Goal: Task Accomplishment & Management: Use online tool/utility

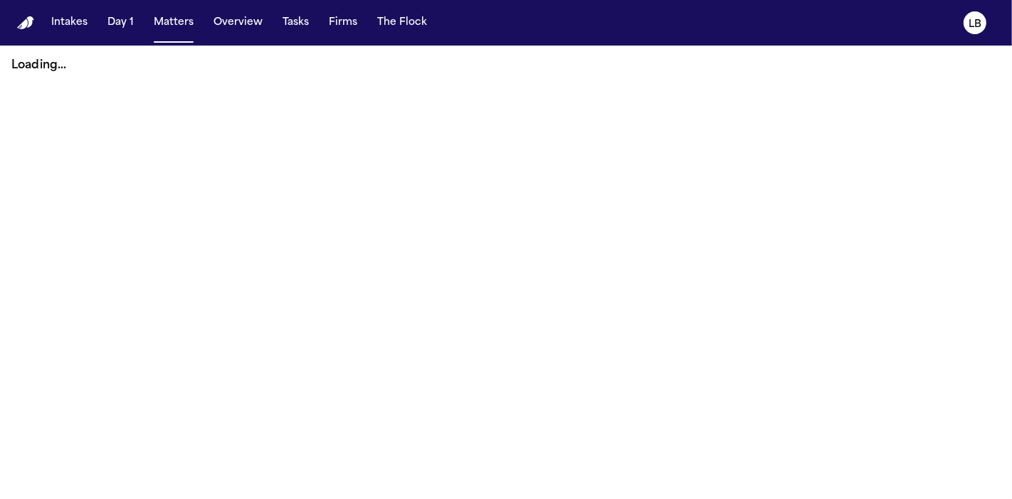
click at [303, 21] on button "Tasks" at bounding box center [296, 23] width 38 height 26
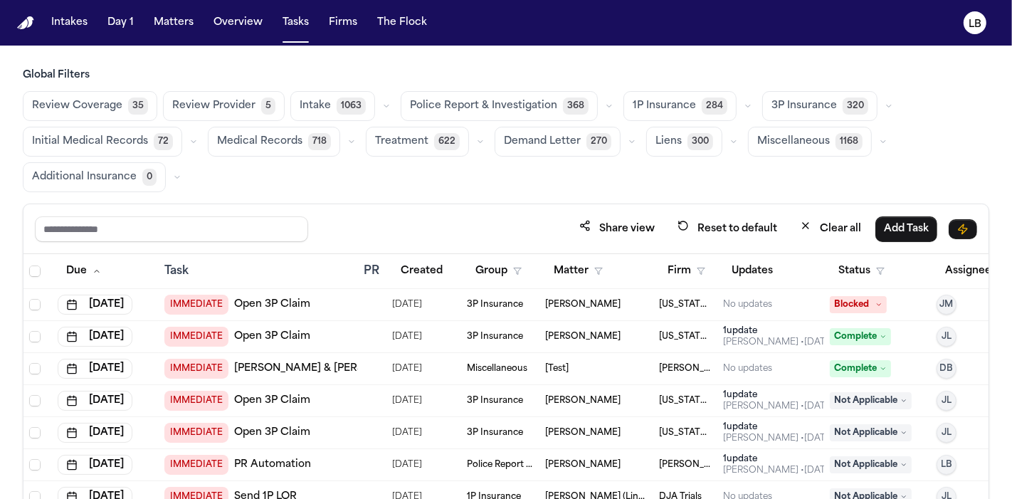
scroll to position [51, 0]
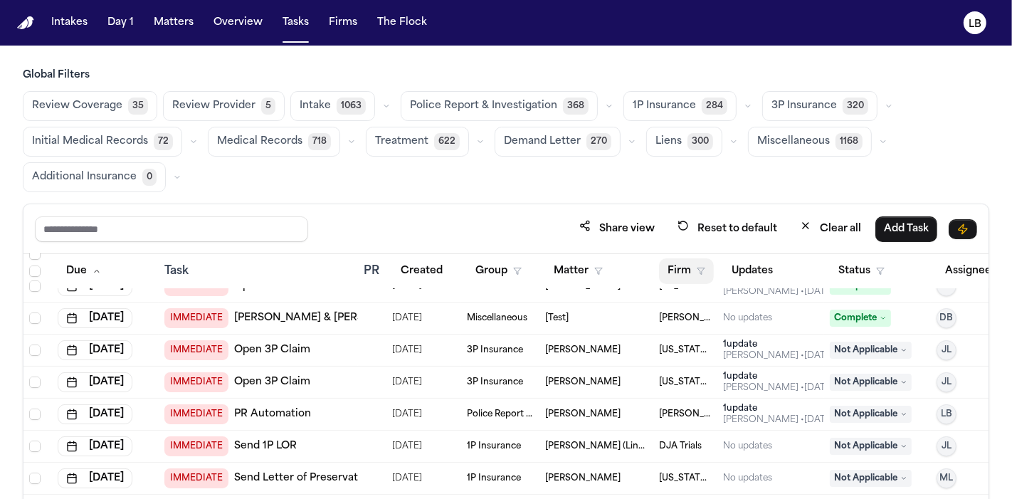
click at [677, 266] on button "Firm" at bounding box center [686, 271] width 55 height 26
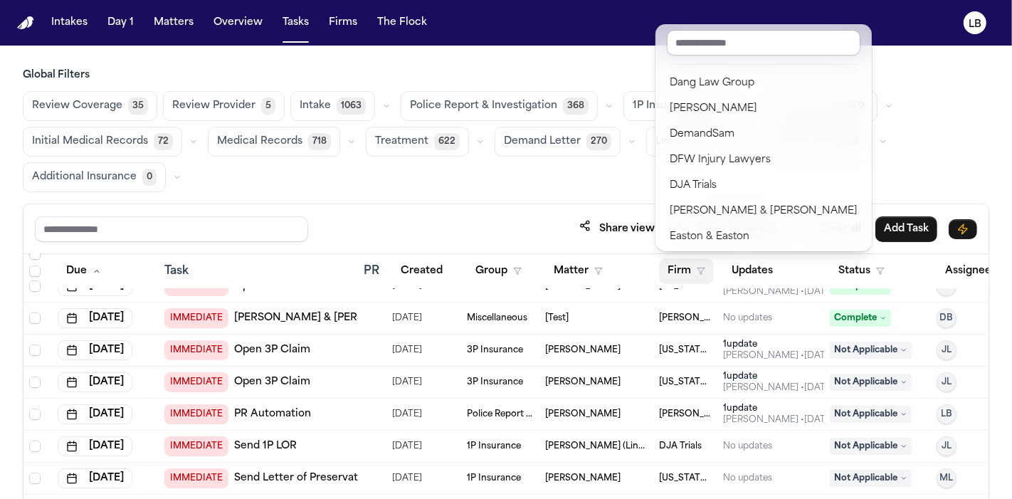
scroll to position [380, 0]
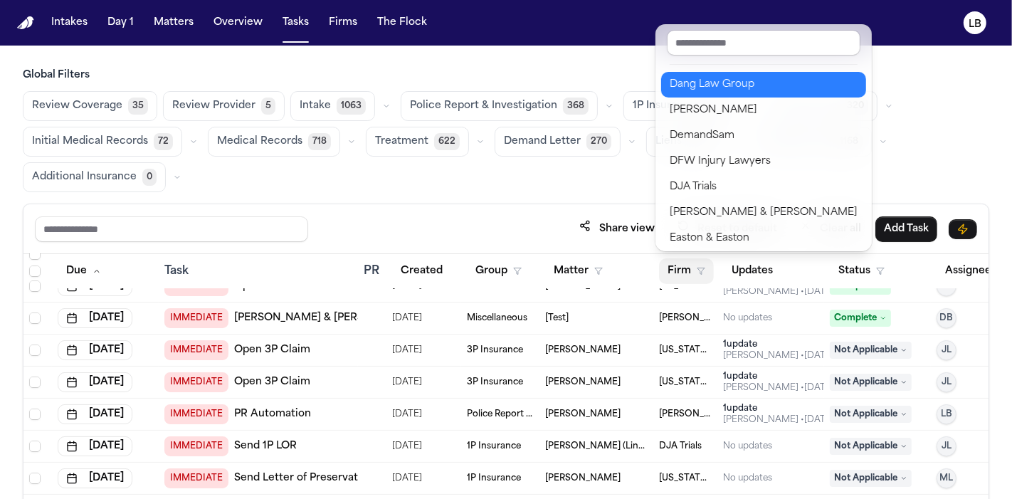
click at [724, 82] on div "Dang Law Group" at bounding box center [764, 84] width 188 height 17
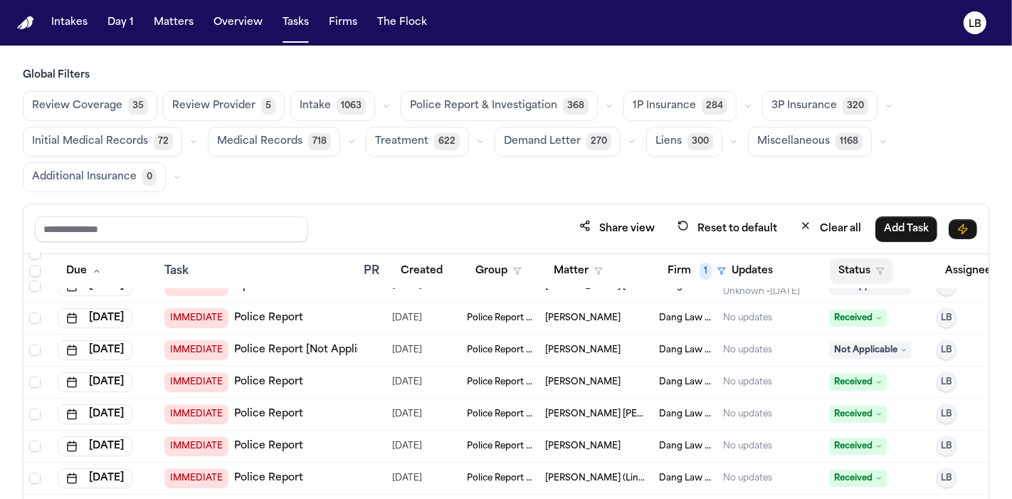
click at [861, 269] on button "Status" at bounding box center [861, 271] width 63 height 26
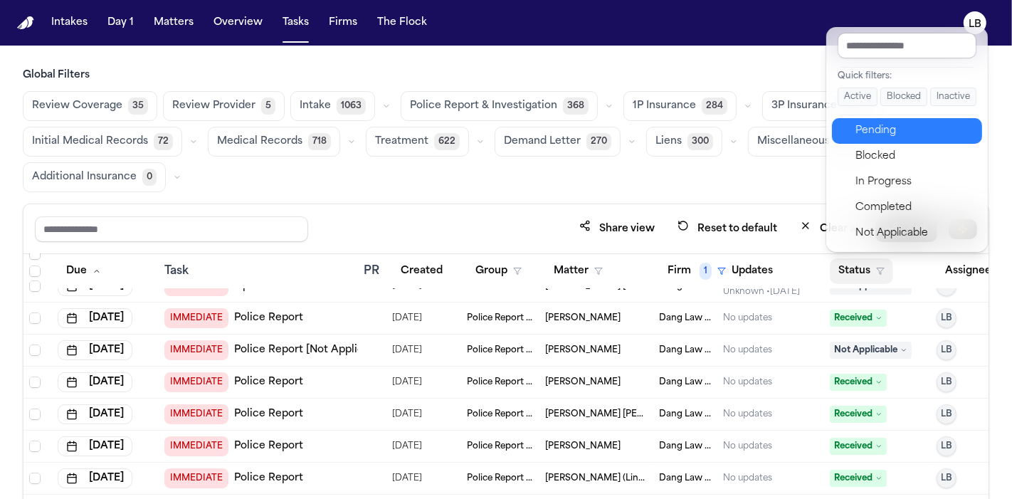
click at [915, 132] on div "Pending" at bounding box center [915, 130] width 119 height 17
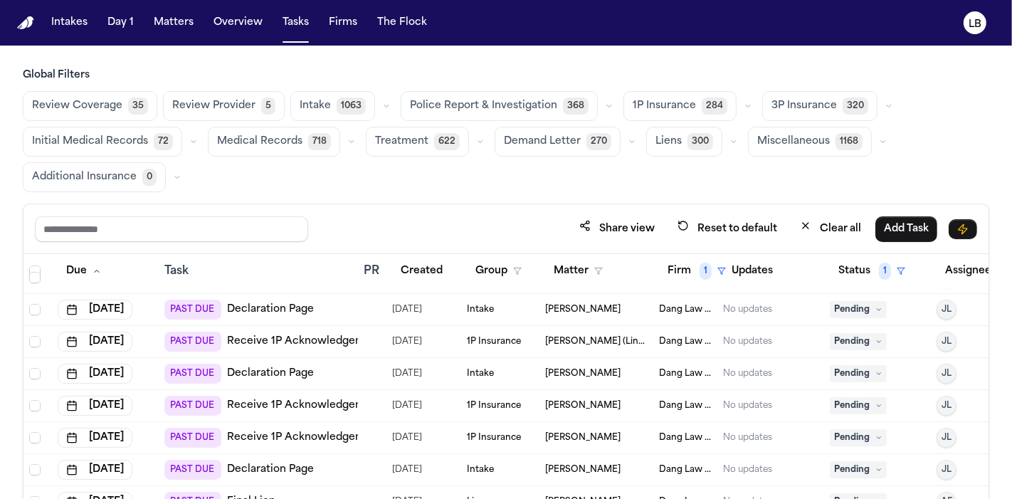
scroll to position [258, 53]
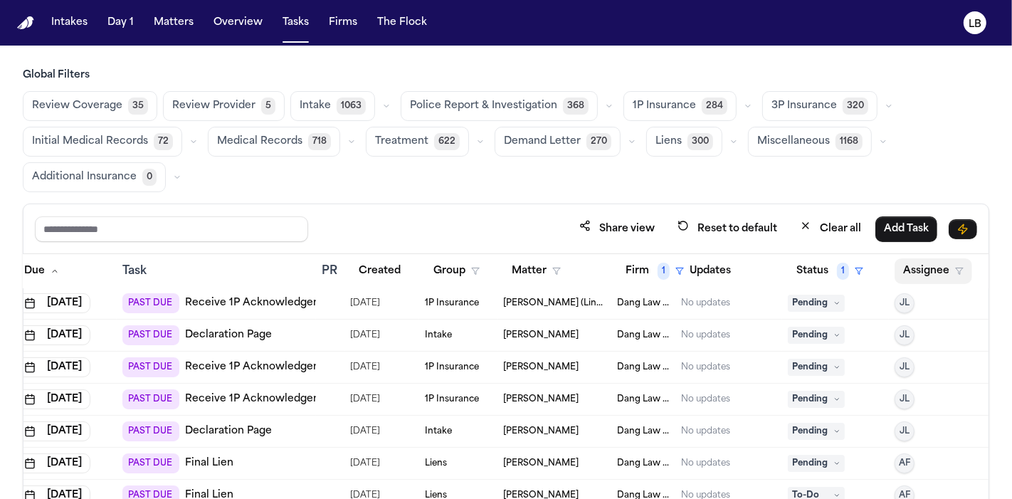
click at [935, 266] on button "Assignee" at bounding box center [934, 271] width 78 height 26
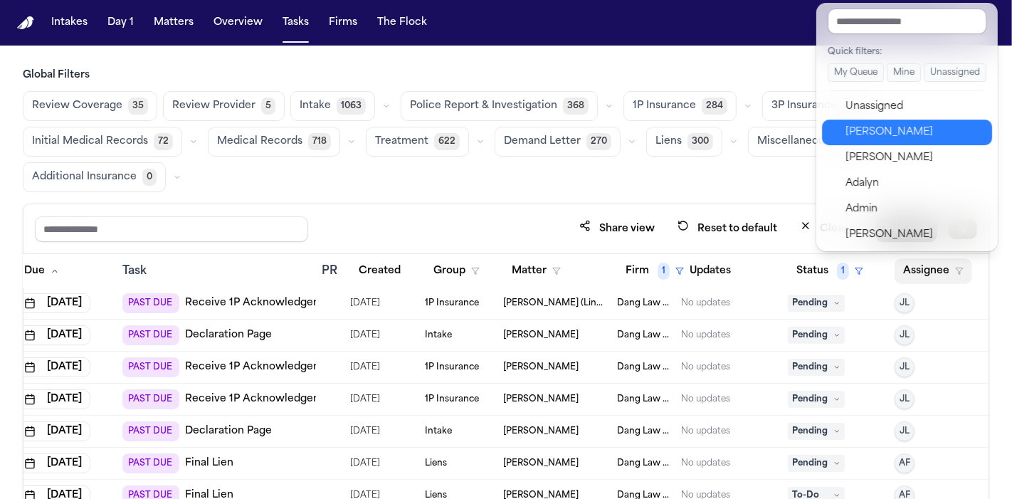
click at [924, 124] on div "[PERSON_NAME]" at bounding box center [915, 132] width 139 height 17
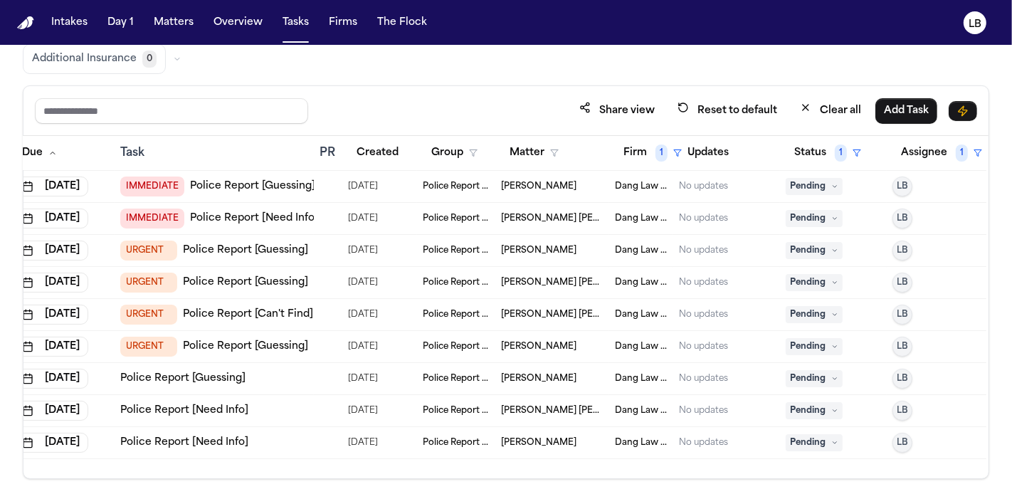
scroll to position [117, 0]
click at [137, 376] on link "Police Report [Guessing]" at bounding box center [182, 380] width 125 height 14
click at [196, 406] on link "Police Report [Need Info]" at bounding box center [184, 411] width 128 height 14
click at [507, 441] on span "Angelica Silva Monterrosa" at bounding box center [538, 442] width 75 height 11
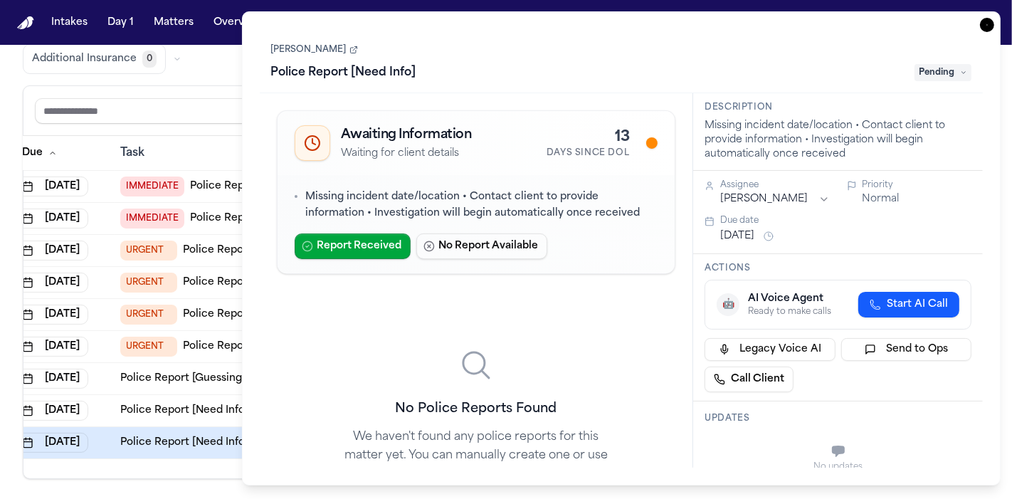
click at [419, 56] on div "Angelica Silva Monterrosa Police Report [Need Info] Pending" at bounding box center [621, 62] width 701 height 43
drag, startPoint x: 260, startPoint y: 41, endPoint x: 378, endPoint y: 61, distance: 119.7
click at [378, 61] on div "Angelica Silva Monterrosa Police Report [Need Info] Pending" at bounding box center [622, 61] width 724 height 64
click at [561, 36] on div "Angelica Silva Monterrosa Police Report [Need Info] Pending" at bounding box center [622, 61] width 724 height 64
click at [297, 46] on link "Angelica Silva Monterrosa" at bounding box center [314, 49] width 87 height 11
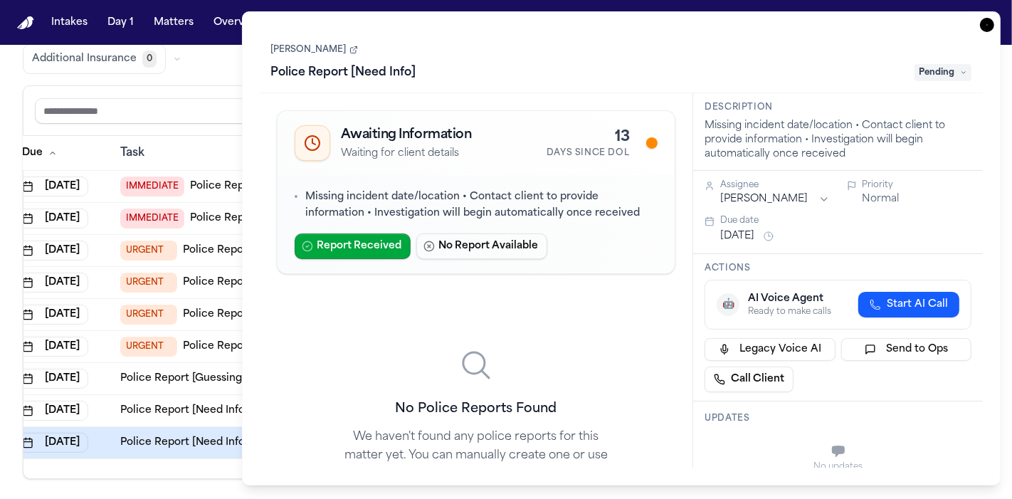
click at [989, 29] on icon "button" at bounding box center [987, 25] width 14 height 14
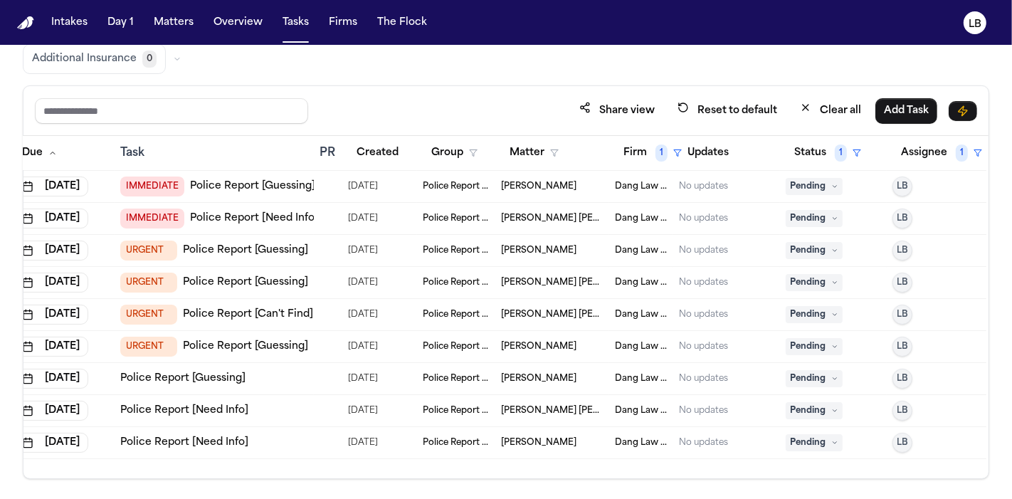
click at [826, 438] on span "Pending" at bounding box center [814, 442] width 57 height 17
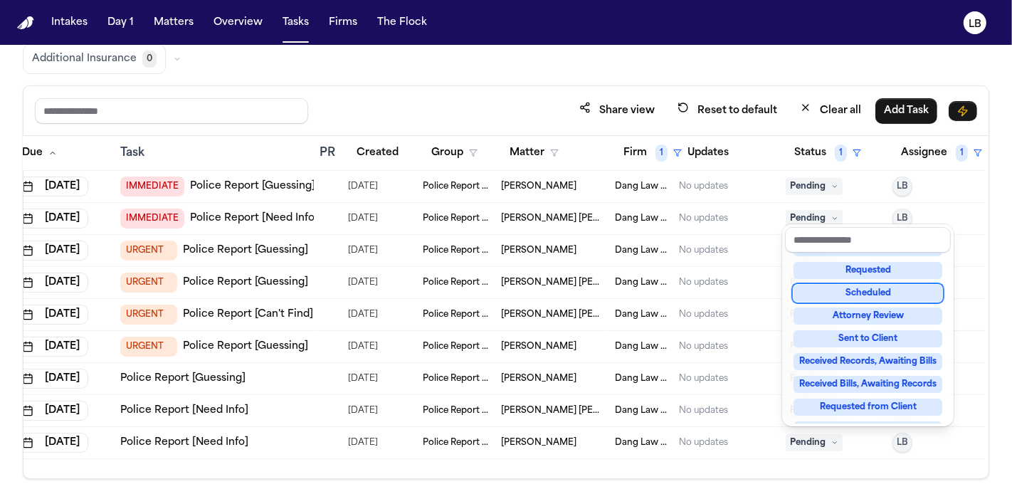
scroll to position [221, 0]
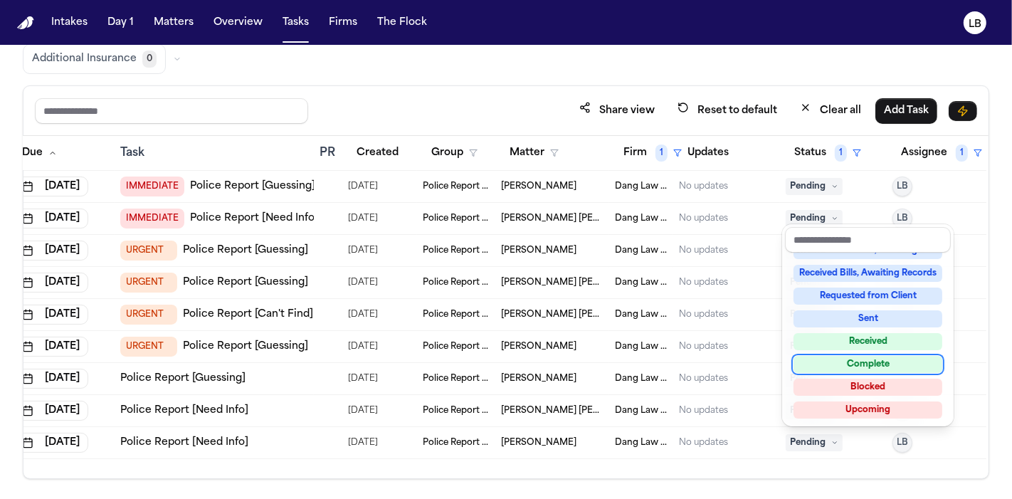
click at [870, 362] on div "Complete" at bounding box center [868, 364] width 149 height 17
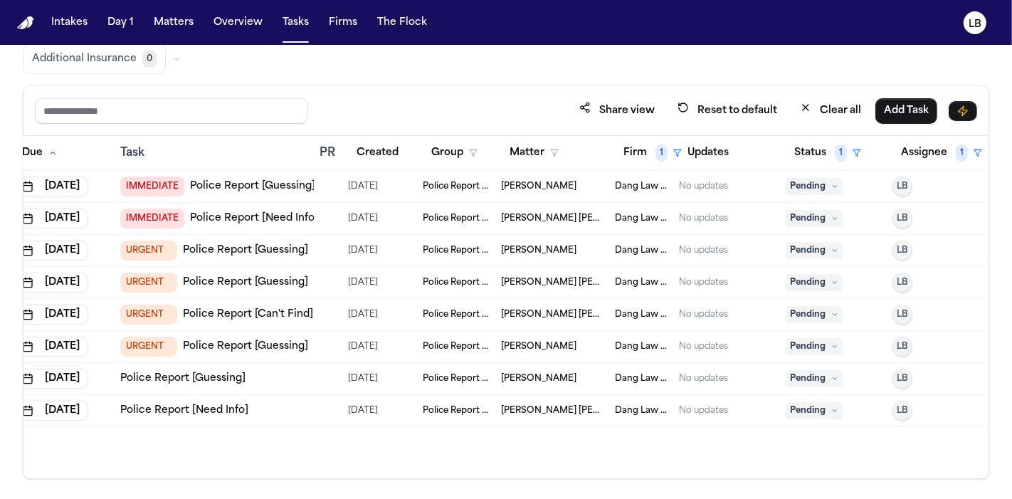
scroll to position [39, 0]
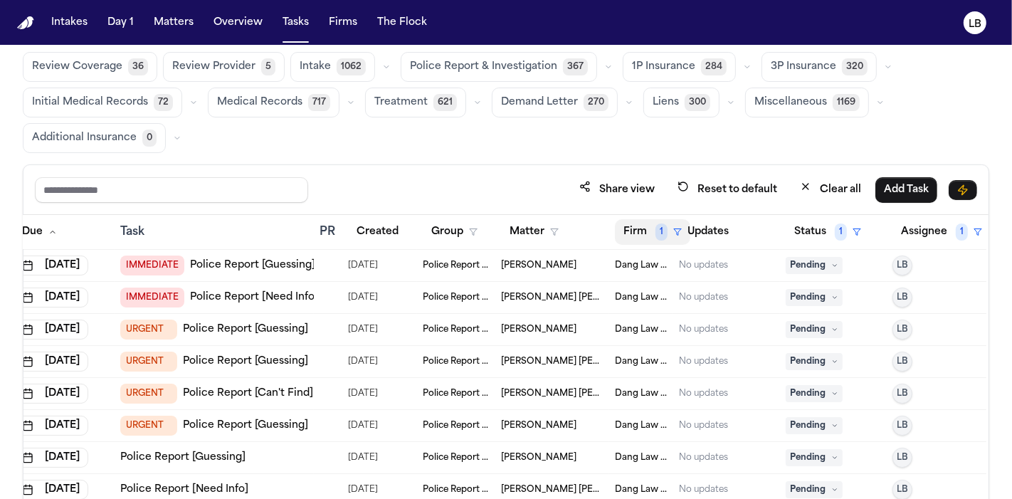
click at [665, 233] on span "1" at bounding box center [662, 232] width 12 height 17
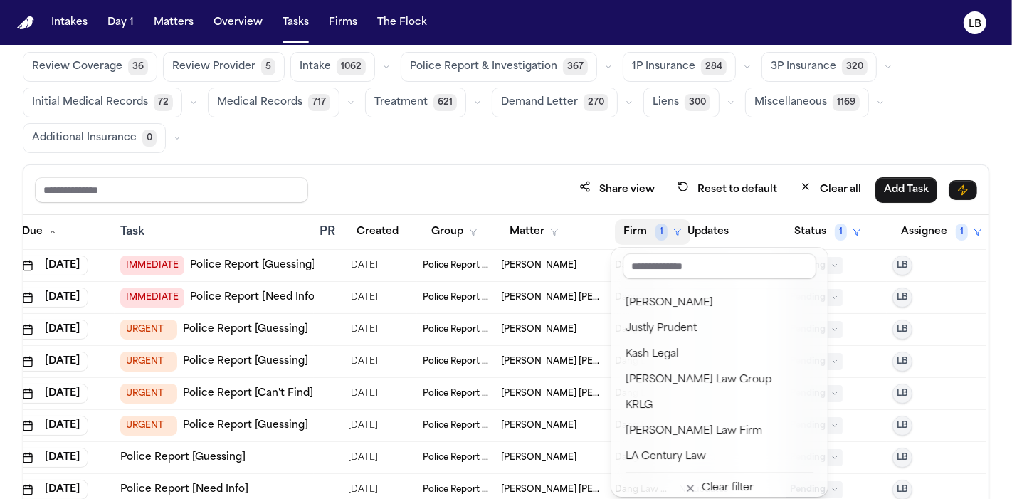
scroll to position [1795, 0]
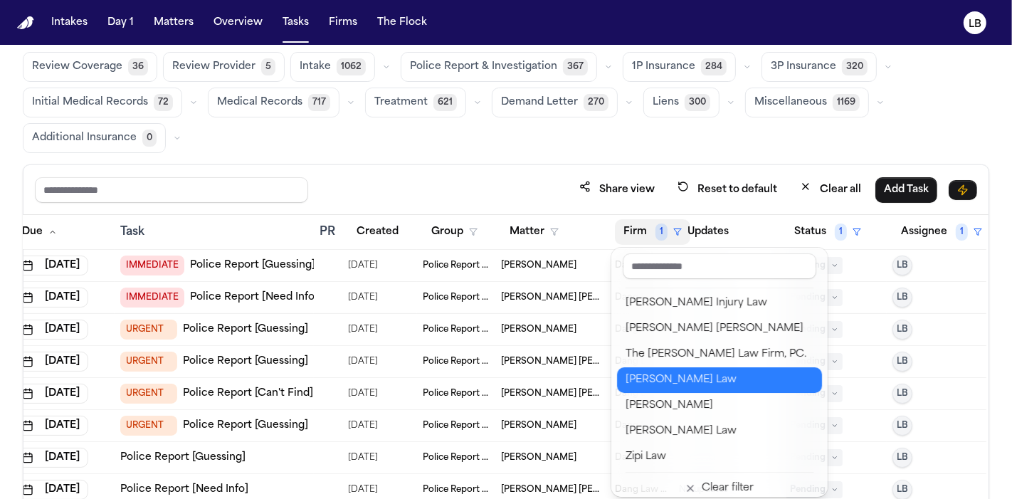
click at [742, 379] on div "[PERSON_NAME] Law" at bounding box center [720, 380] width 188 height 17
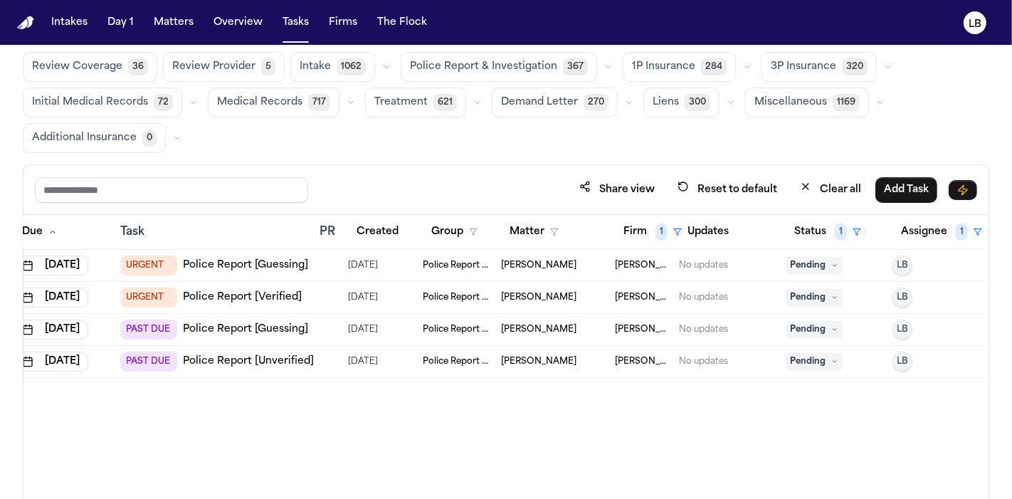
click at [553, 293] on span "Patricia Kouassi" at bounding box center [538, 297] width 75 height 11
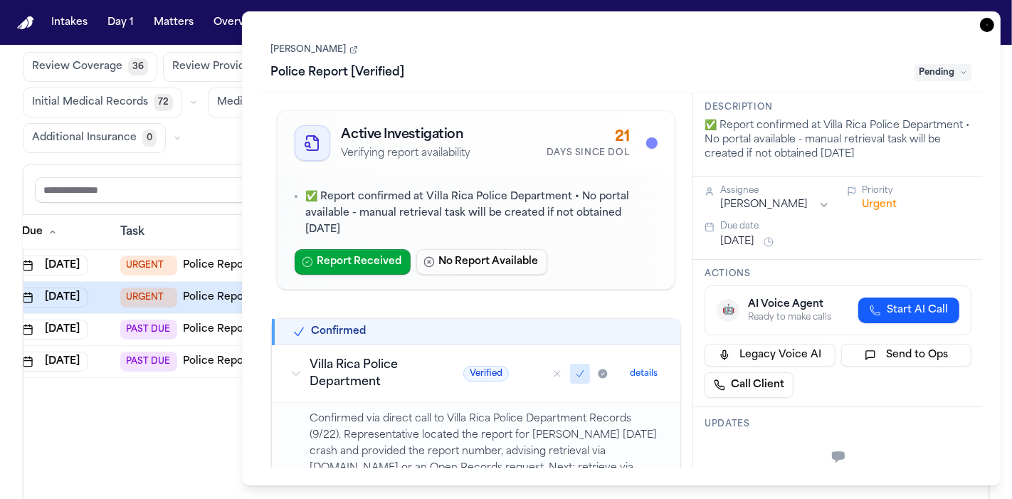
click at [315, 39] on div "Patricia Kouassi Police Report [Verified] Pending" at bounding box center [622, 61] width 724 height 64
click at [320, 46] on link "[PERSON_NAME]" at bounding box center [314, 49] width 87 height 11
click at [988, 27] on icon "button" at bounding box center [987, 25] width 14 height 14
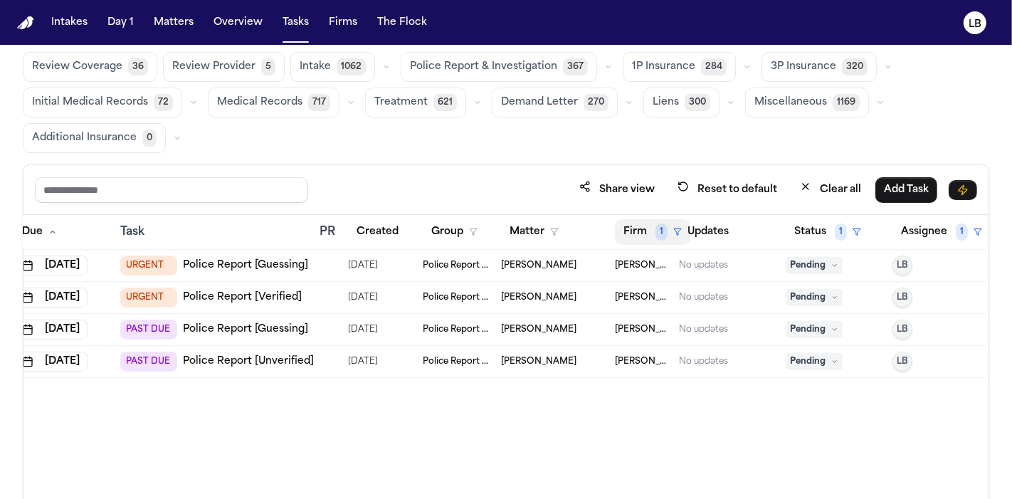
click at [644, 220] on button "Firm 1" at bounding box center [652, 232] width 75 height 26
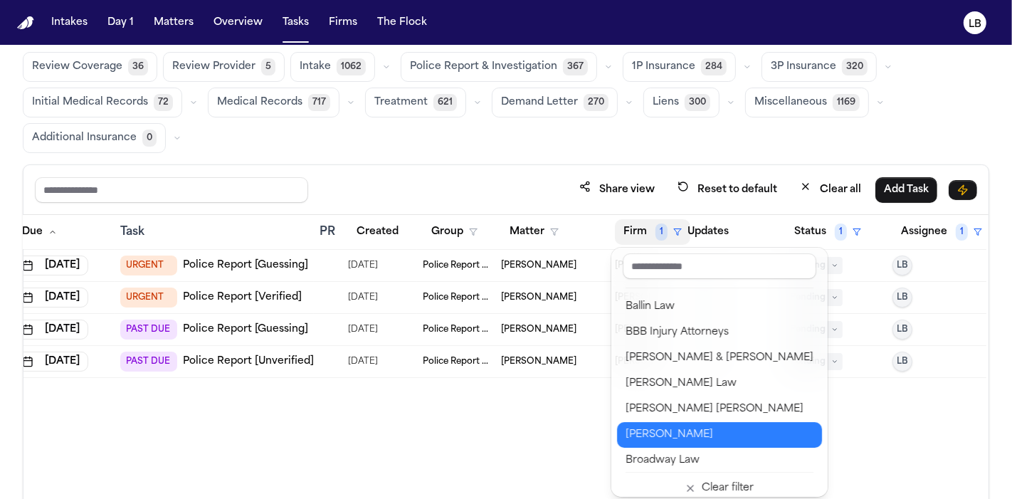
scroll to position [158, 0]
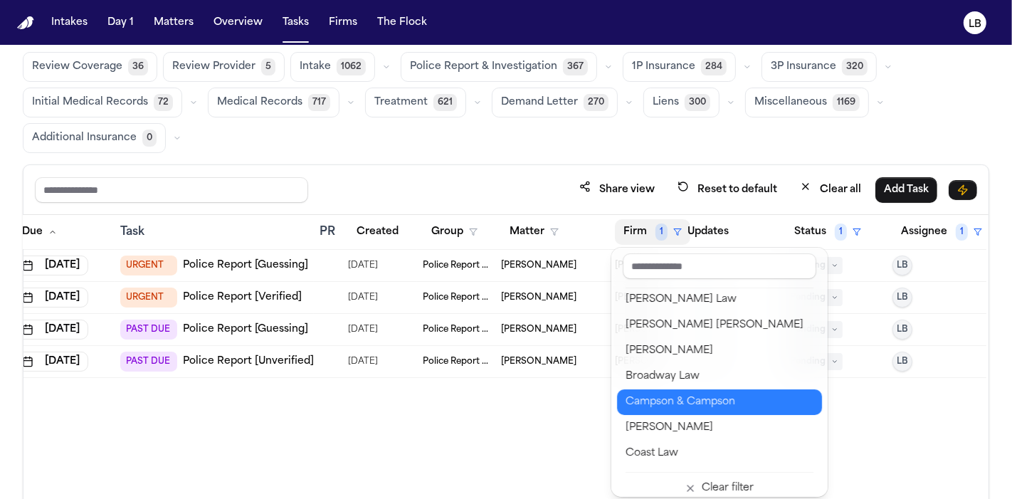
click at [772, 394] on div "Campson & Campson" at bounding box center [720, 402] width 188 height 17
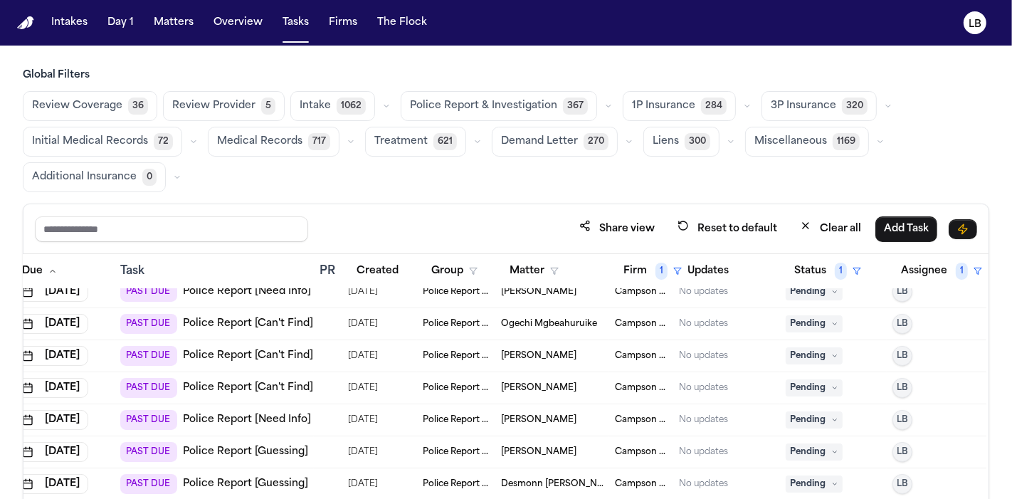
scroll to position [395, 44]
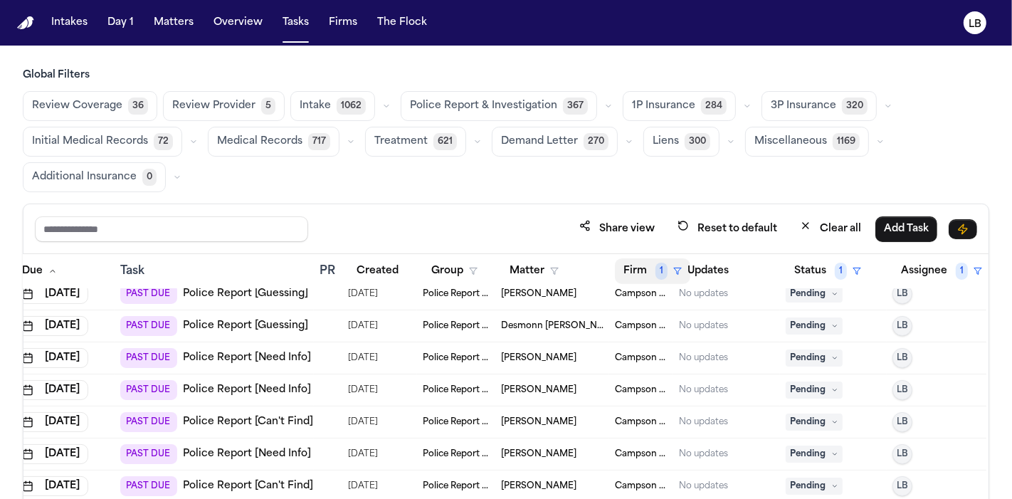
click at [628, 274] on button "Firm 1" at bounding box center [652, 271] width 75 height 26
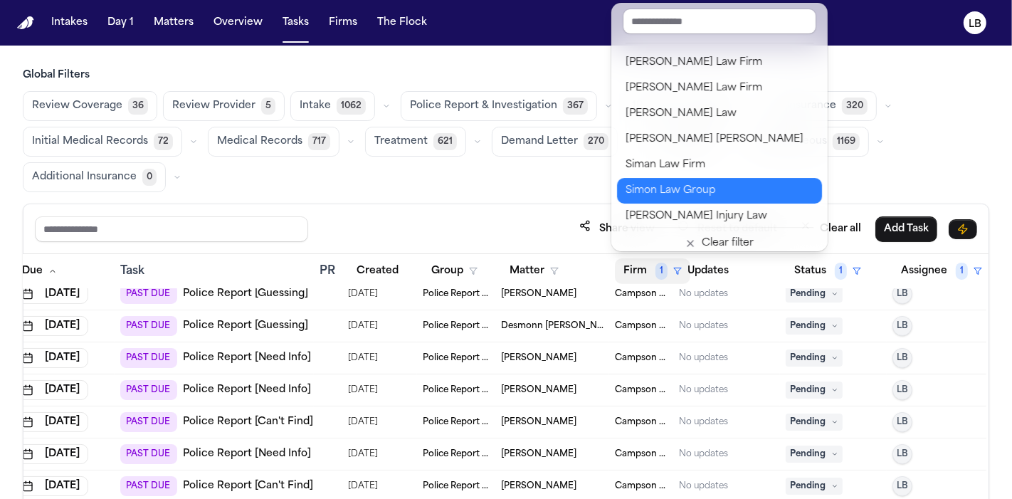
scroll to position [1795, 0]
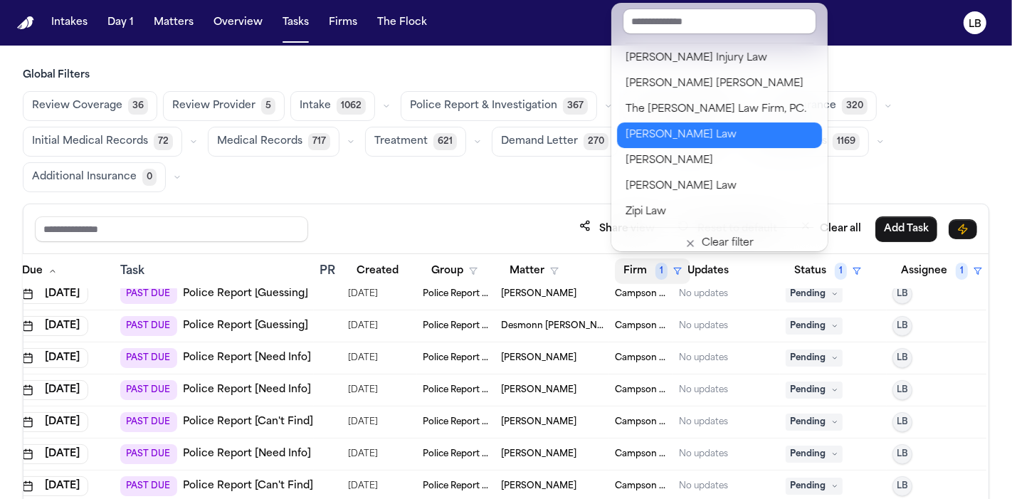
click at [675, 137] on div "[PERSON_NAME] Law" at bounding box center [720, 135] width 188 height 17
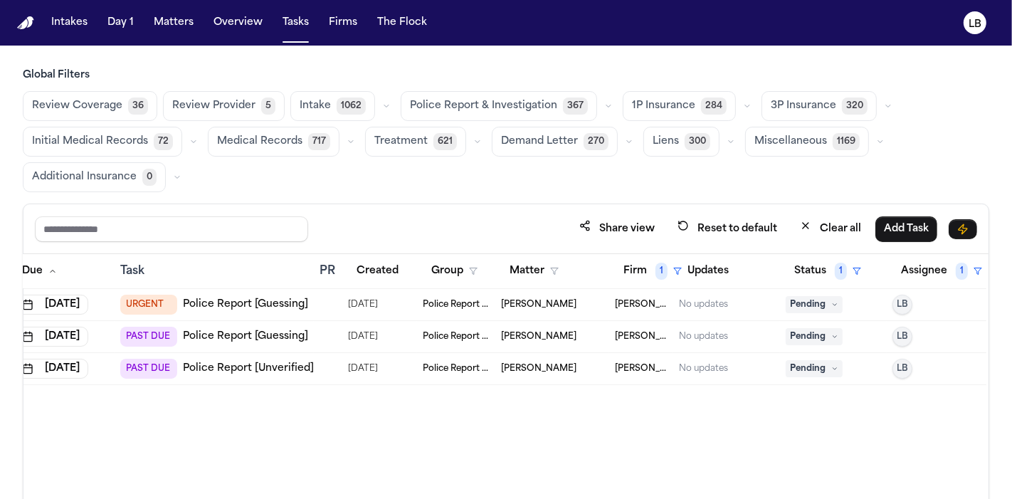
scroll to position [0, 44]
click at [288, 362] on link "Police Report [Unverified]" at bounding box center [248, 369] width 131 height 14
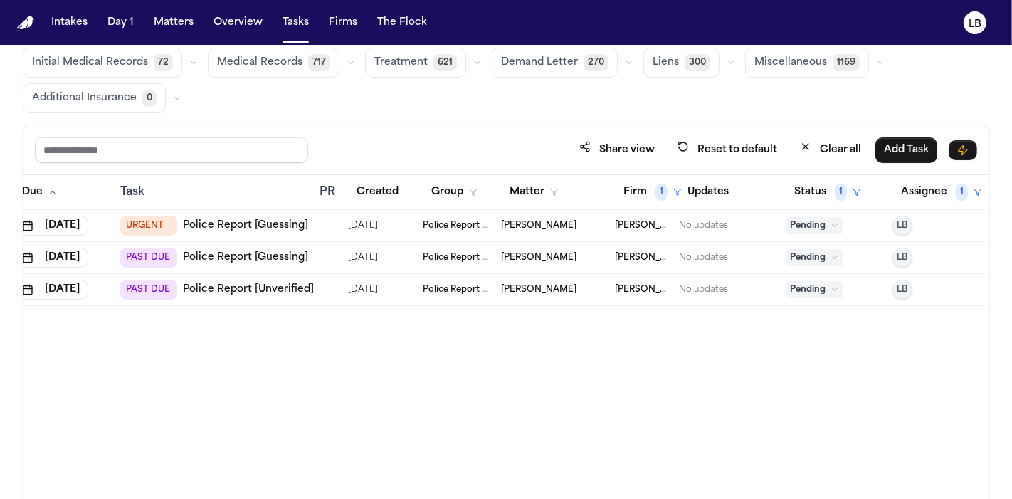
scroll to position [0, 0]
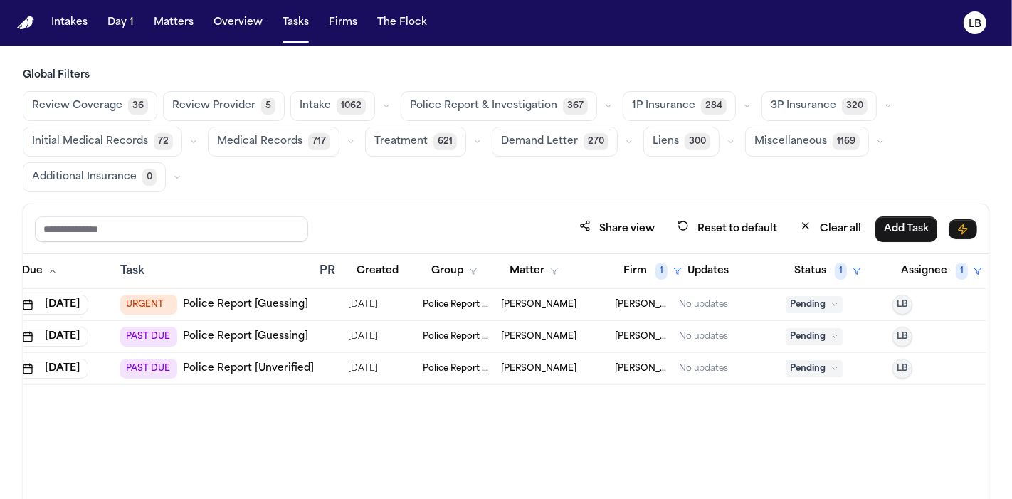
click at [258, 330] on link "Police Report [Guessing]" at bounding box center [245, 337] width 125 height 14
click at [265, 308] on link "Police Report [Guessing]" at bounding box center [245, 305] width 125 height 14
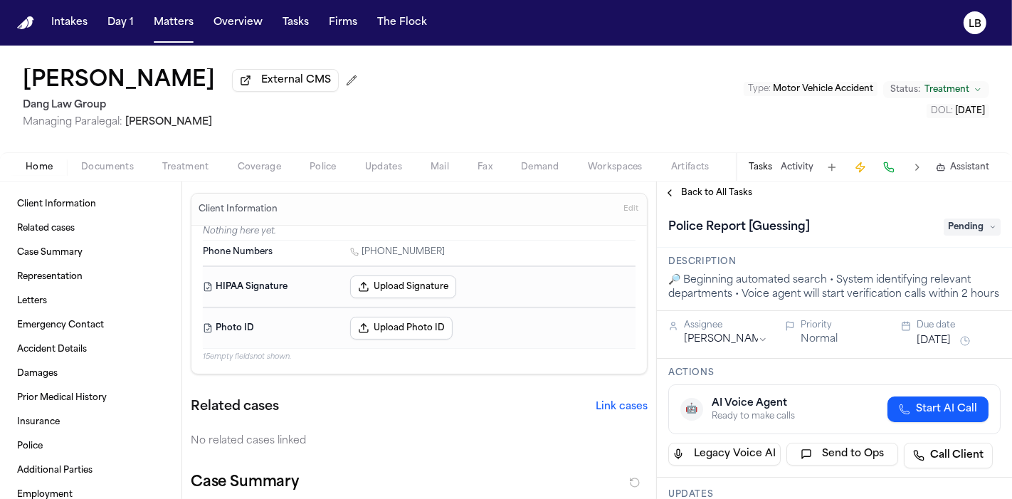
click at [100, 167] on span "Documents" at bounding box center [107, 167] width 53 height 11
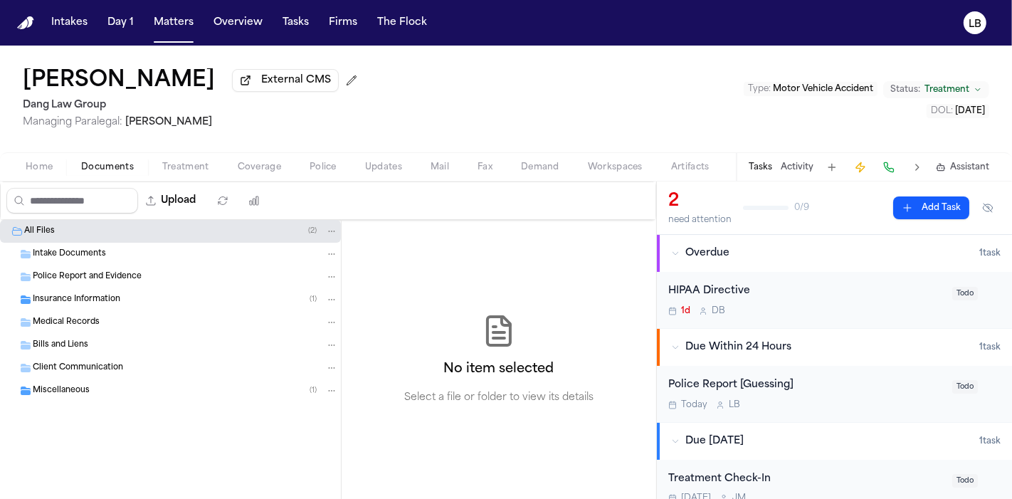
click at [68, 255] on span "Intake Documents" at bounding box center [69, 254] width 73 height 12
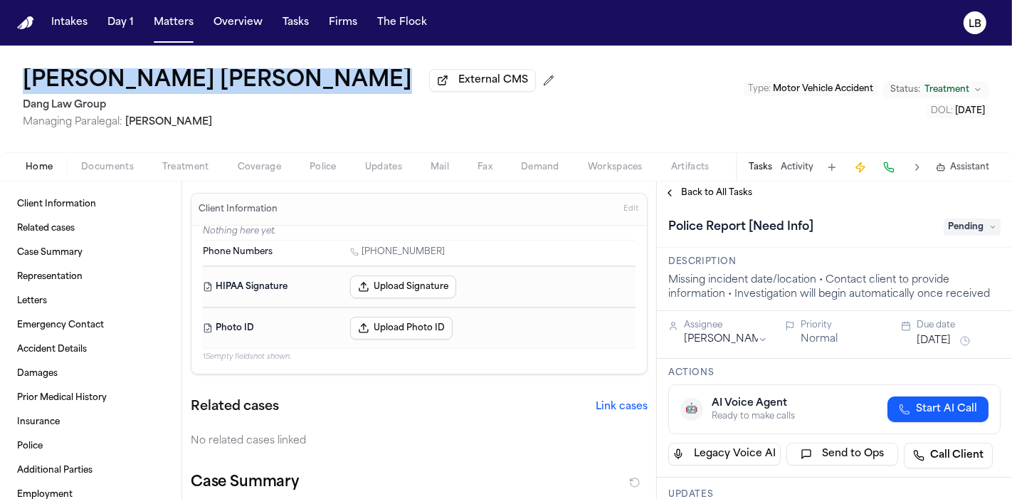
drag, startPoint x: 5, startPoint y: 78, endPoint x: 332, endPoint y: 93, distance: 327.8
click at [332, 93] on div "Kelly Johanna Reyes Salceda External CMS Dang Law Group Managing Paralegal: Jac…" at bounding box center [506, 99] width 1012 height 107
copy h1 "Kelly Johanna Reyes Salceda"
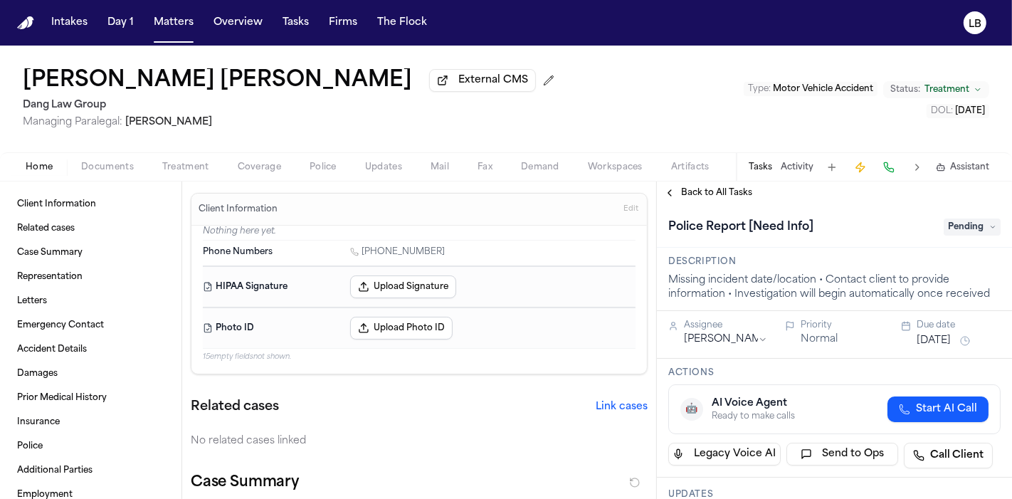
click at [118, 179] on div "Home Documents Treatment Coverage Police Updates Mail Fax Demand Workspaces Art…" at bounding box center [506, 166] width 1012 height 28
click at [98, 164] on span "Documents" at bounding box center [107, 167] width 53 height 11
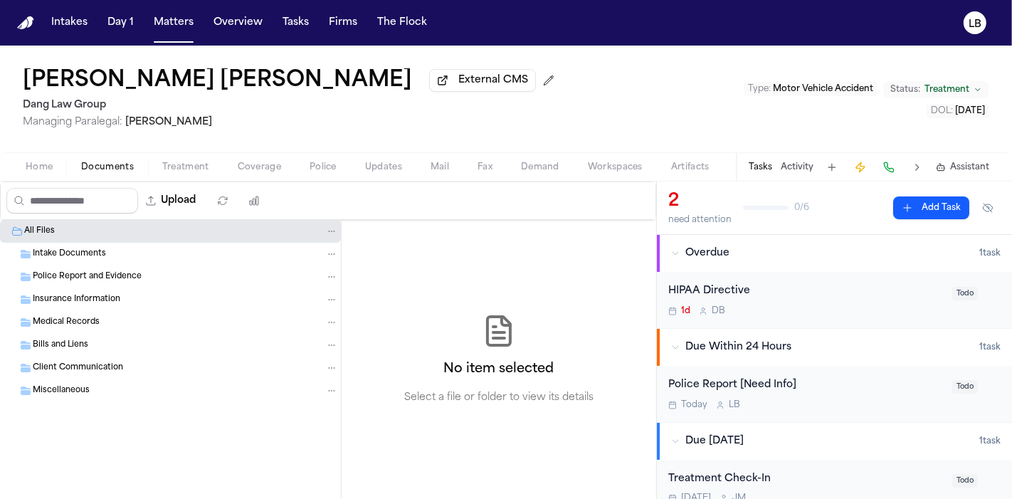
click at [284, 167] on button "Coverage" at bounding box center [260, 167] width 72 height 17
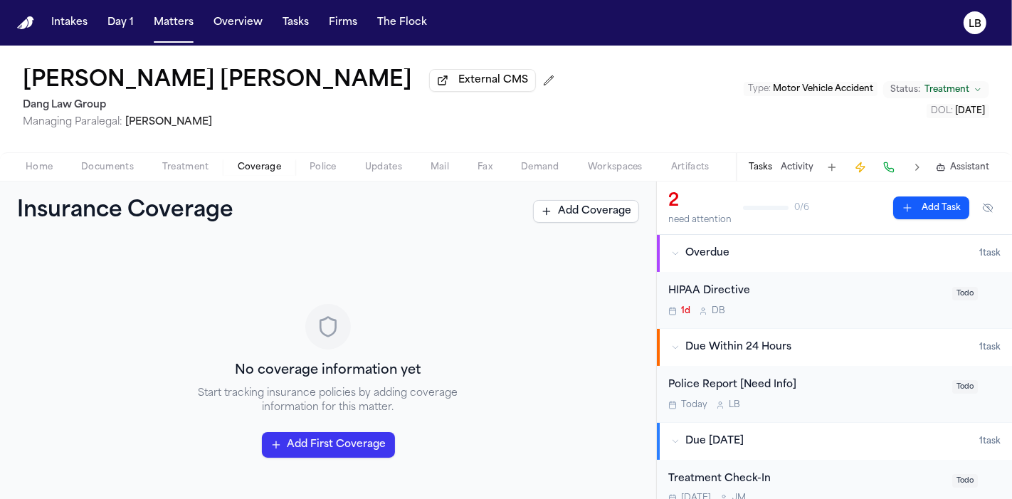
click at [336, 164] on button "Police" at bounding box center [323, 167] width 56 height 17
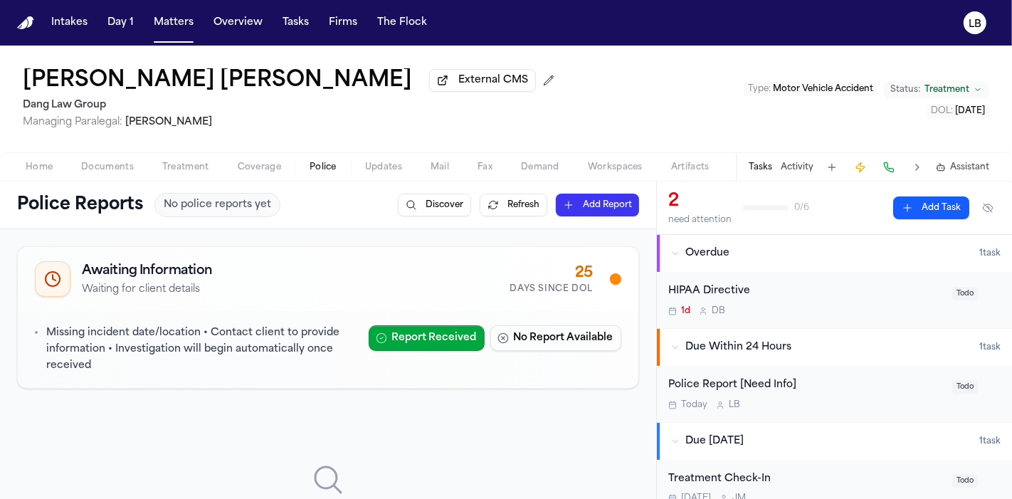
scroll to position [79, 0]
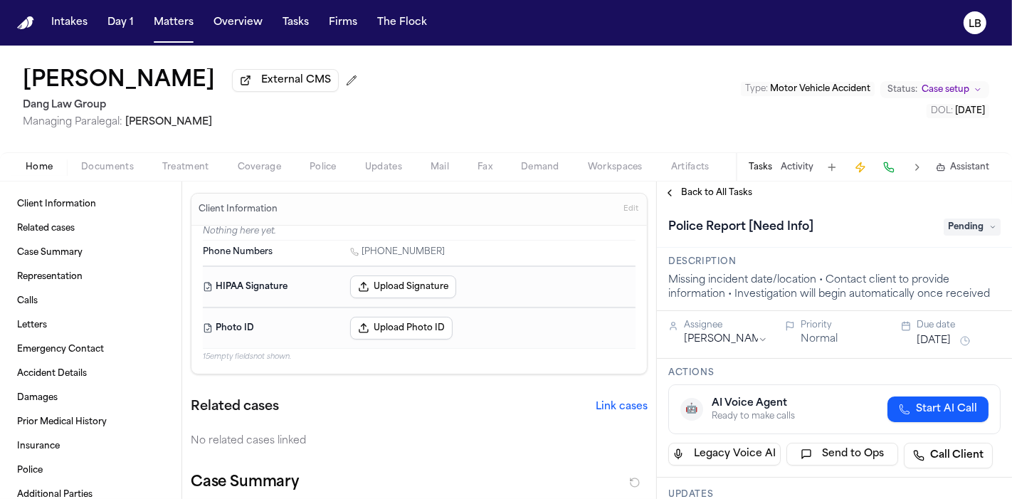
click at [122, 159] on button "Documents" at bounding box center [107, 167] width 81 height 17
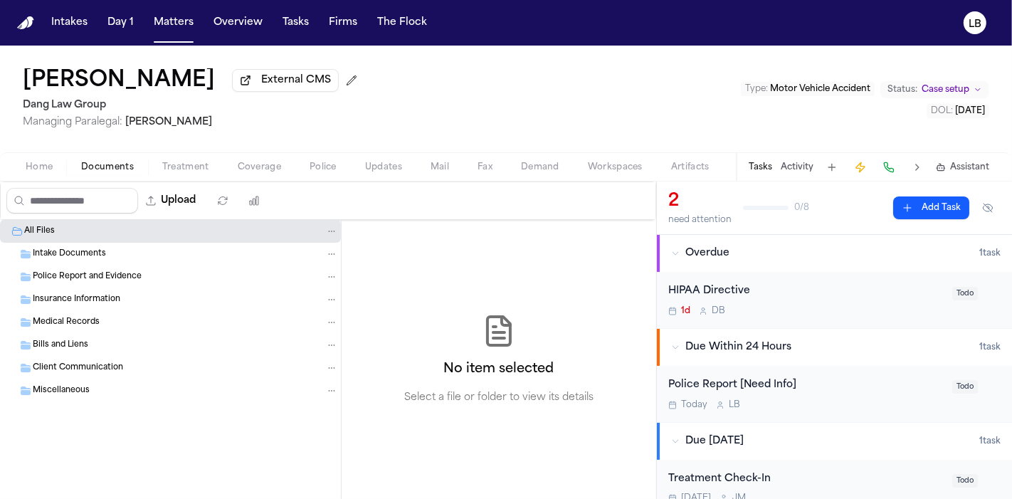
click at [91, 257] on span "Intake Documents" at bounding box center [69, 254] width 73 height 12
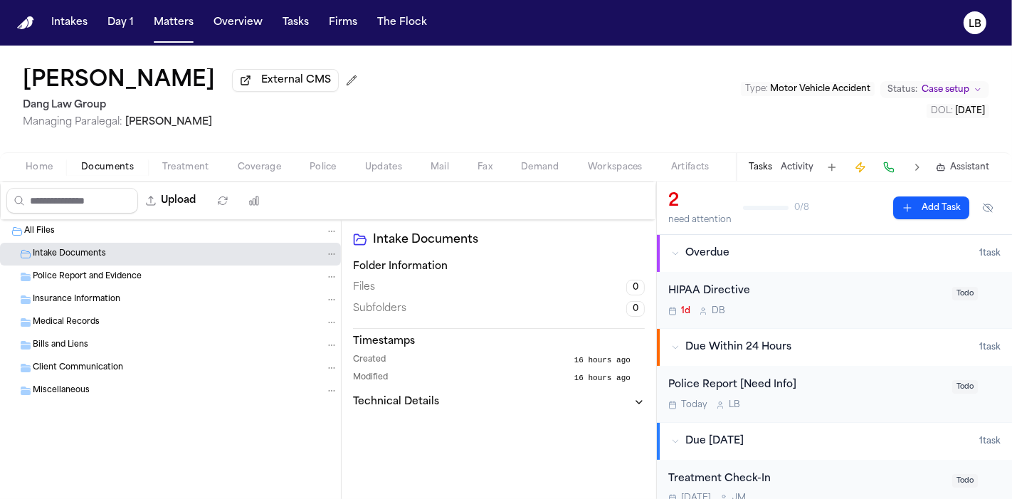
click at [43, 180] on div "Home Documents Treatment Coverage Police Updates Mail Fax Demand Workspaces Art…" at bounding box center [506, 166] width 1012 height 28
click at [43, 169] on span "Home" at bounding box center [39, 167] width 27 height 11
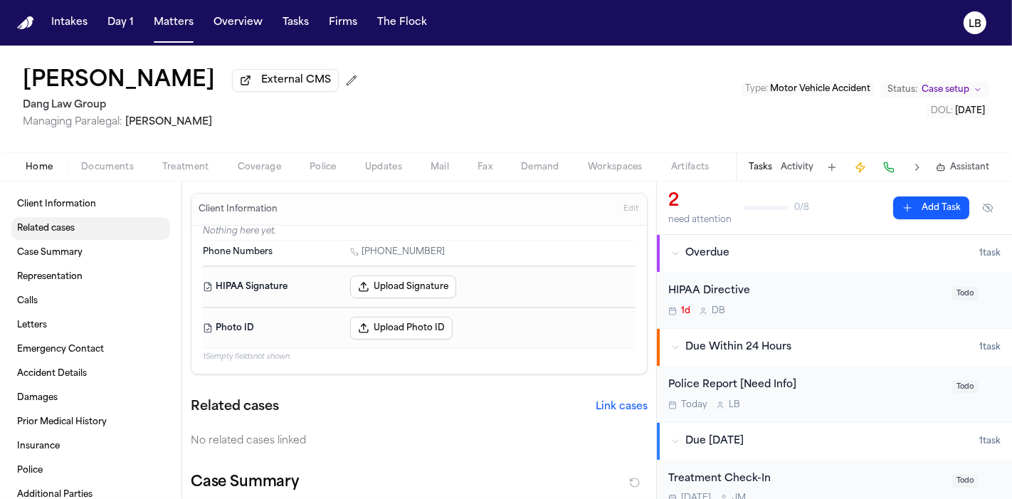
click at [77, 228] on link "Related cases" at bounding box center [90, 228] width 159 height 23
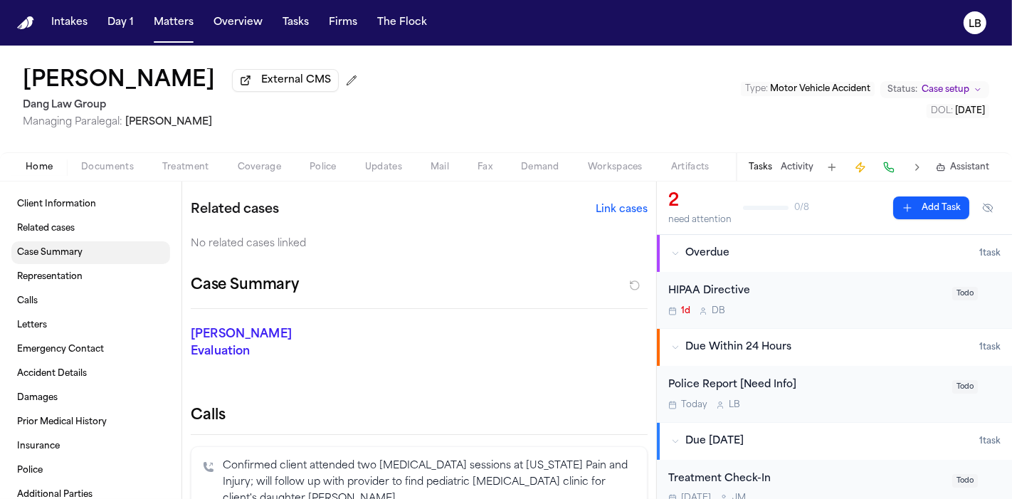
click at [68, 256] on span "Case Summary" at bounding box center [49, 252] width 65 height 11
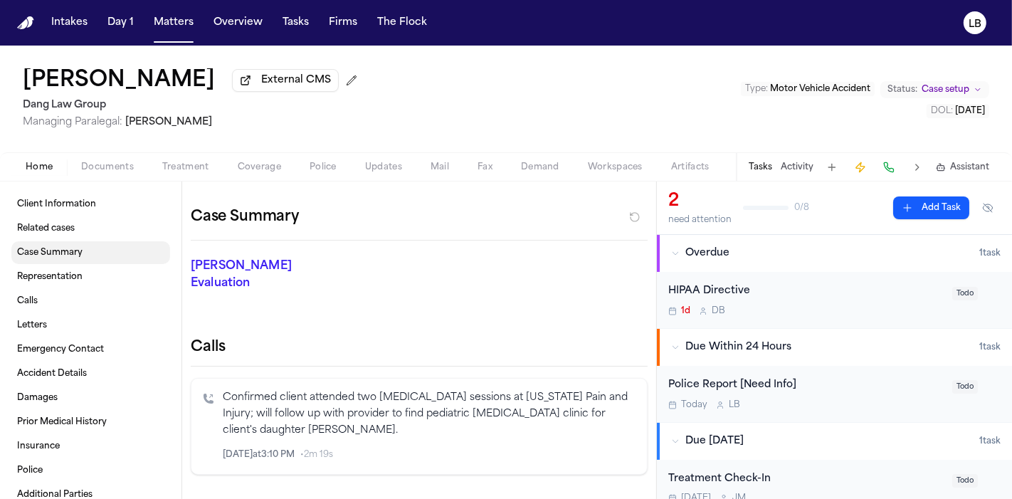
scroll to position [272, 0]
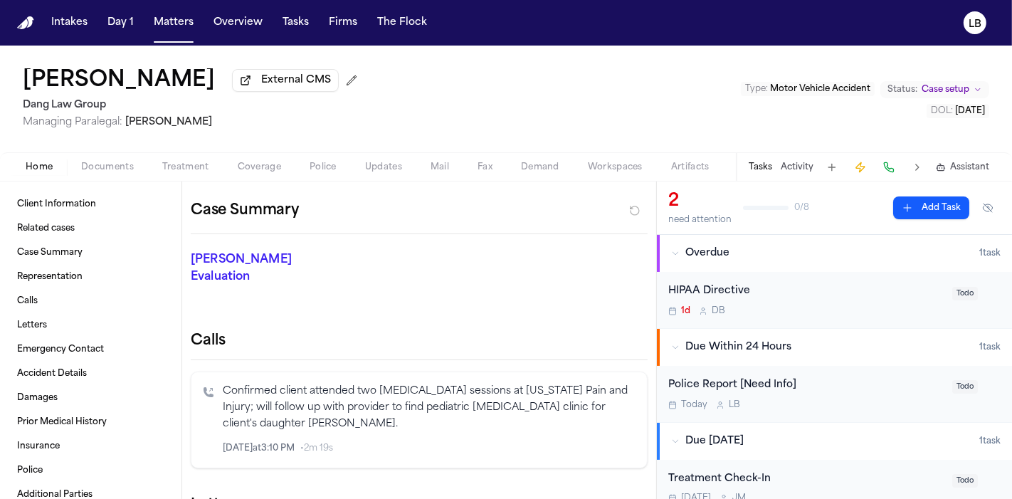
click at [102, 162] on span "Documents" at bounding box center [107, 167] width 53 height 11
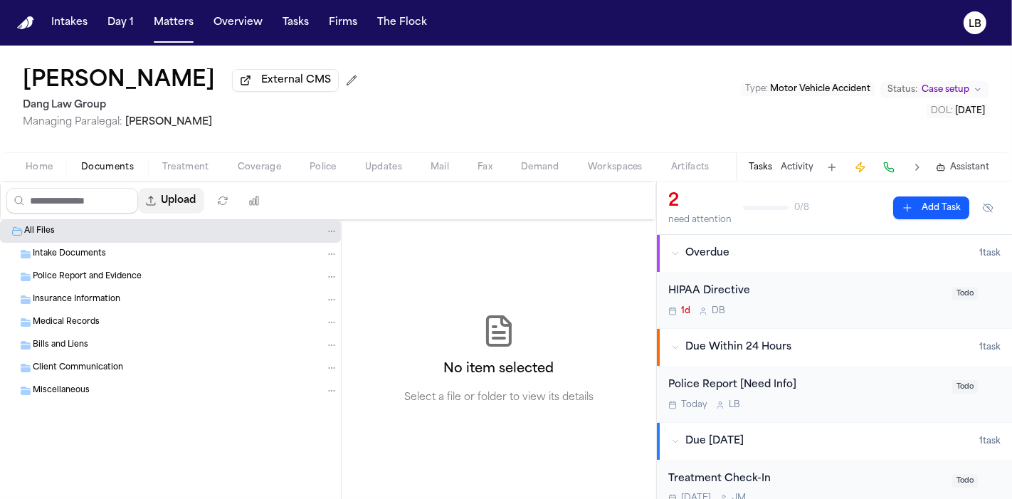
click at [196, 196] on button "Upload" at bounding box center [171, 201] width 66 height 26
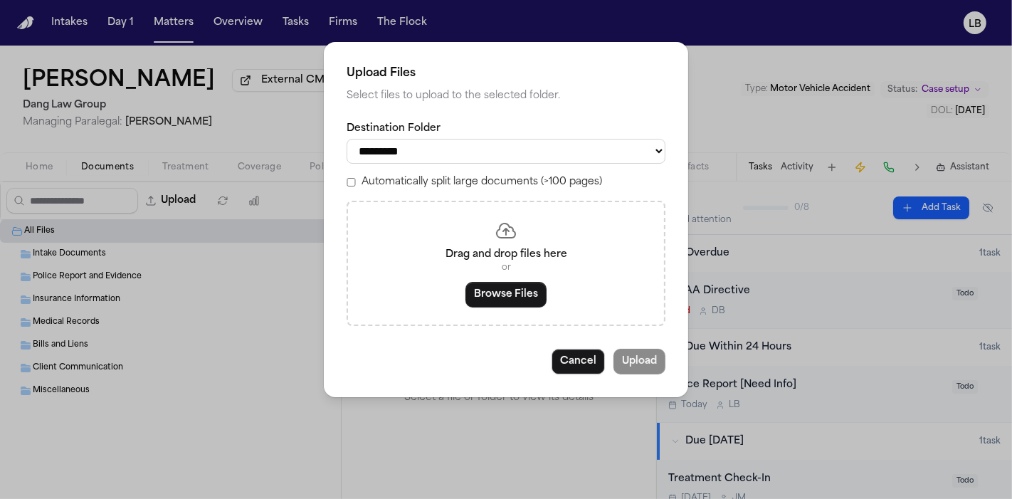
click at [481, 162] on select "**********" at bounding box center [506, 151] width 319 height 25
select select "**********"
click at [347, 139] on select "**********" at bounding box center [506, 151] width 319 height 25
click at [498, 292] on button "Browse Files" at bounding box center [506, 295] width 81 height 26
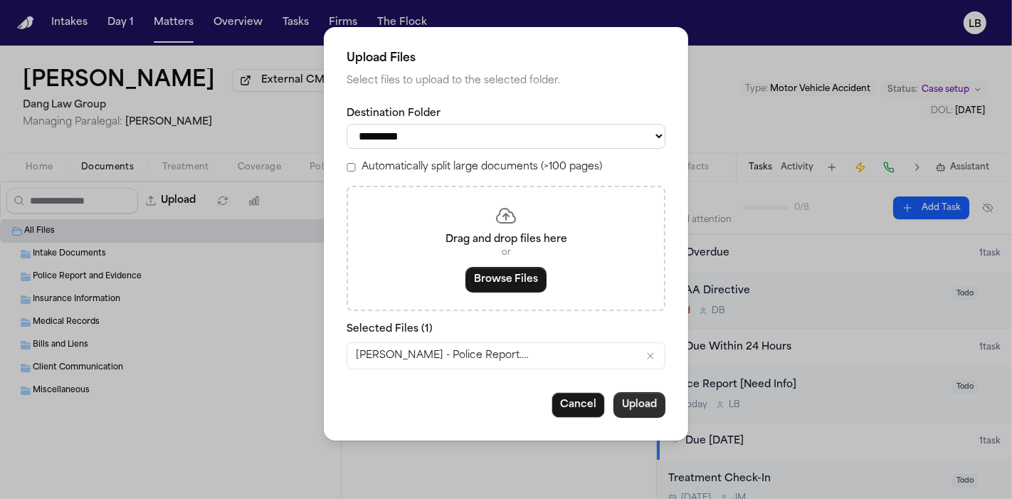
click at [630, 409] on button "Upload" at bounding box center [640, 405] width 52 height 26
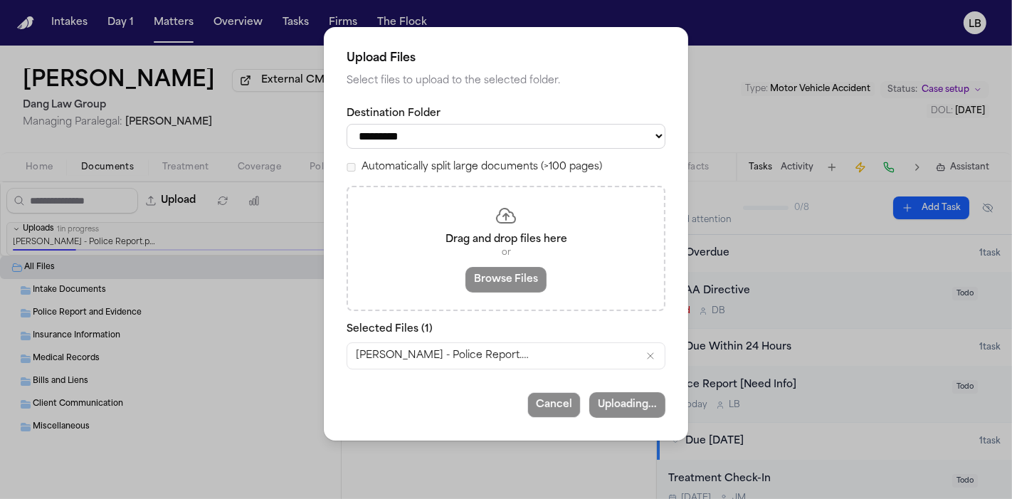
click at [791, 401] on div "**********" at bounding box center [506, 249] width 1012 height 499
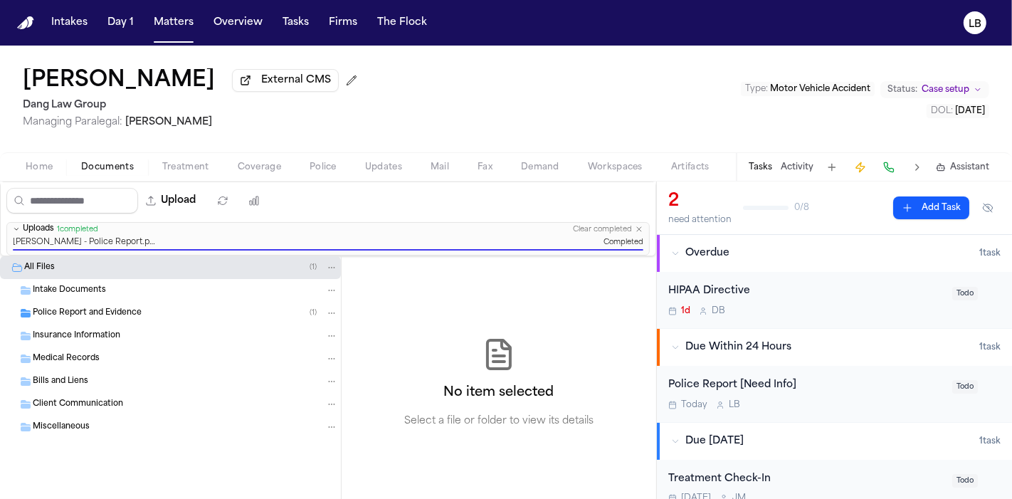
click at [902, 404] on div "Today L B" at bounding box center [805, 404] width 275 height 11
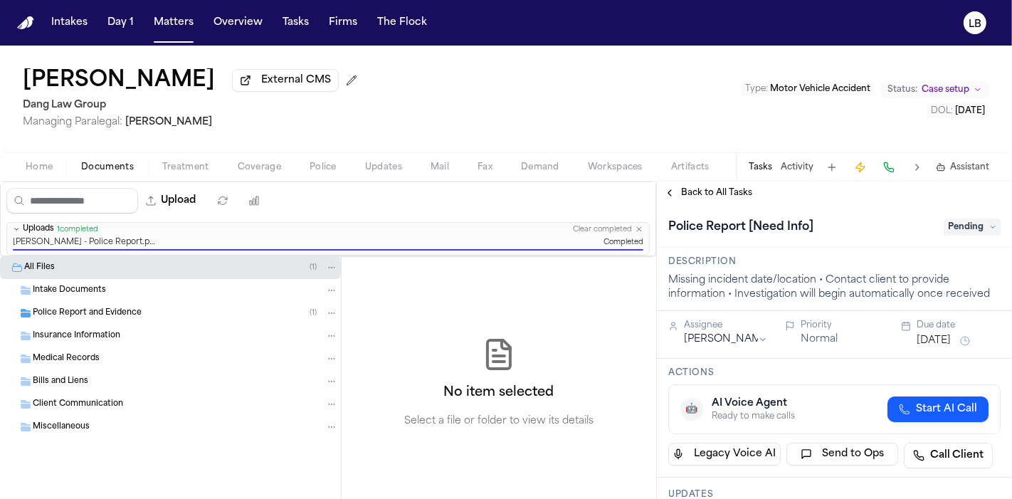
click at [972, 238] on div "Police Report [Need Info] Pending" at bounding box center [834, 227] width 332 height 23
click at [967, 231] on span "Pending" at bounding box center [972, 227] width 57 height 17
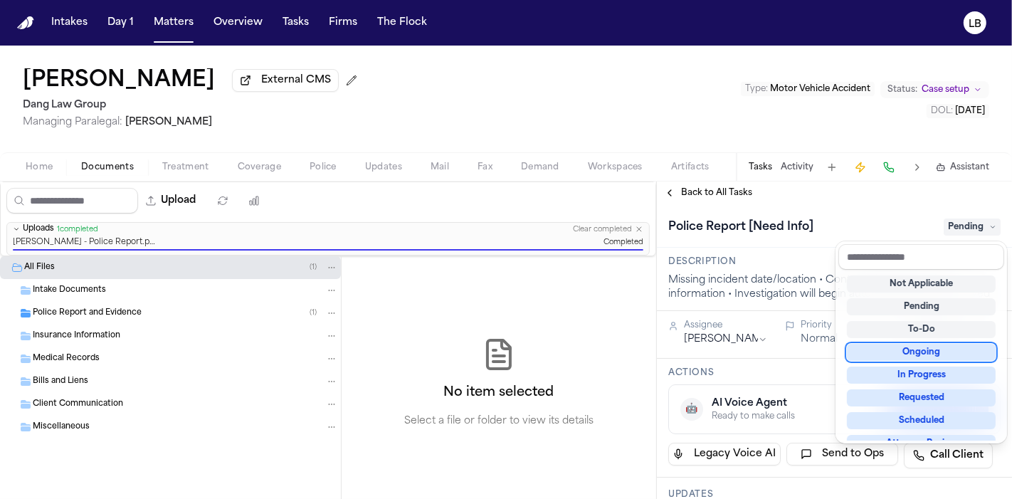
scroll to position [221, 0]
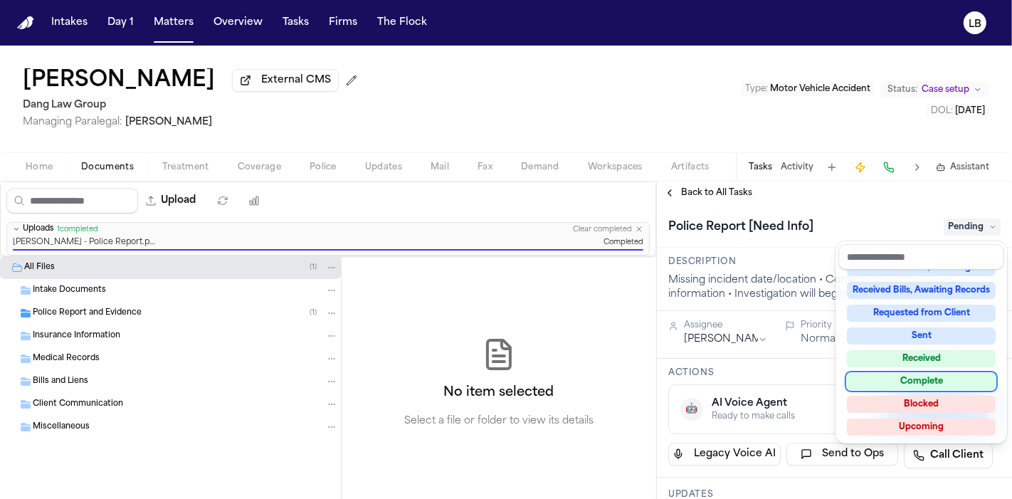
click at [945, 382] on div "Complete" at bounding box center [921, 381] width 149 height 17
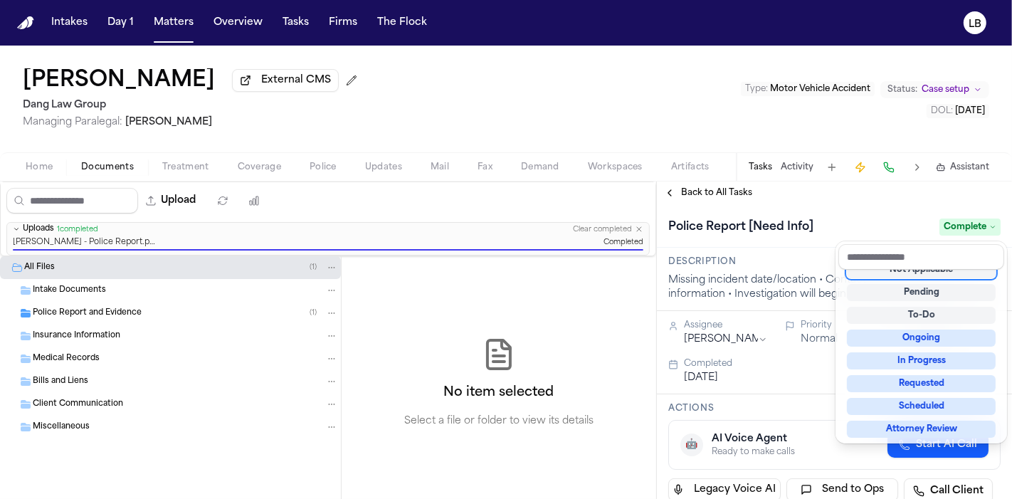
scroll to position [6, 0]
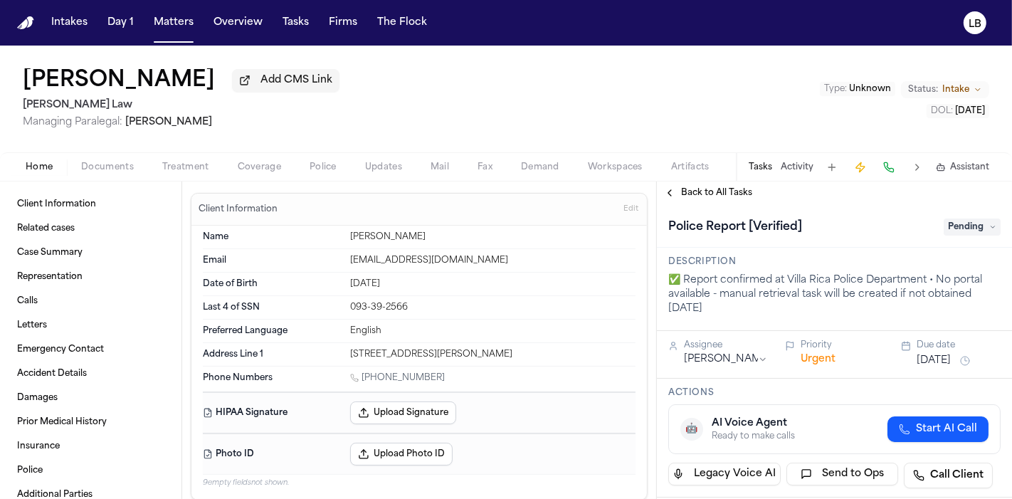
drag, startPoint x: 105, startPoint y: 82, endPoint x: 189, endPoint y: 83, distance: 83.3
click at [189, 83] on h1 "Patricia Kouassi" at bounding box center [119, 81] width 192 height 26
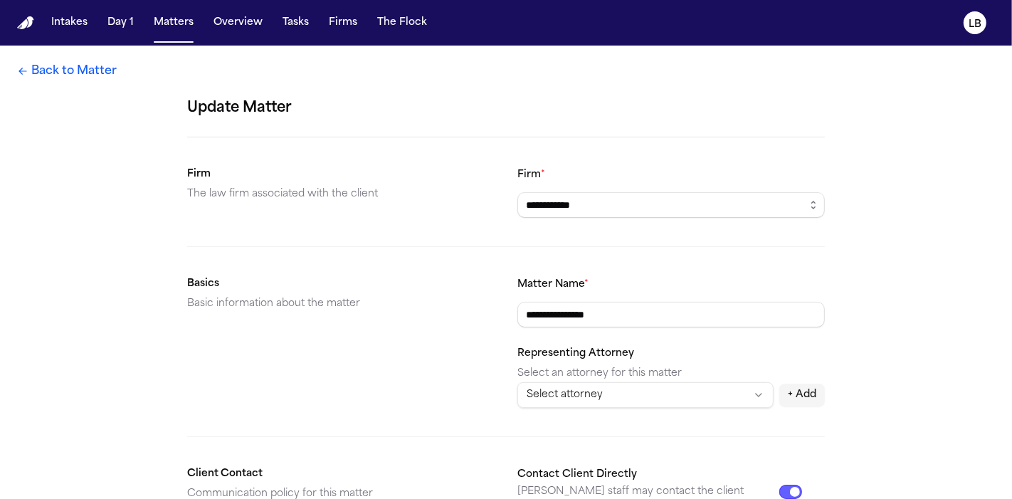
click at [76, 74] on link "Back to Matter" at bounding box center [67, 71] width 100 height 17
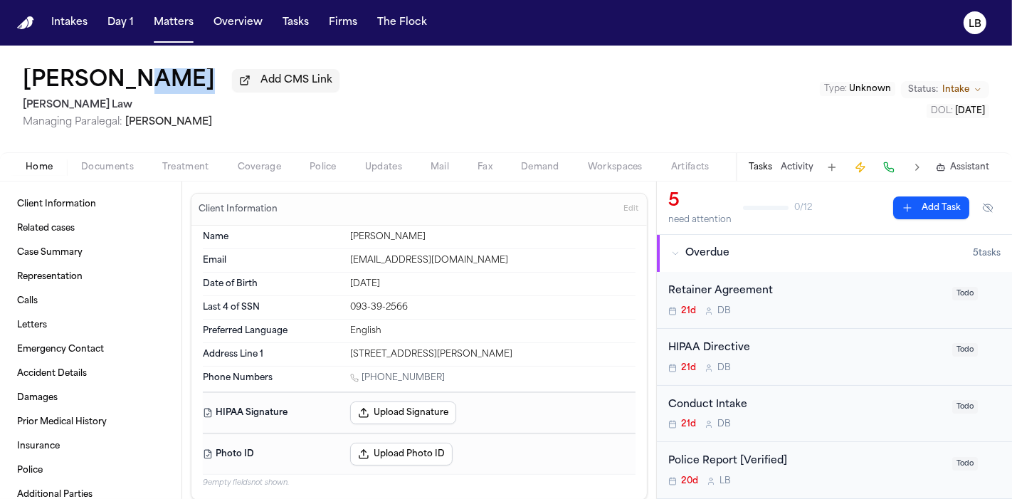
copy div "Kouassi"
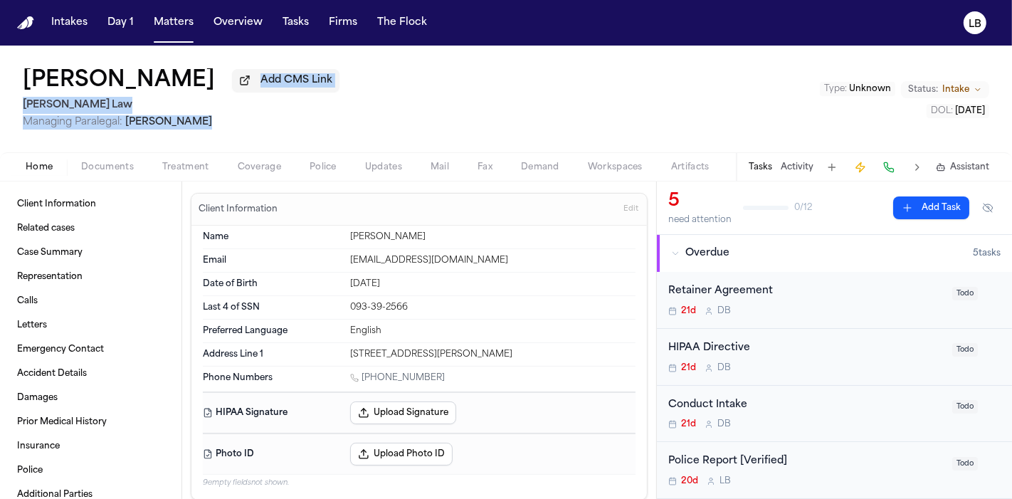
drag, startPoint x: 199, startPoint y: 64, endPoint x: 604, endPoint y: 2, distance: 409.8
click at [627, 72] on div "Patricia Kouassi Add CMS Link Ugwonali Law Managing Paralegal: Denise Biggs Typ…" at bounding box center [506, 99] width 1012 height 107
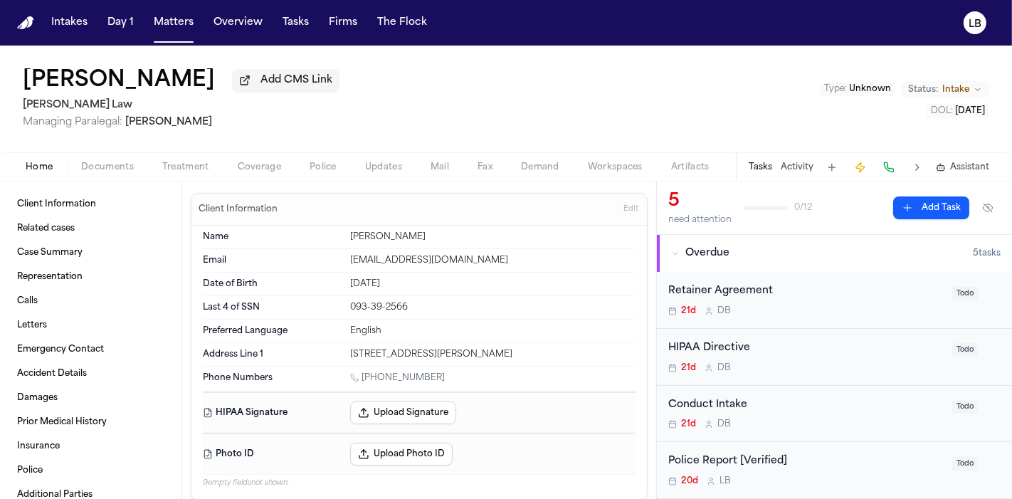
drag, startPoint x: 611, startPoint y: 283, endPoint x: 587, endPoint y: 316, distance: 40.7
drag, startPoint x: 587, startPoint y: 316, endPoint x: 297, endPoint y: 164, distance: 327.3
click at [297, 164] on button "Police" at bounding box center [323, 167] width 56 height 17
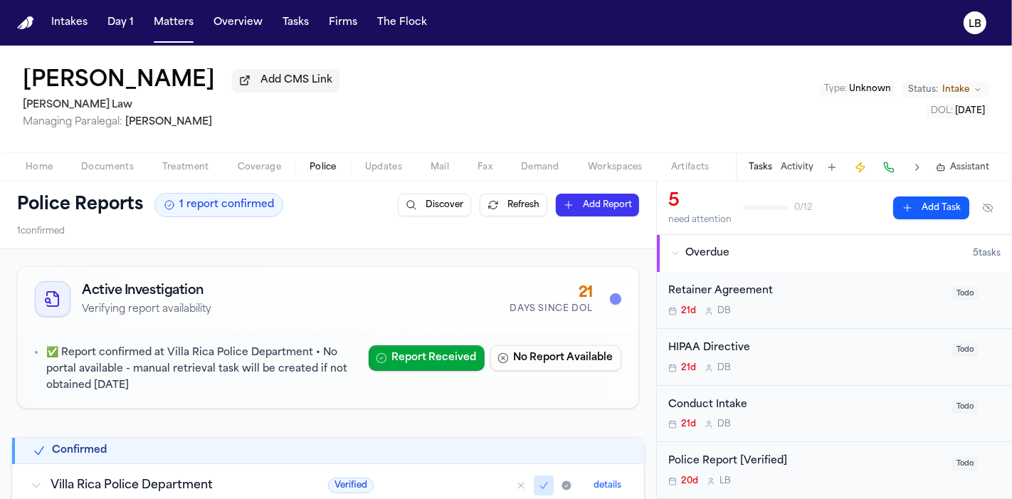
click at [315, 168] on span "Police" at bounding box center [323, 167] width 27 height 11
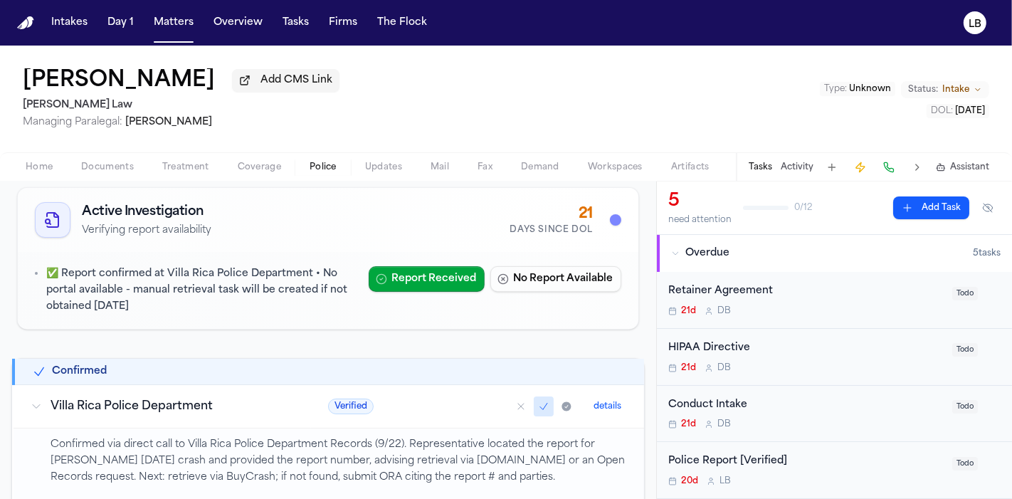
scroll to position [316, 0]
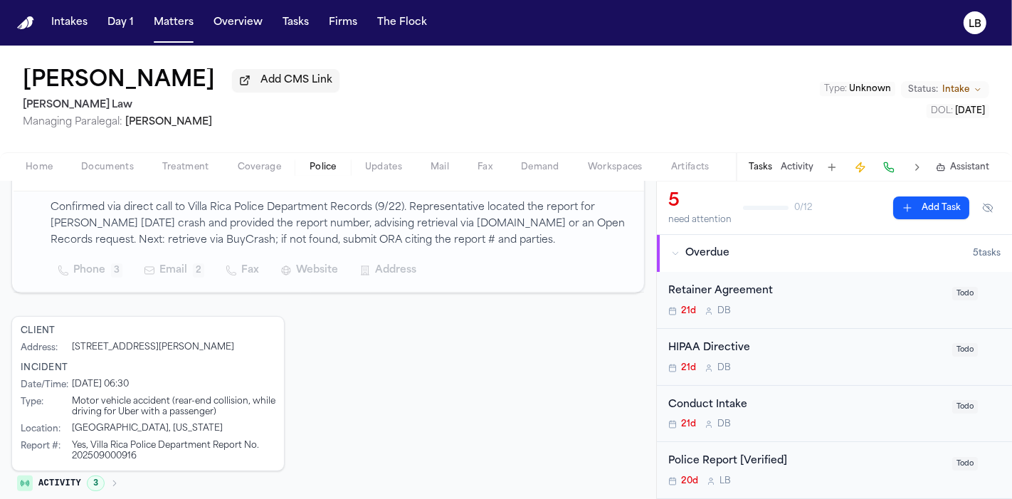
click at [107, 455] on div "Yes, Villa Rica Police Department Report No. 202509000916" at bounding box center [174, 451] width 204 height 21
copy div "202509000916"
click at [112, 159] on button "Documents" at bounding box center [107, 167] width 81 height 17
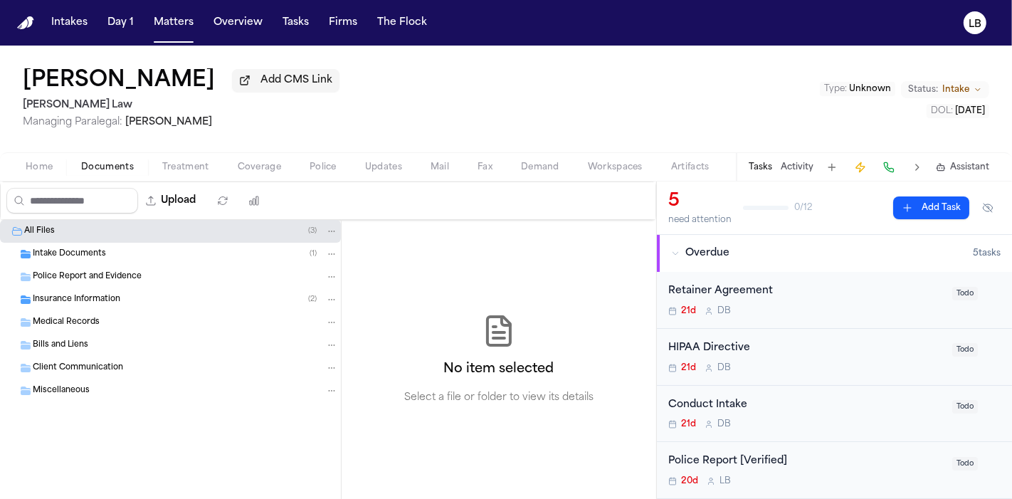
click at [150, 273] on div "Police Report and Evidence" at bounding box center [185, 277] width 305 height 13
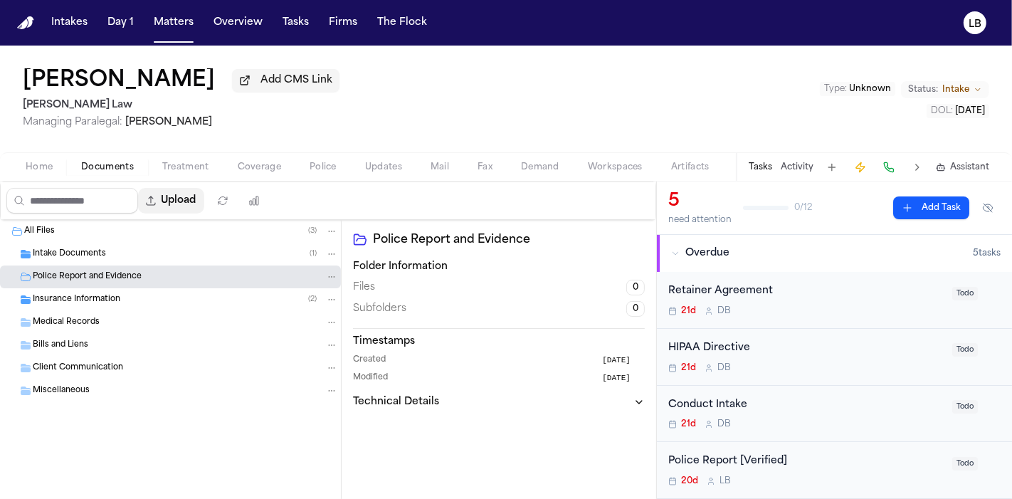
click at [201, 198] on button "Upload" at bounding box center [171, 201] width 66 height 26
select select "**********"
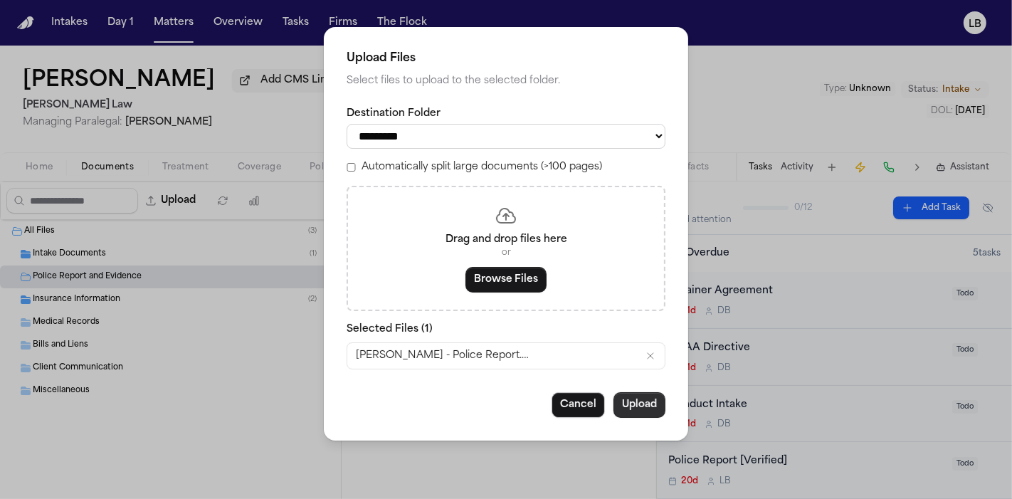
click at [621, 405] on button "Upload" at bounding box center [640, 405] width 52 height 26
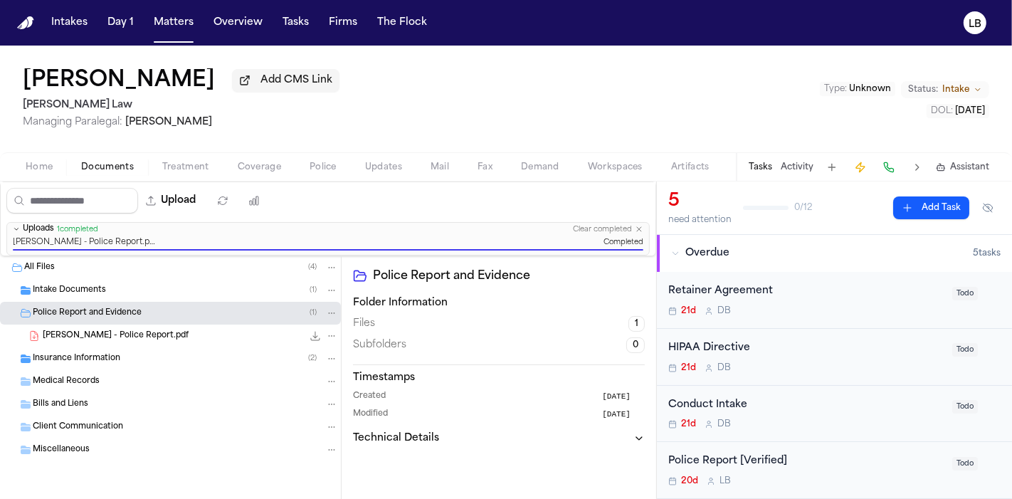
click at [816, 458] on div "Police Report [Verified]" at bounding box center [805, 461] width 275 height 16
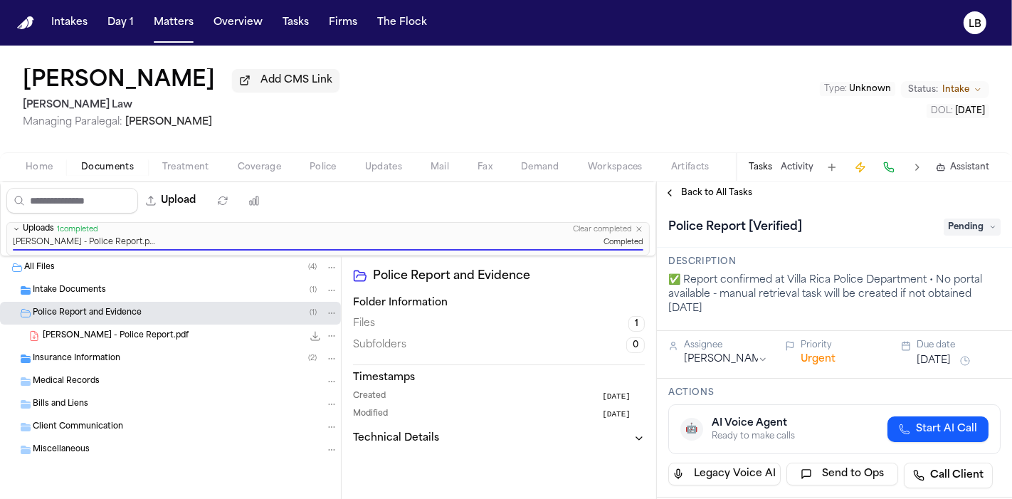
click at [957, 223] on span "Pending" at bounding box center [972, 227] width 57 height 17
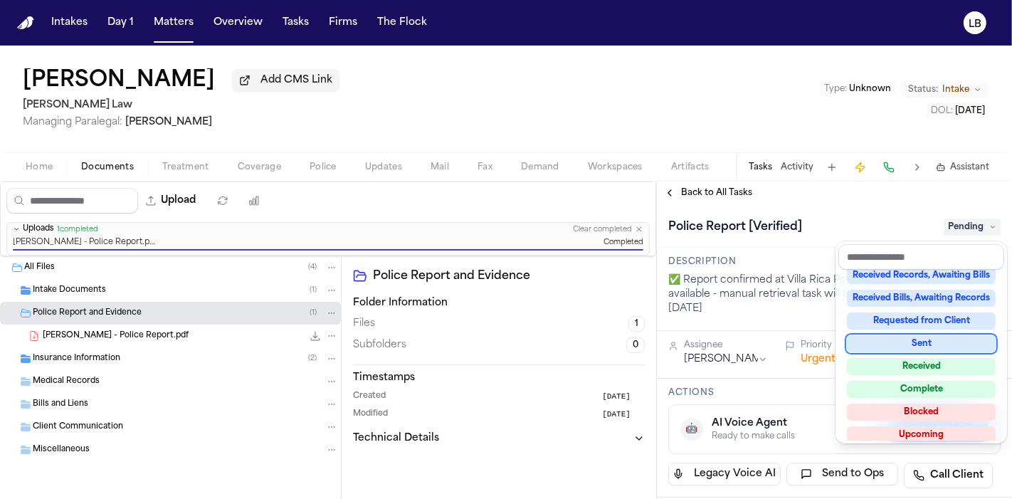
scroll to position [221, 0]
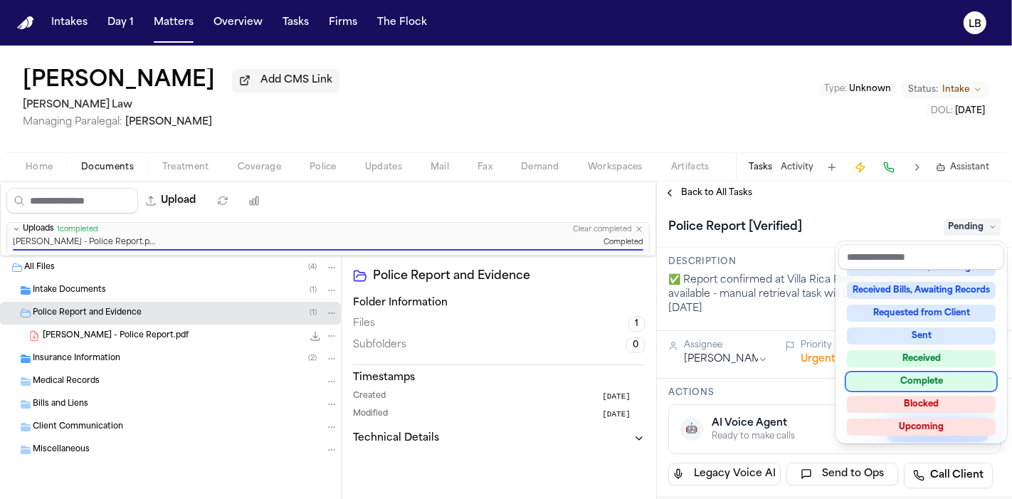
click at [940, 382] on div "Complete" at bounding box center [921, 381] width 149 height 17
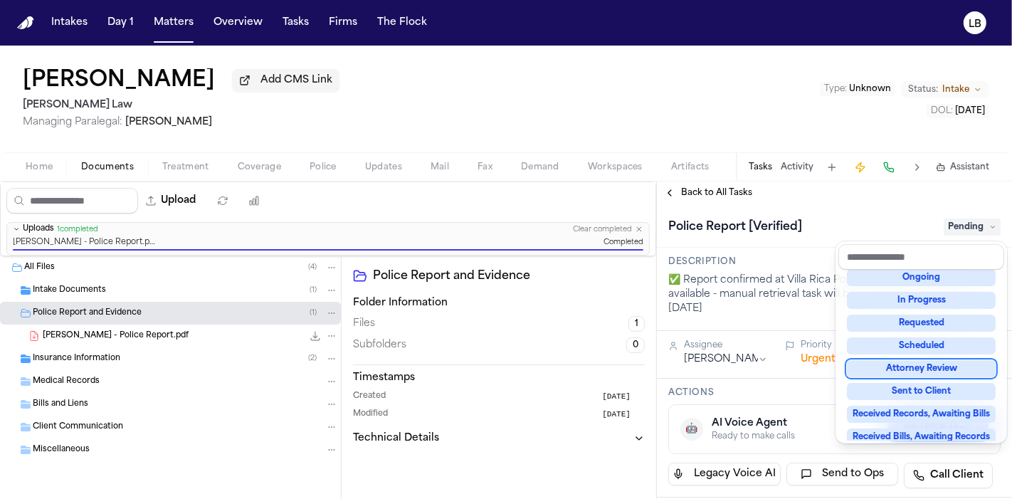
scroll to position [73, 0]
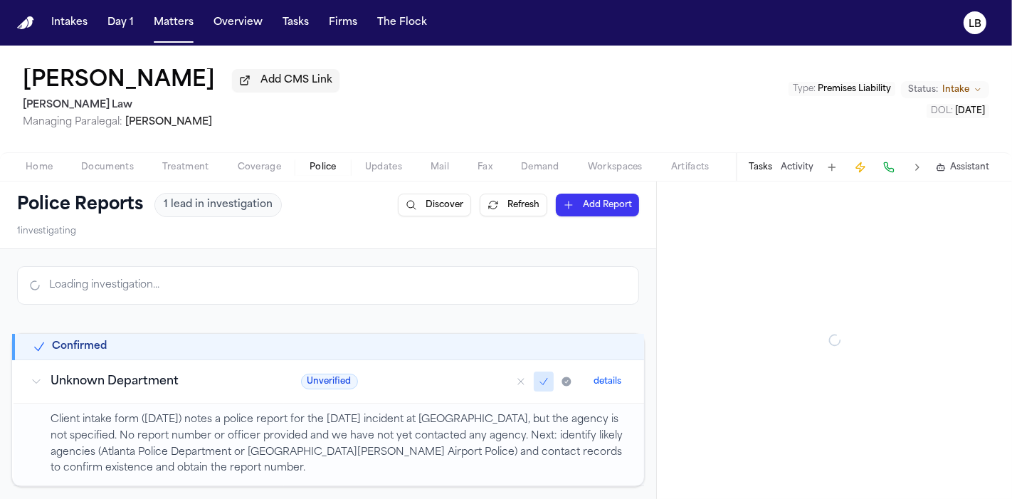
click at [326, 174] on span "button" at bounding box center [323, 174] width 44 height 1
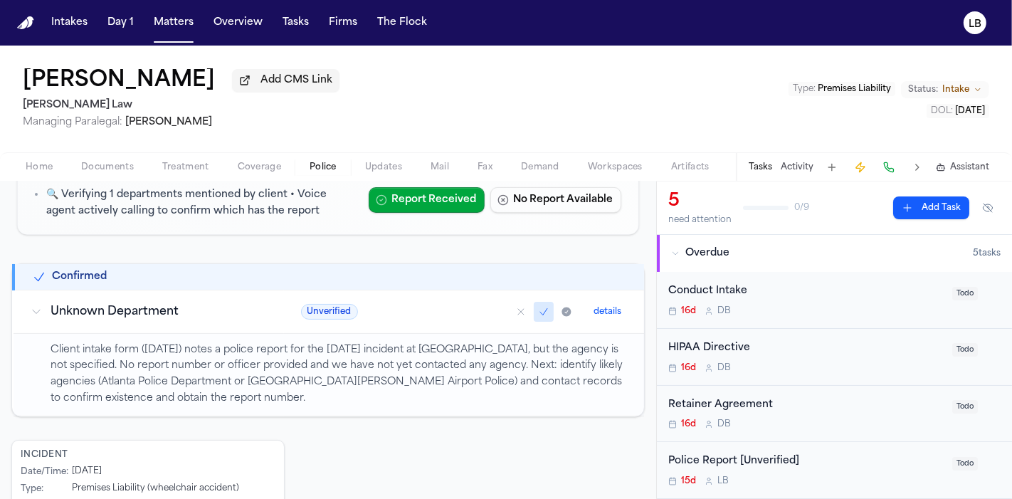
scroll to position [215, 0]
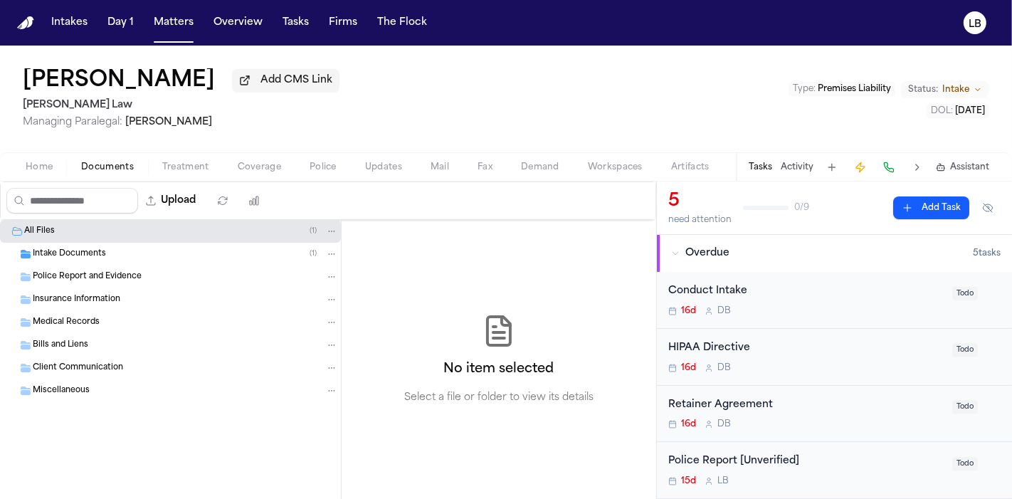
click at [96, 160] on button "Documents" at bounding box center [107, 167] width 81 height 17
click at [93, 261] on div "Intake Documents ( 1 )" at bounding box center [170, 254] width 341 height 23
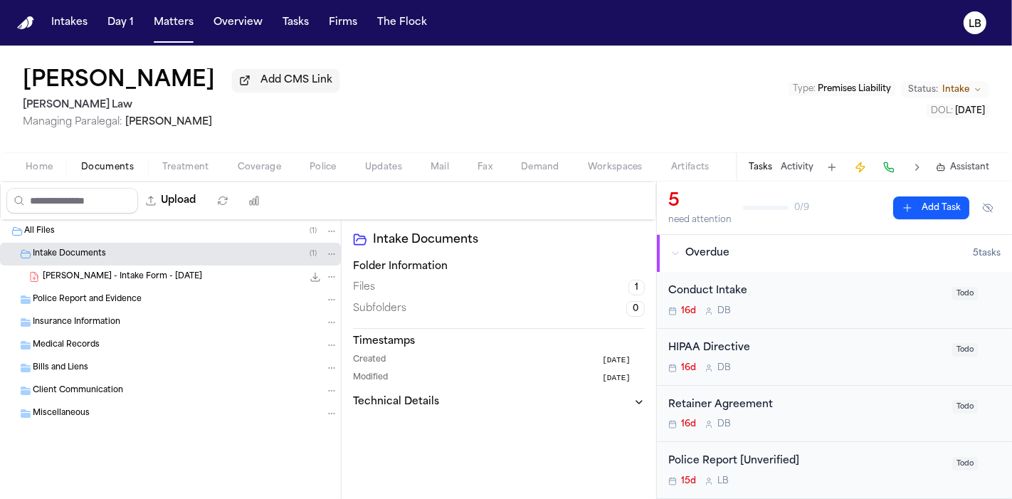
click at [109, 278] on span "[PERSON_NAME] - Intake Form - [DATE]" at bounding box center [122, 277] width 159 height 12
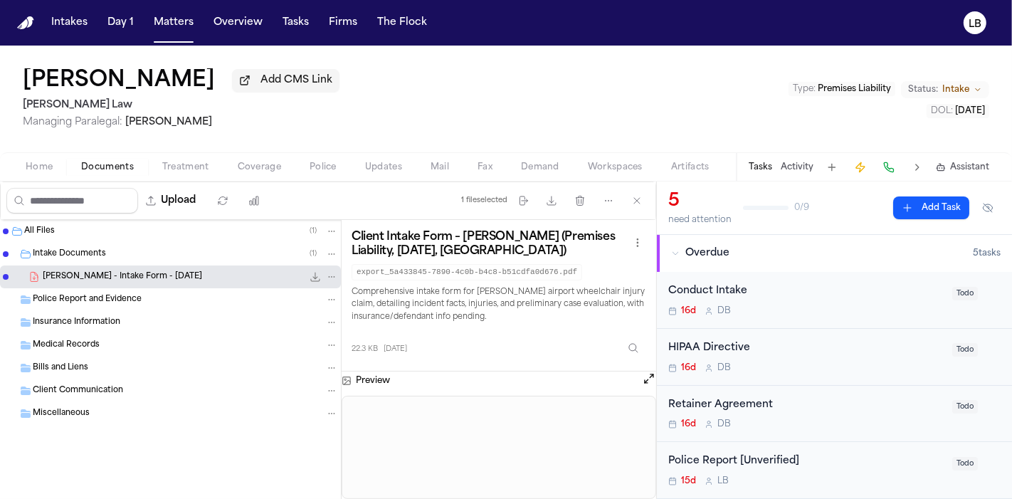
drag, startPoint x: 124, startPoint y: 82, endPoint x: 215, endPoint y: 80, distance: 91.1
click at [215, 80] on h1 "[PERSON_NAME]" at bounding box center [119, 81] width 192 height 26
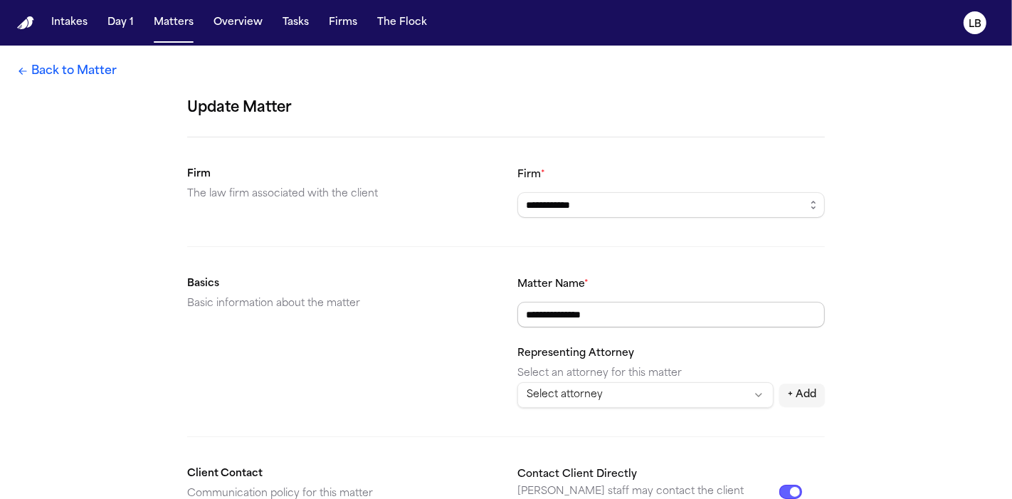
click at [612, 306] on input "**********" at bounding box center [672, 315] width 308 height 26
click at [104, 70] on link "Back to Matter" at bounding box center [67, 71] width 100 height 17
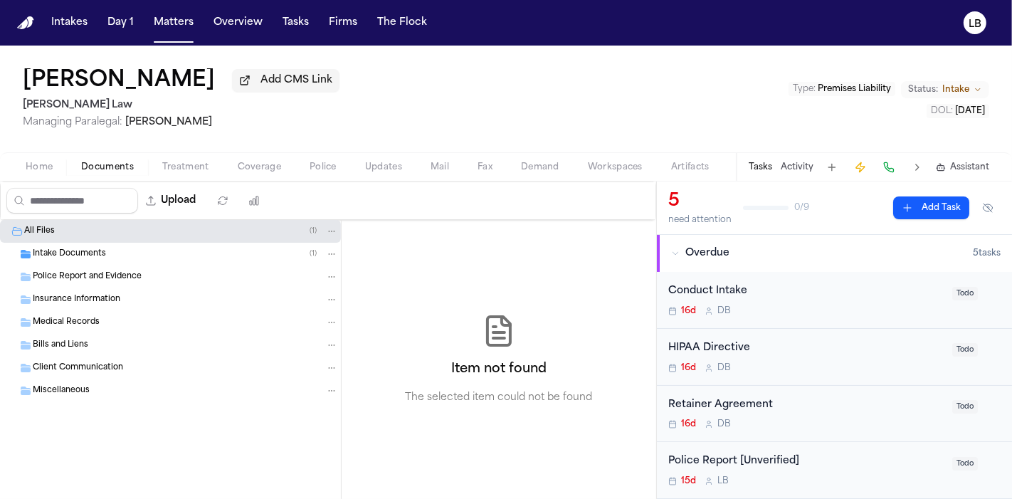
click at [102, 170] on span "Documents" at bounding box center [107, 167] width 53 height 11
click at [121, 267] on div "Police Report and Evidence" at bounding box center [170, 277] width 341 height 23
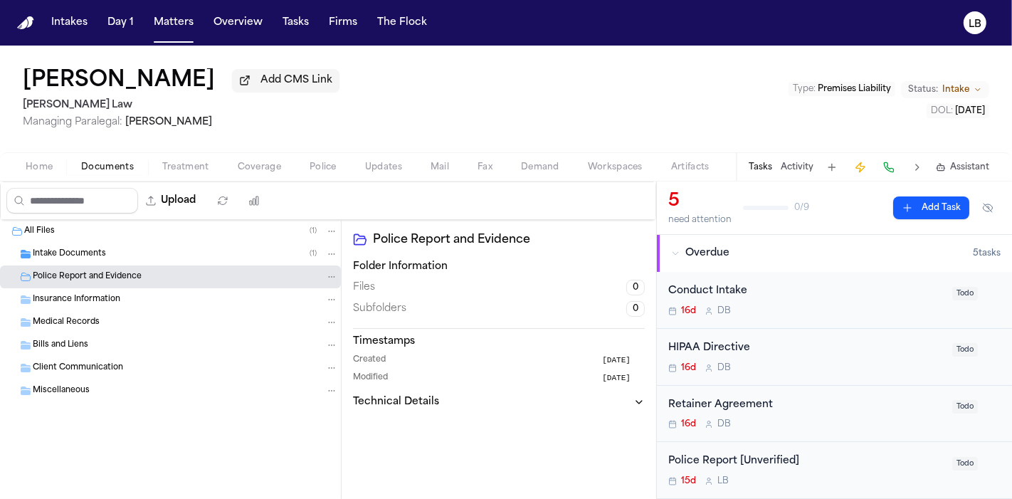
click at [119, 251] on div "Intake Documents ( 1 )" at bounding box center [185, 254] width 305 height 13
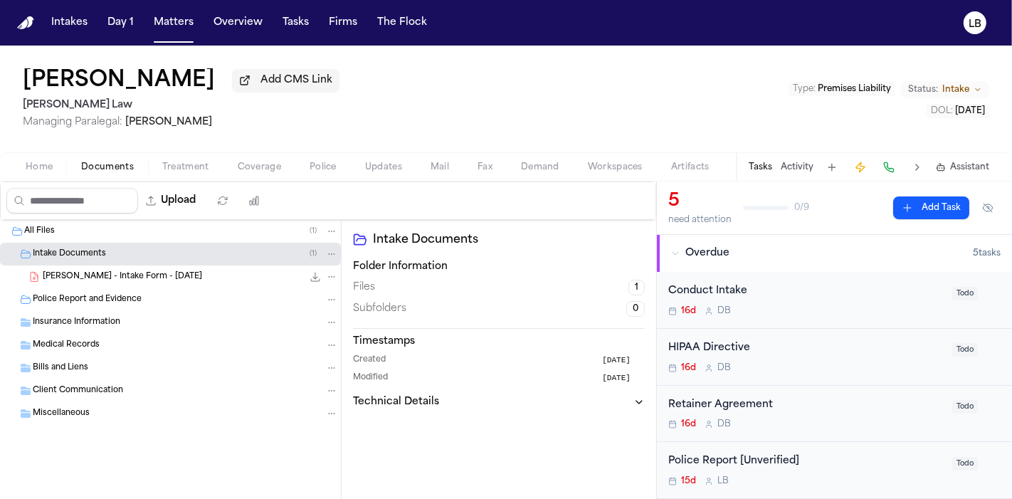
click at [80, 289] on div "Police Report and Evidence" at bounding box center [170, 299] width 341 height 23
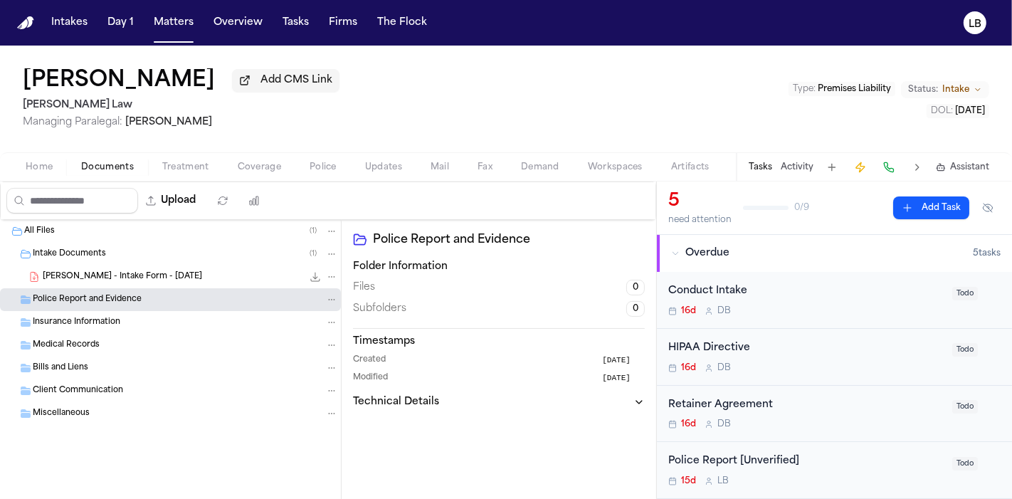
click at [83, 275] on span "[PERSON_NAME] - Intake Form - [DATE]" at bounding box center [122, 277] width 159 height 12
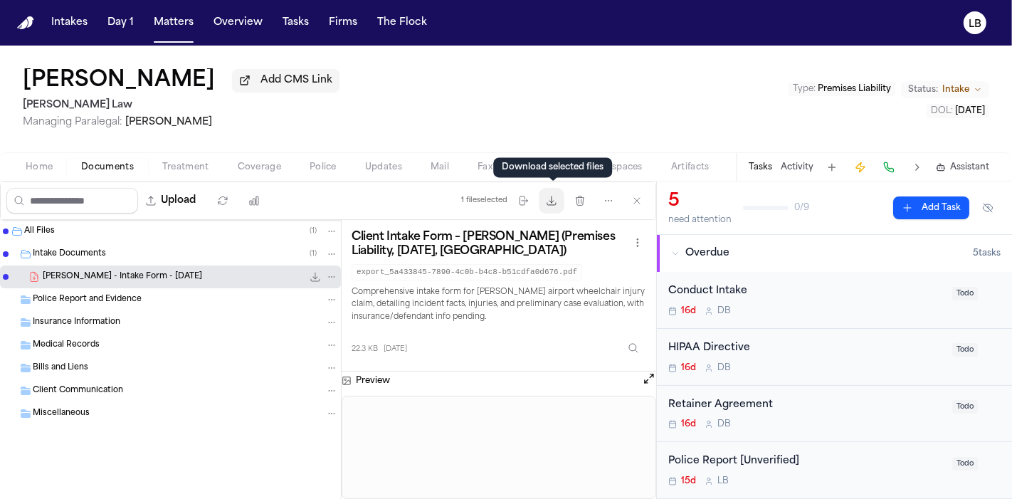
click at [557, 208] on button "Download files" at bounding box center [552, 201] width 26 height 26
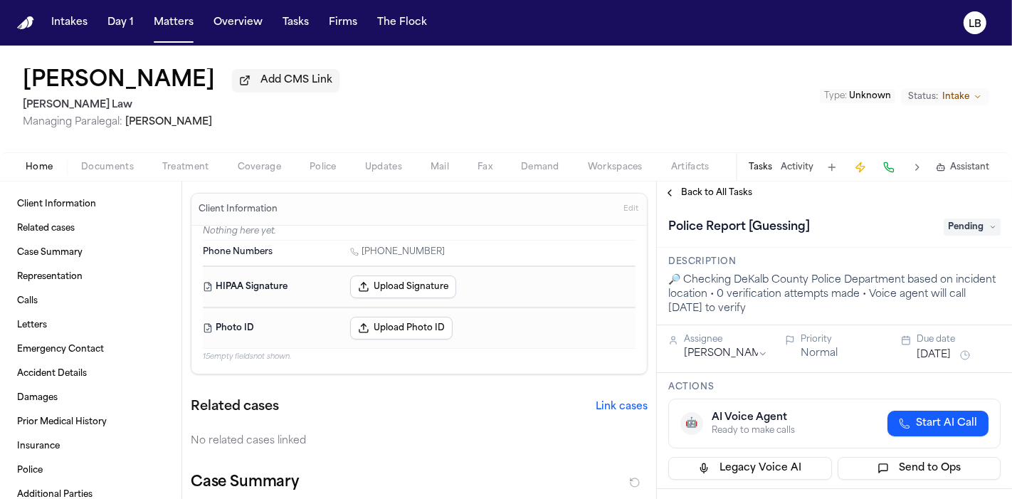
click at [118, 172] on span "Documents" at bounding box center [107, 167] width 53 height 11
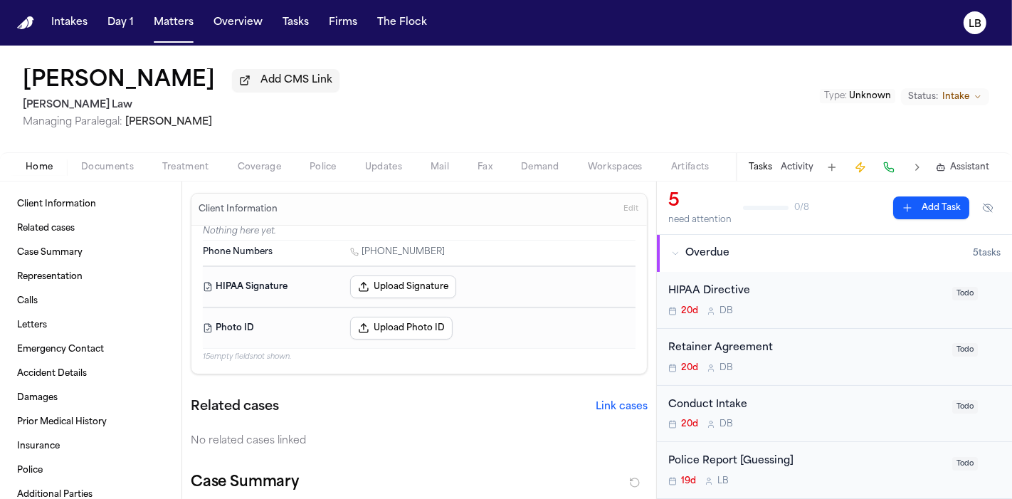
click at [51, 175] on span "button" at bounding box center [39, 174] width 44 height 1
click at [89, 206] on span "Client Information" at bounding box center [56, 204] width 79 height 11
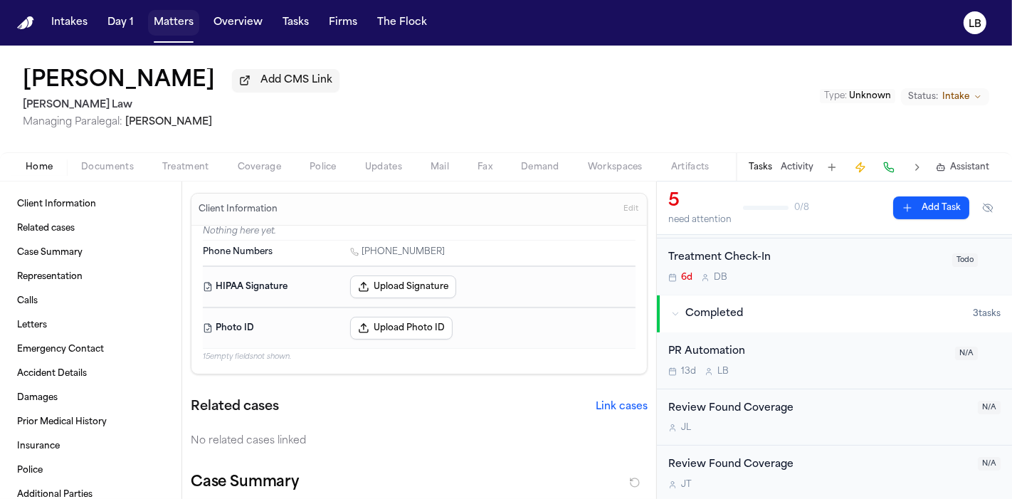
drag, startPoint x: 186, startPoint y: 33, endPoint x: 185, endPoint y: 23, distance: 10.7
click at [186, 33] on button "Matters" at bounding box center [173, 23] width 51 height 26
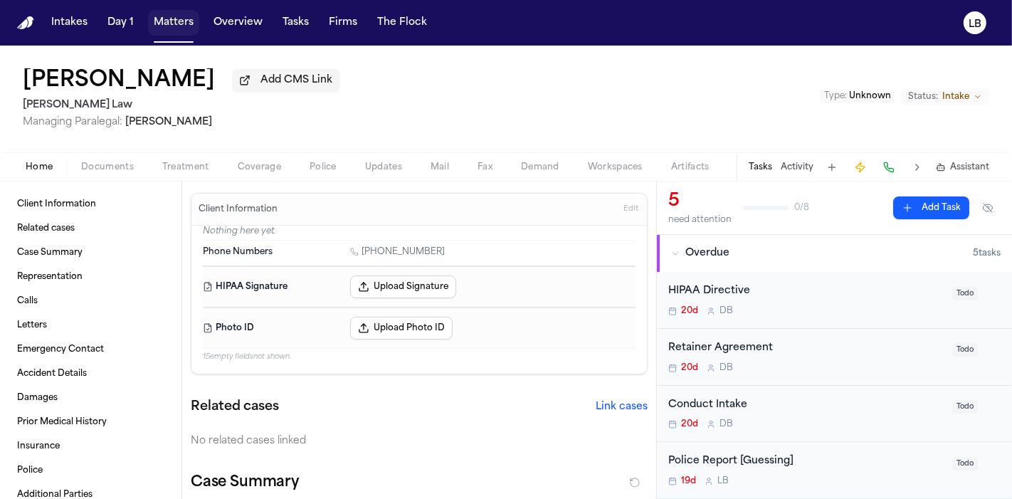
click at [197, 18] on div "Intakes Day 1 Matters Overview Tasks Firms The Flock" at bounding box center [239, 23] width 387 height 26
click at [174, 22] on button "Matters" at bounding box center [173, 23] width 51 height 26
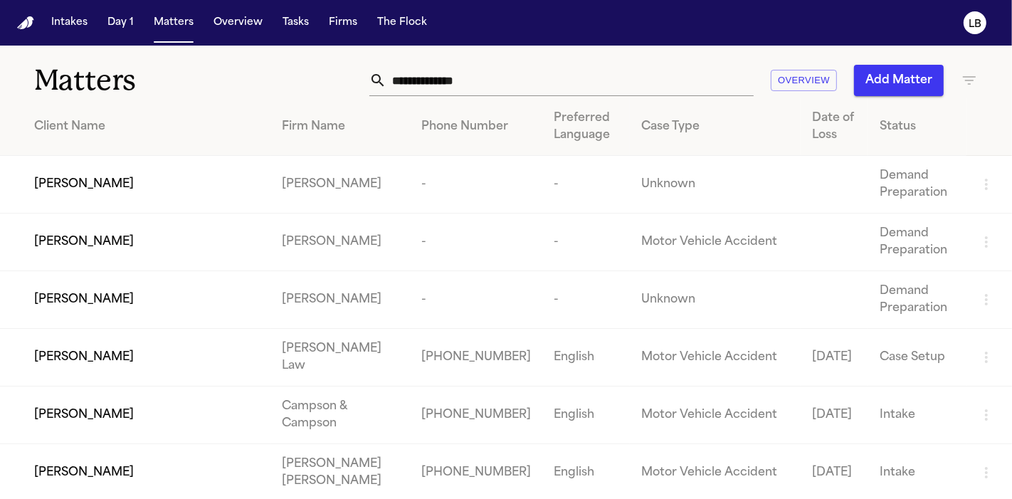
click at [528, 82] on input "text" at bounding box center [570, 80] width 367 height 31
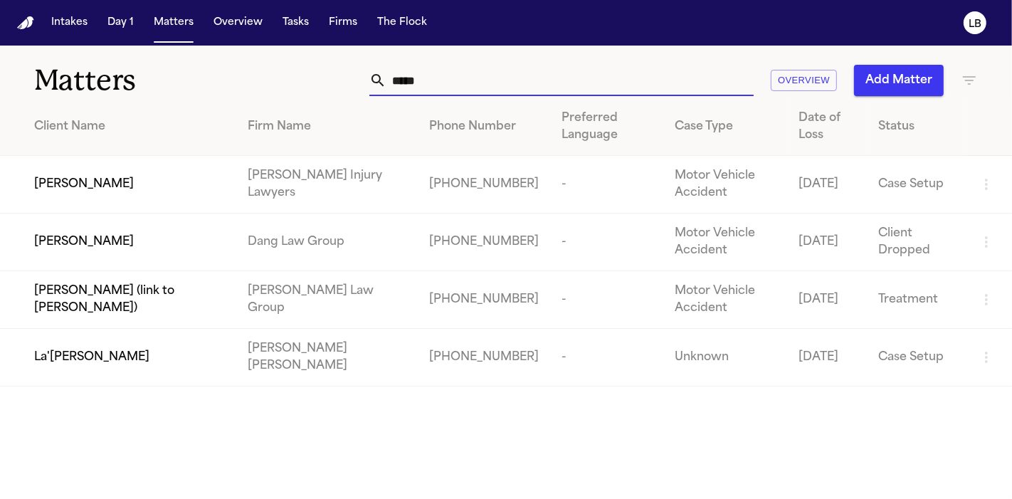
type input "*****"
click at [294, 361] on td "[PERSON_NAME] [PERSON_NAME]" at bounding box center [327, 358] width 182 height 58
click at [836, 421] on main "Matters ***** Overview Add Matter Client Name Firm Name Phone Number Preferred …" at bounding box center [506, 272] width 1012 height 453
click at [439, 355] on td "[PHONE_NUMBER]" at bounding box center [484, 358] width 132 height 58
click at [98, 353] on span "La'[PERSON_NAME]" at bounding box center [91, 357] width 115 height 17
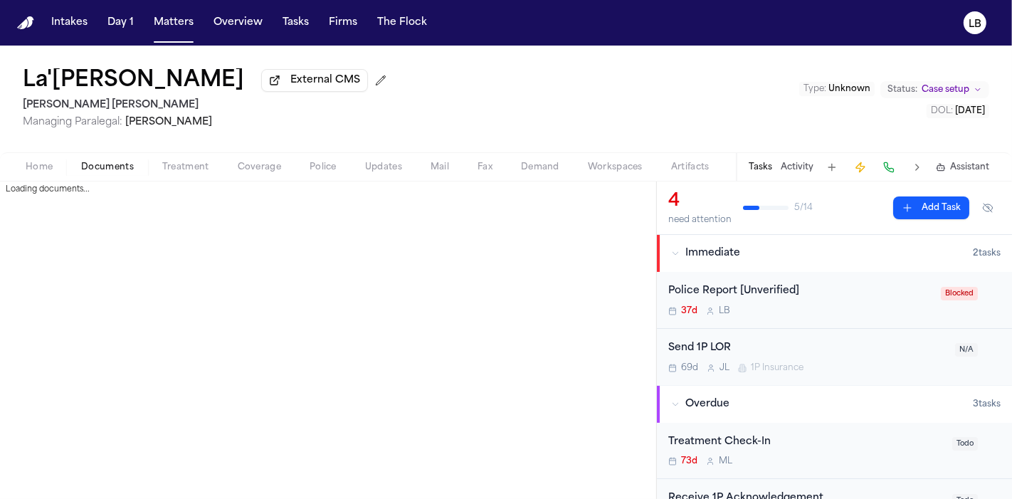
click at [122, 167] on span "Documents" at bounding box center [107, 167] width 53 height 11
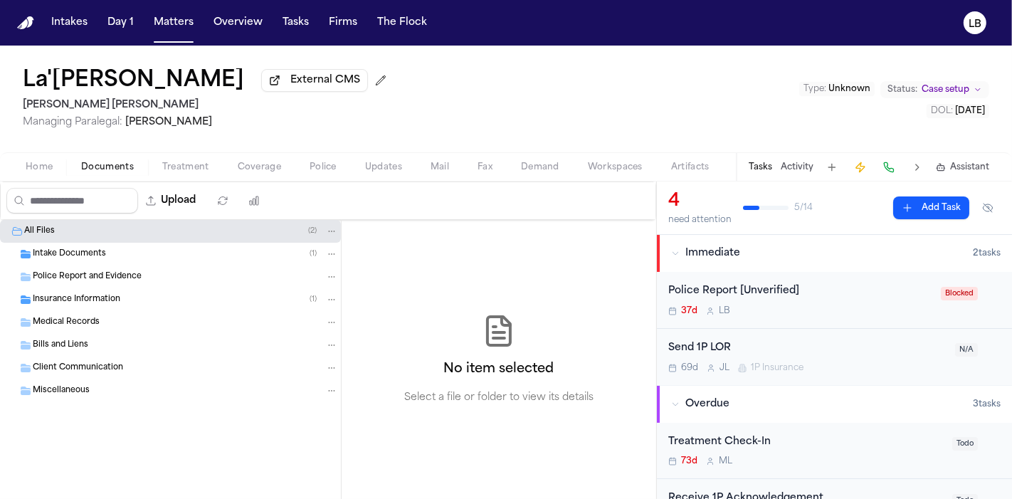
click at [52, 162] on span "Home" at bounding box center [39, 167] width 27 height 11
click at [75, 172] on button "Documents" at bounding box center [107, 167] width 81 height 17
click at [77, 253] on span "Intake Documents" at bounding box center [69, 254] width 73 height 12
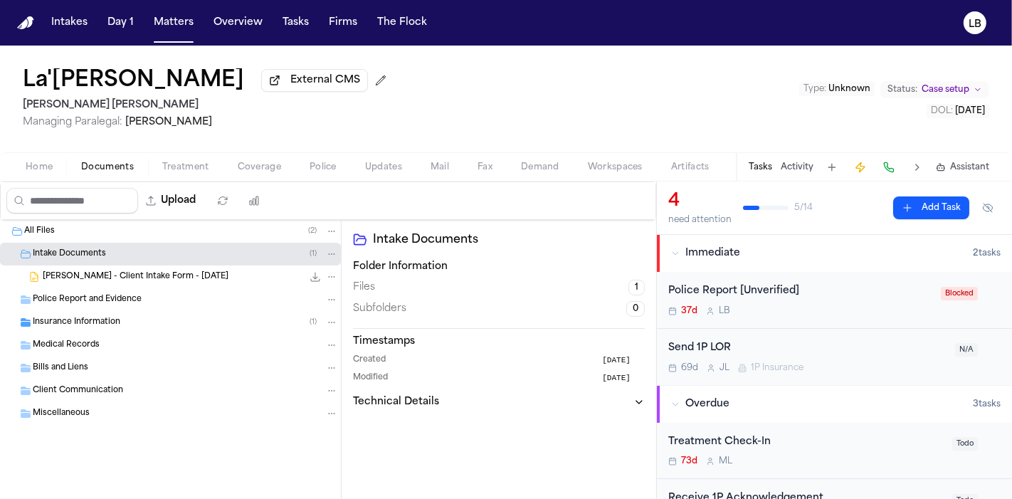
click at [91, 273] on span "L. Newbins - Client Intake Form - 7.10.25" at bounding box center [136, 277] width 186 height 12
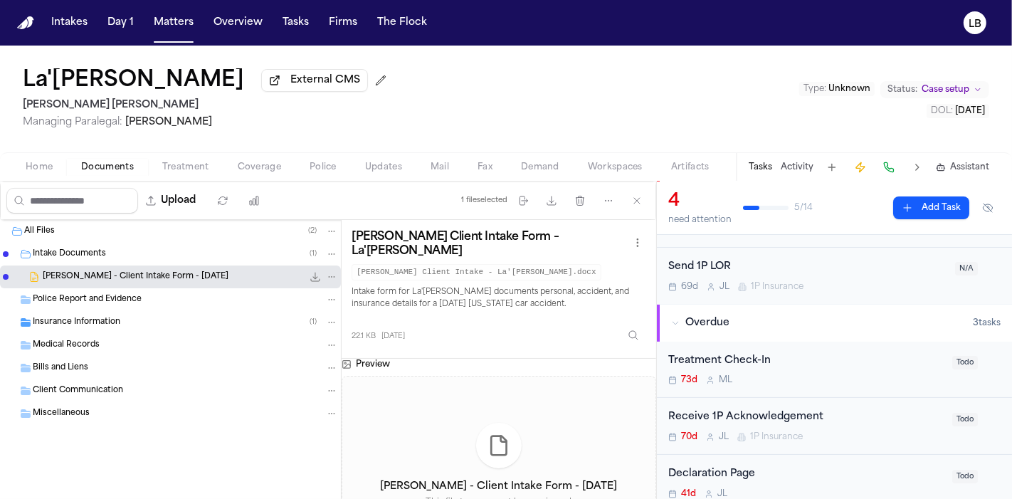
scroll to position [158, 0]
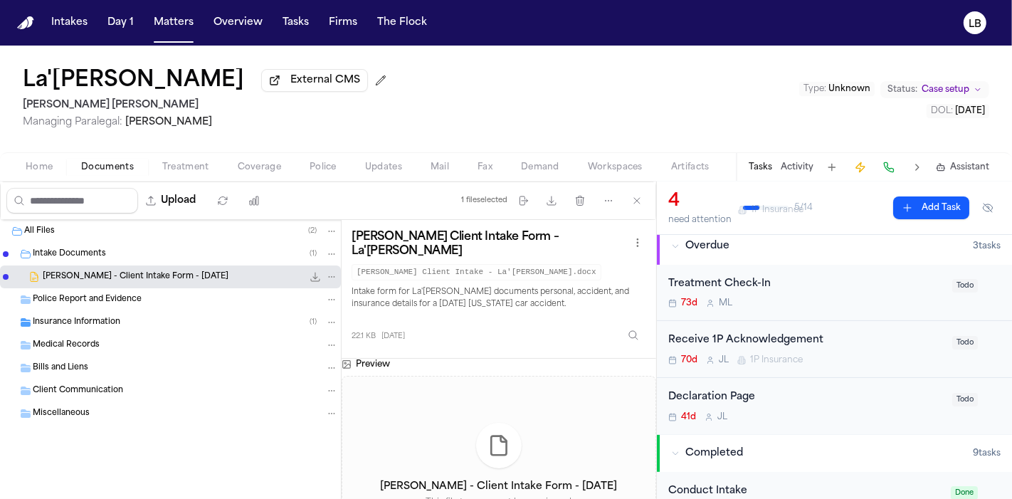
click at [104, 325] on span "Insurance Information" at bounding box center [77, 323] width 88 height 12
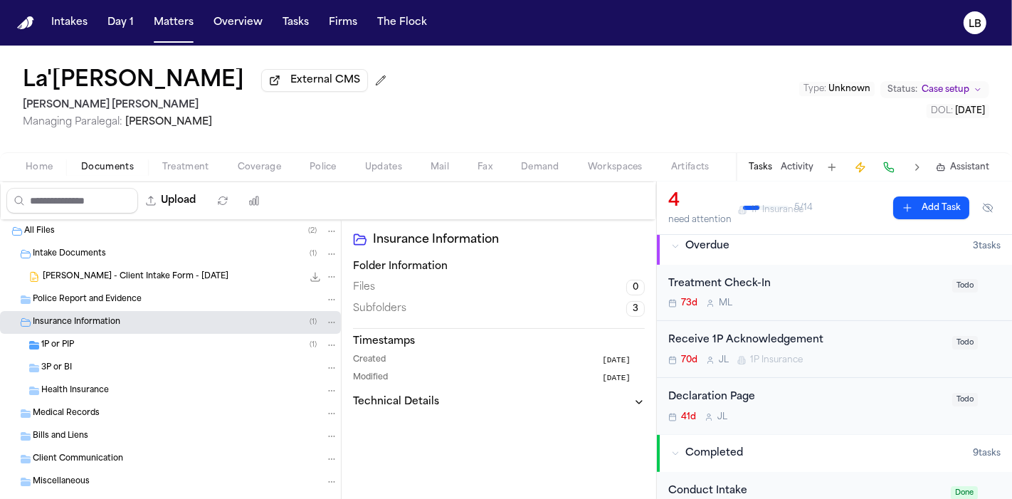
click at [110, 339] on div "1P or PIP ( 1 )" at bounding box center [189, 345] width 297 height 13
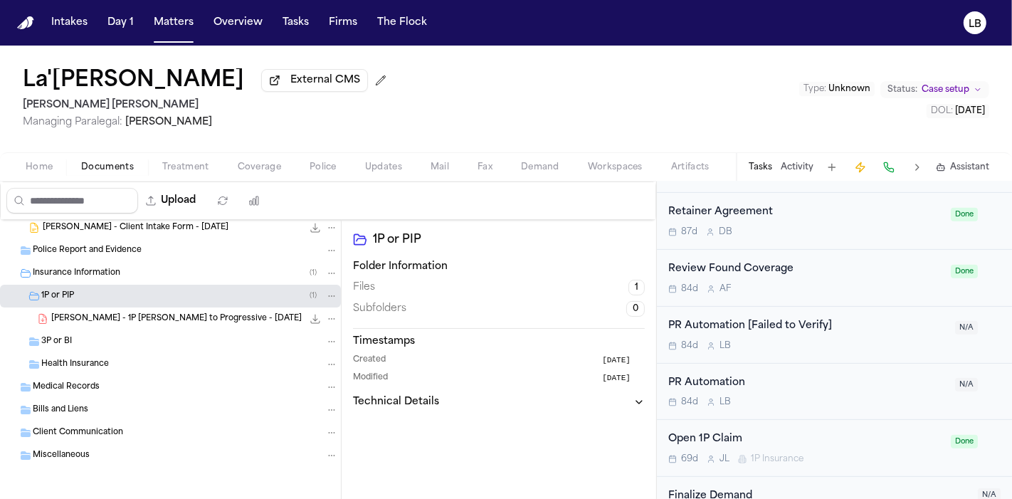
scroll to position [553, 0]
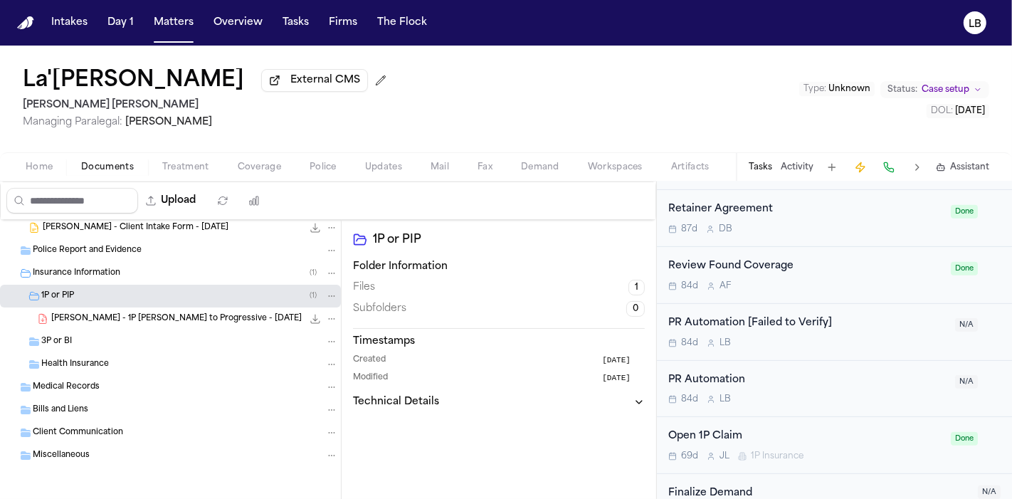
click at [290, 85] on span "External CMS" at bounding box center [325, 80] width 70 height 14
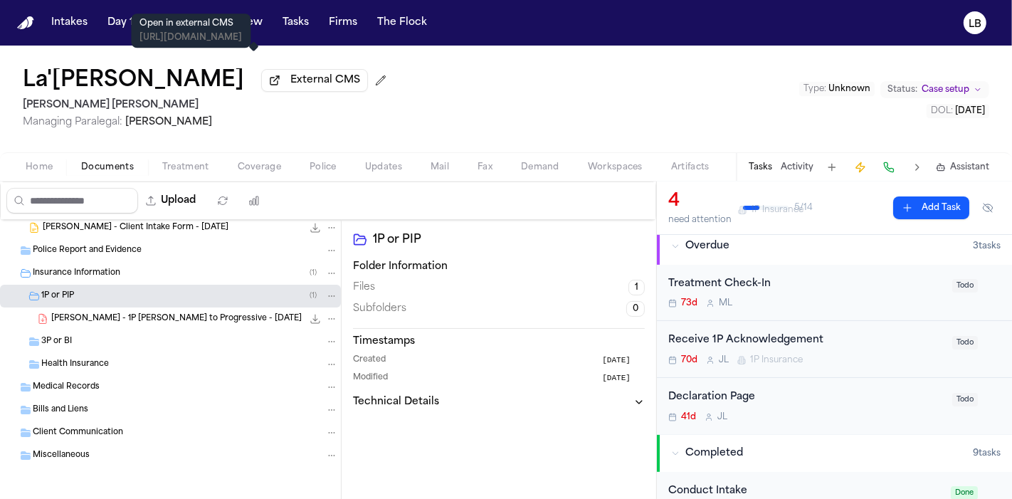
scroll to position [0, 0]
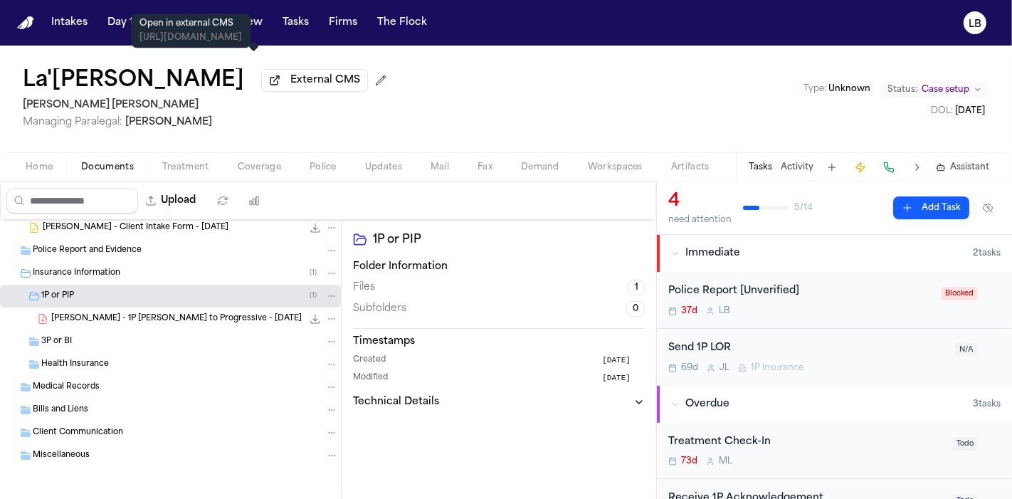
click at [869, 305] on div "37d L B" at bounding box center [800, 310] width 264 height 11
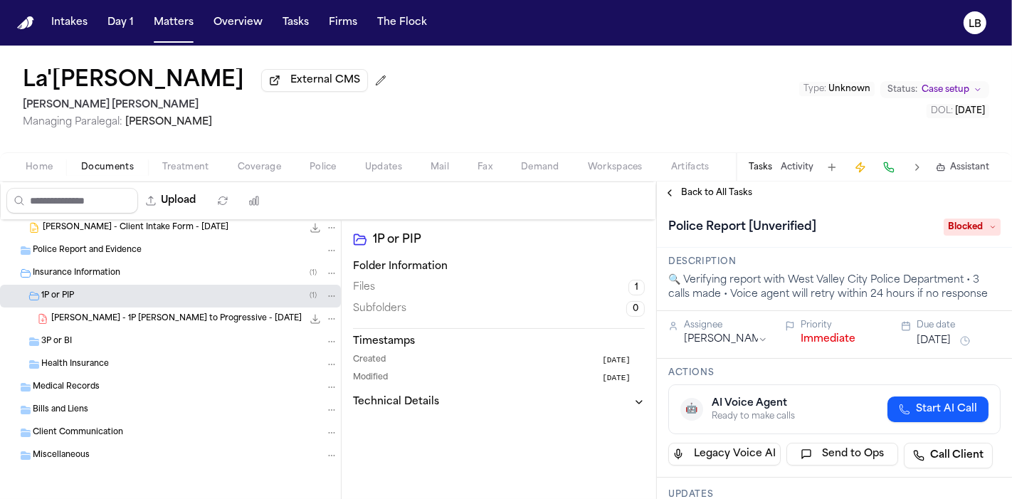
click at [973, 224] on span "Blocked" at bounding box center [972, 227] width 57 height 17
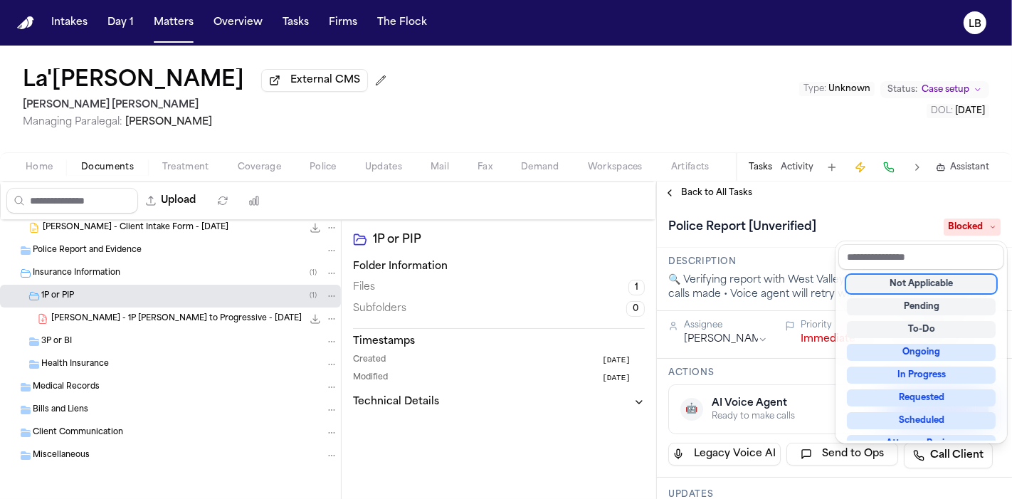
click at [927, 285] on div "Not Applicable" at bounding box center [921, 283] width 149 height 17
click at [797, 164] on div "La'Tia Newbins External CMS Steele Adams Hosman Managing Paralegal: Jacqueline …" at bounding box center [506, 272] width 1012 height 453
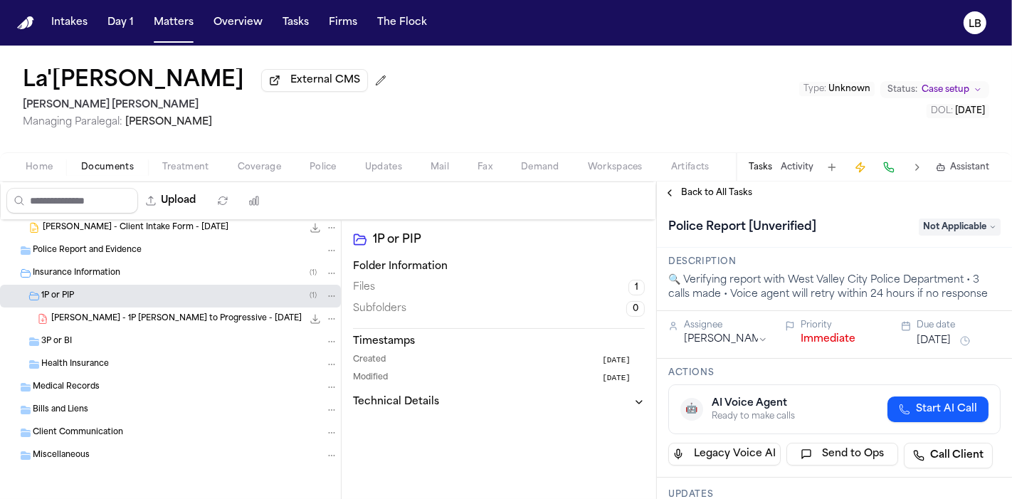
click at [794, 163] on button "Activity" at bounding box center [797, 167] width 33 height 11
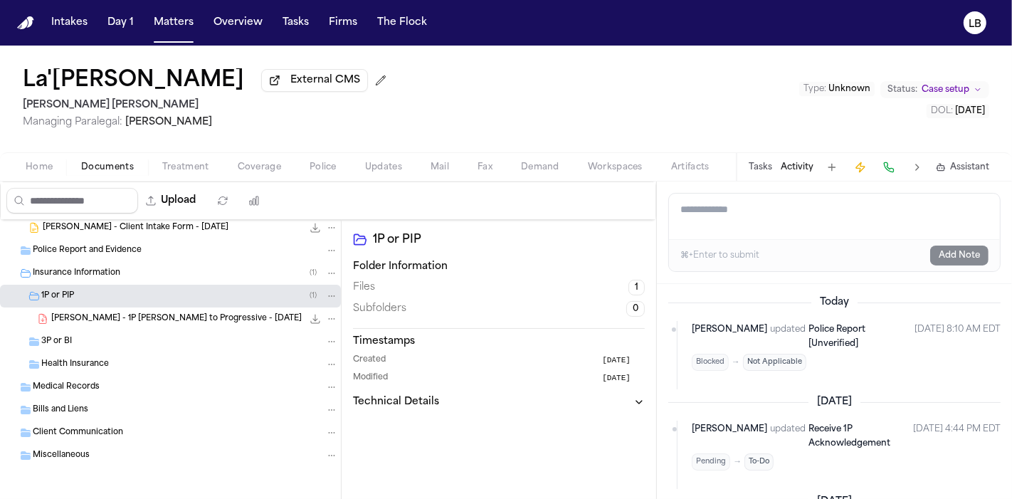
click at [770, 231] on textarea "Add a note to this matter" at bounding box center [834, 217] width 331 height 46
click at [787, 208] on textarea "**********" at bounding box center [835, 217] width 332 height 46
type textarea "**********"
click at [943, 261] on button "Add Note" at bounding box center [959, 256] width 58 height 20
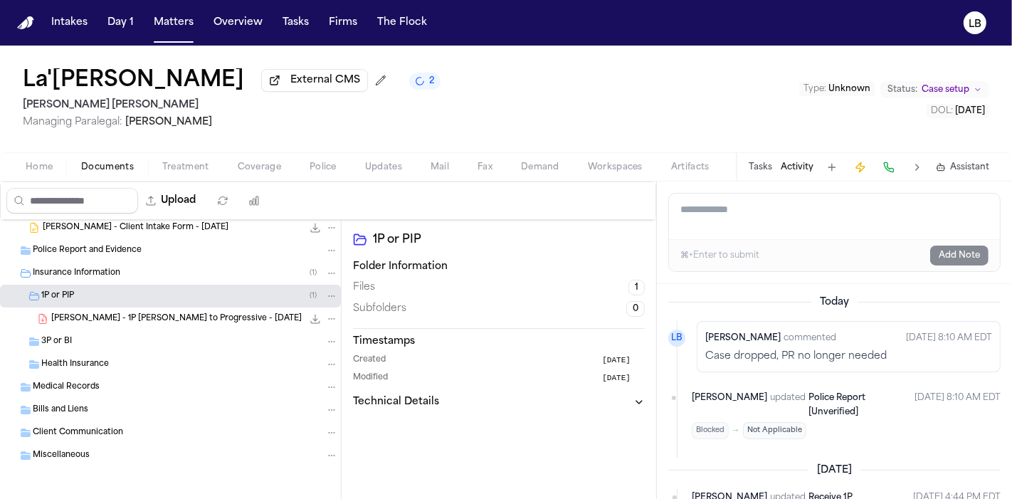
click at [845, 52] on div "La'Tia Newbins External CMS 2 Steele Adams Hosman Managing Paralegal: Jacquelin…" at bounding box center [506, 99] width 1012 height 107
click at [157, 23] on button "Matters" at bounding box center [173, 23] width 51 height 26
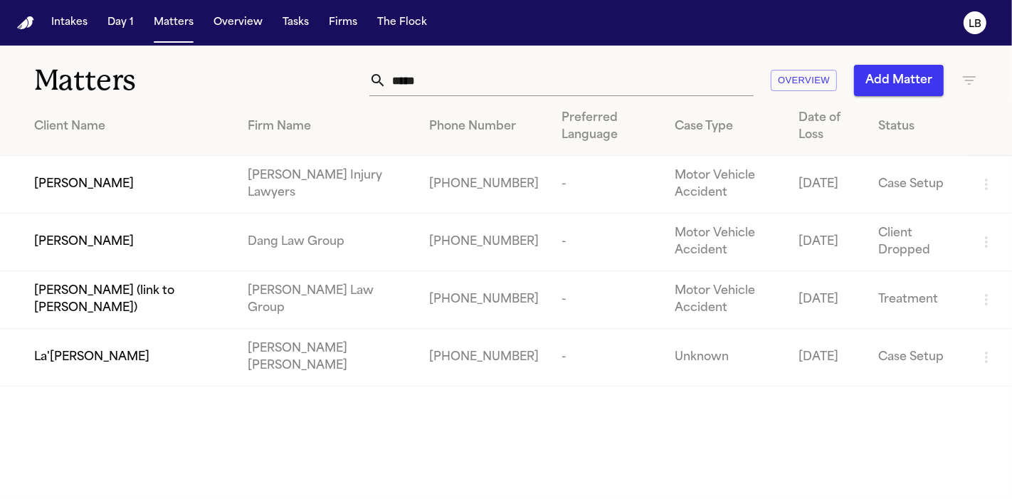
click at [542, 85] on input "*****" at bounding box center [570, 80] width 367 height 31
click at [541, 84] on input "*****" at bounding box center [570, 80] width 367 height 31
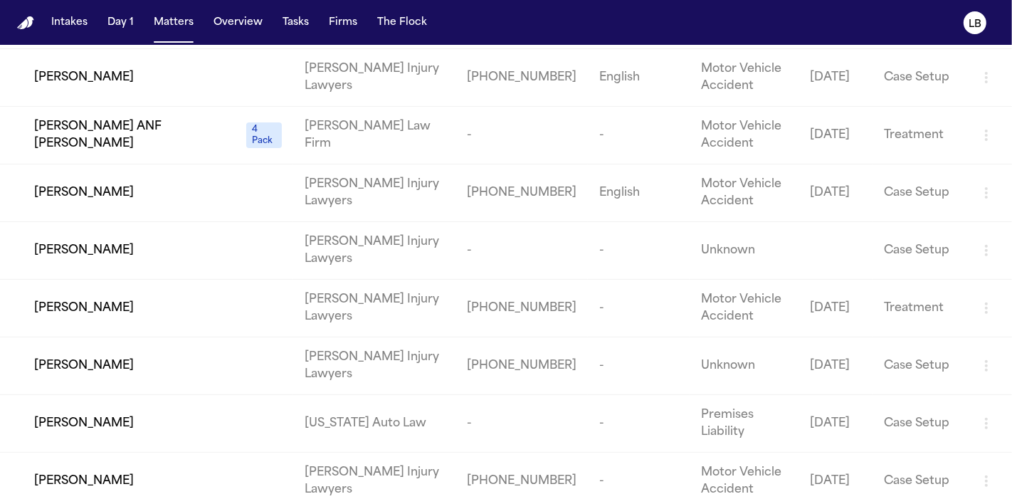
scroll to position [474, 0]
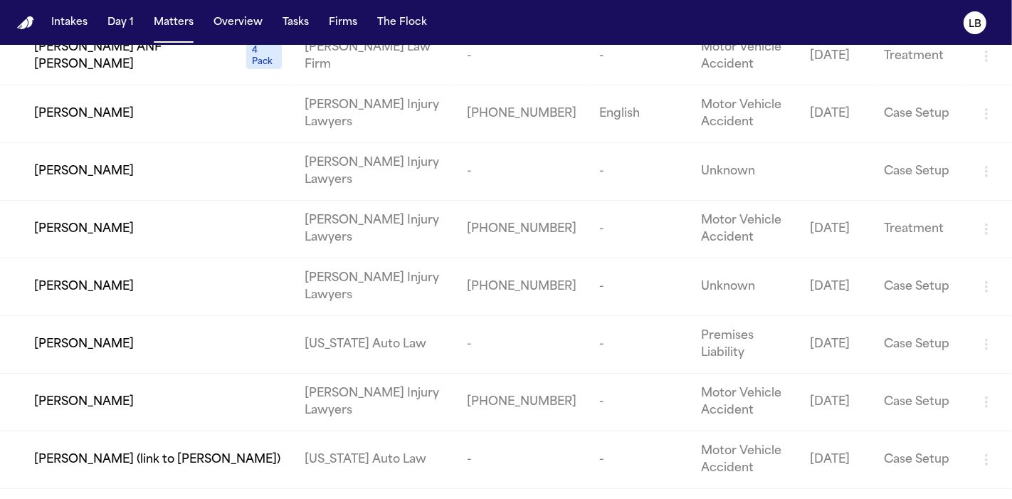
type input "*****"
click at [117, 347] on div "[PERSON_NAME]" at bounding box center [158, 344] width 248 height 17
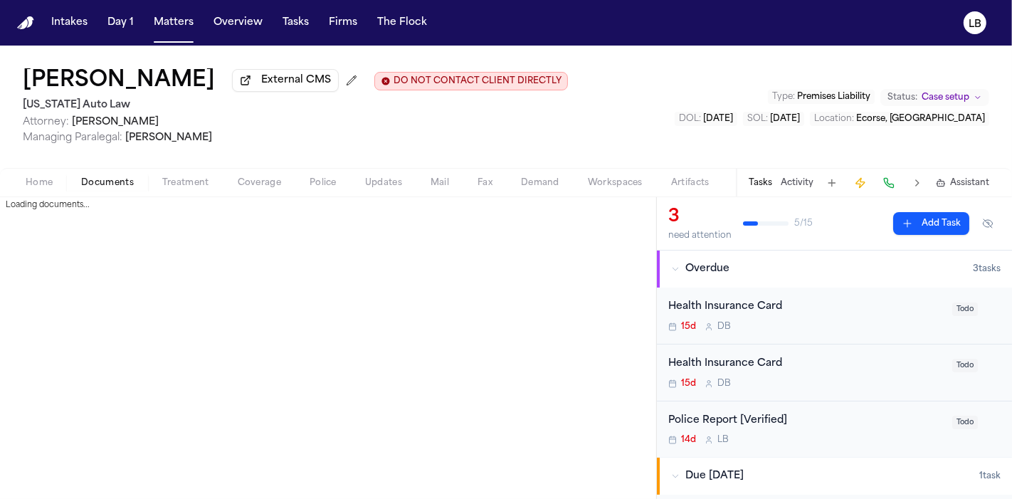
click at [93, 182] on span "Documents" at bounding box center [107, 182] width 53 height 11
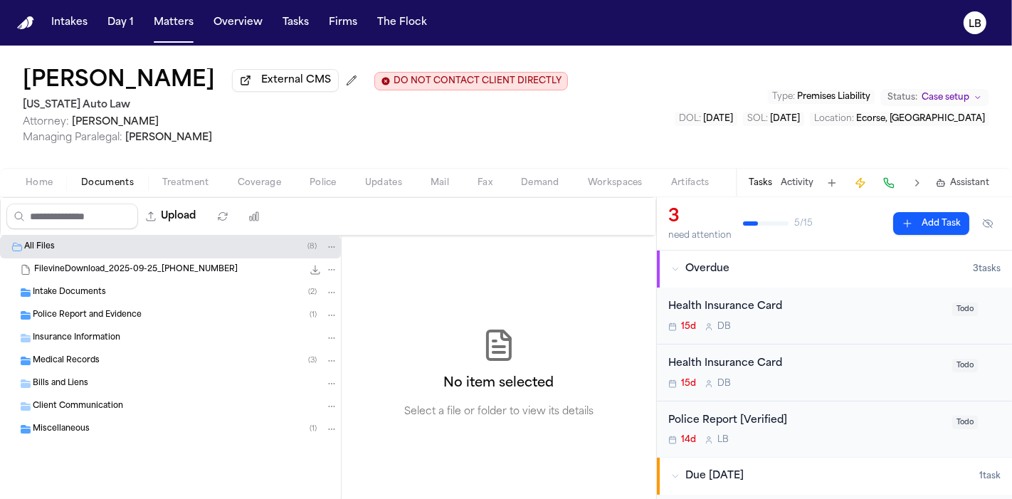
click at [324, 181] on span "Police" at bounding box center [323, 182] width 27 height 11
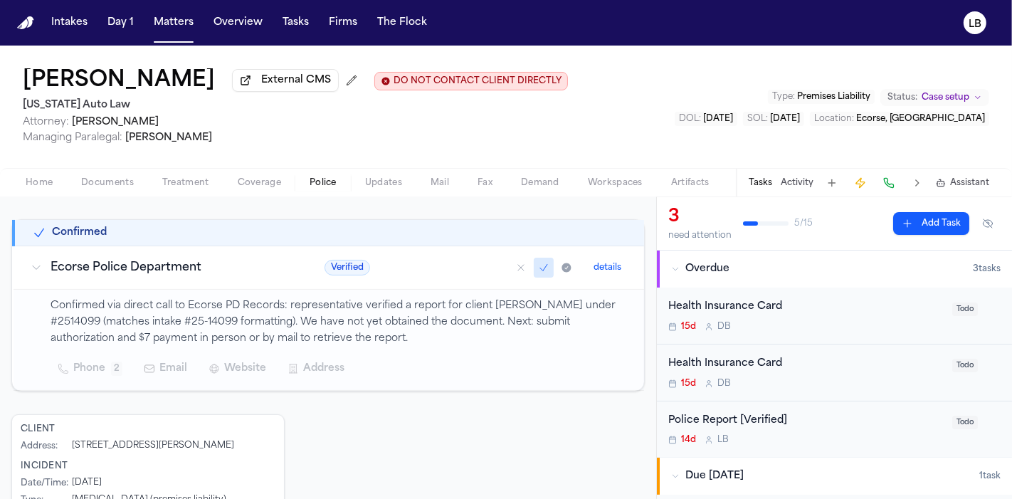
scroll to position [237, 0]
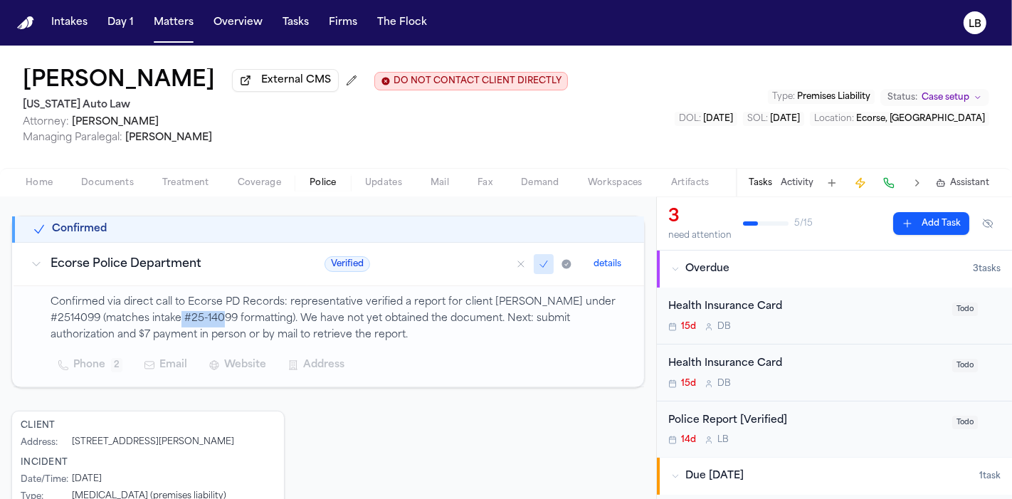
drag, startPoint x: 190, startPoint y: 312, endPoint x: 237, endPoint y: 313, distance: 47.0
click at [237, 313] on p "Confirmed via direct call to Ecorse PD Records: representative verified a repor…" at bounding box center [339, 319] width 577 height 48
copy p "25-14099"
click at [325, 184] on span "Police" at bounding box center [323, 182] width 27 height 11
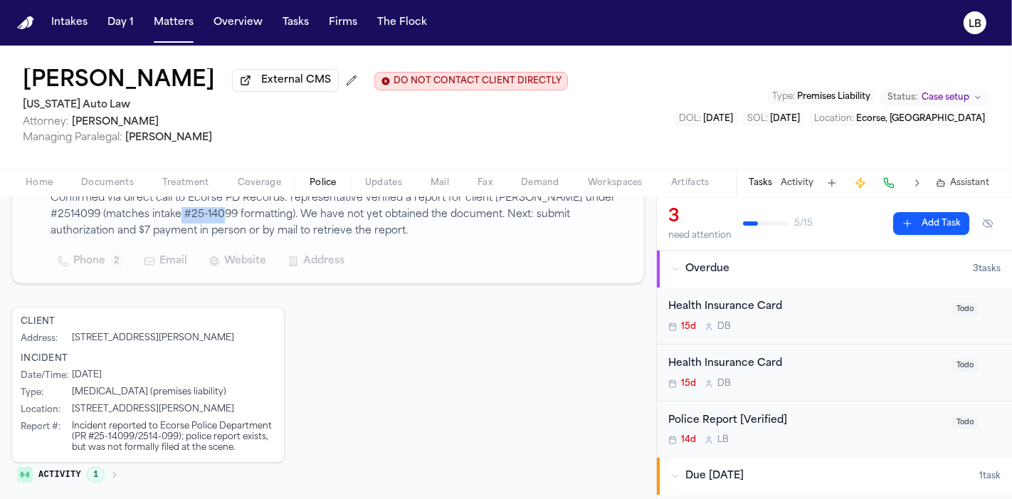
scroll to position [342, 0]
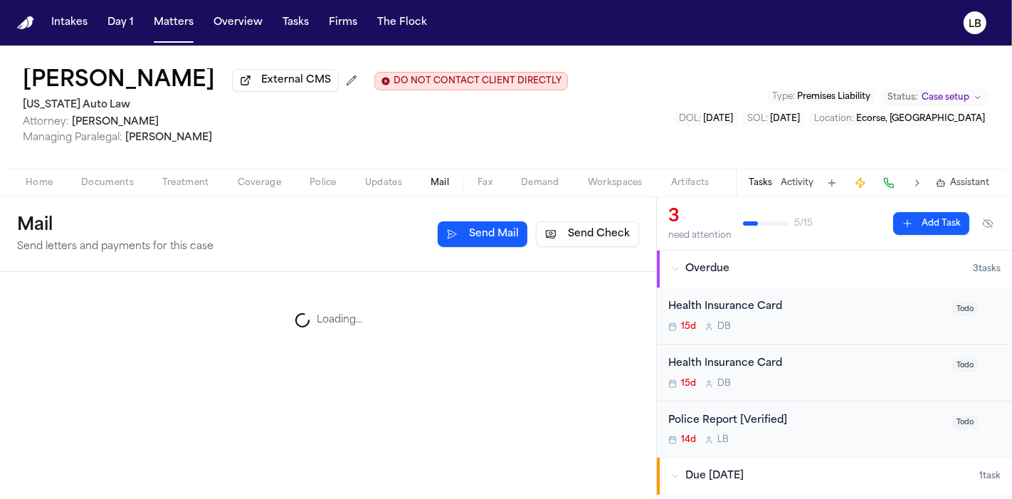
click at [427, 184] on button "Mail" at bounding box center [439, 182] width 47 height 17
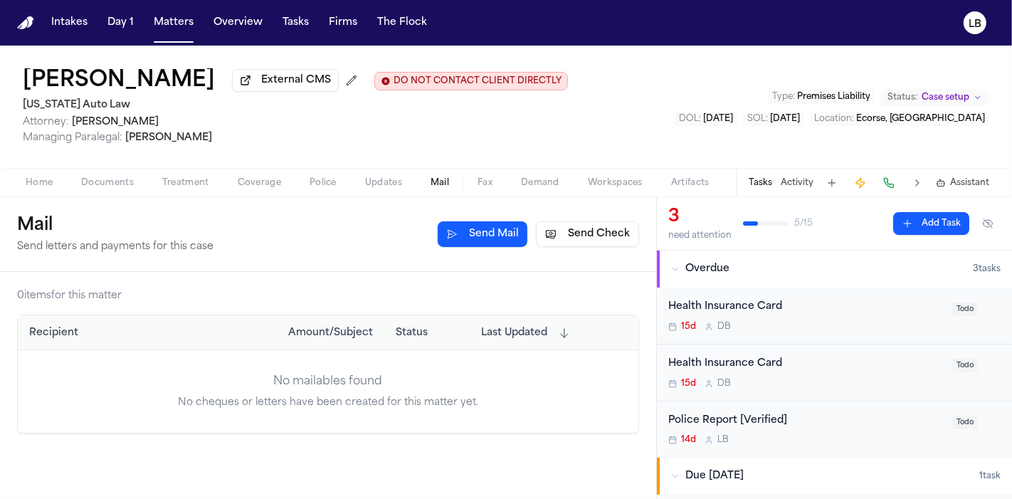
click at [322, 186] on span "Police" at bounding box center [323, 182] width 27 height 11
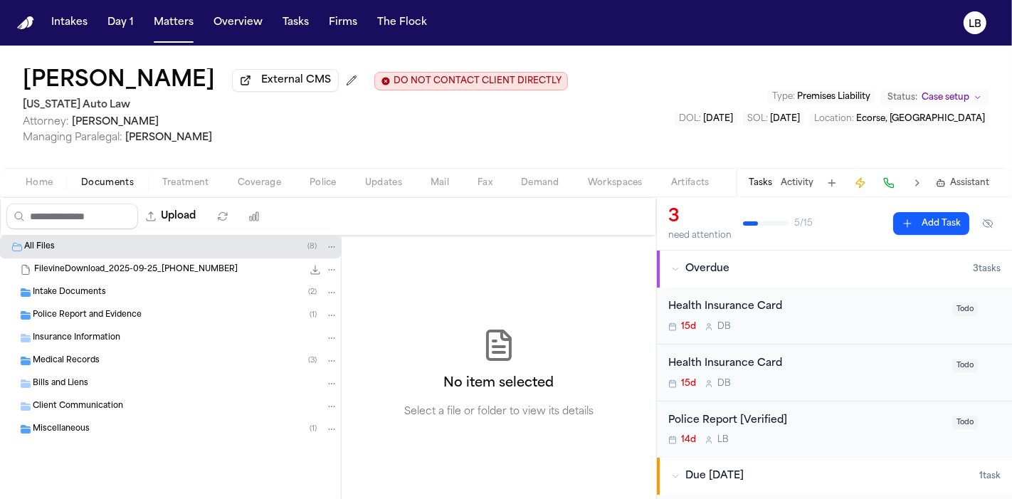
click at [82, 184] on span "Documents" at bounding box center [107, 182] width 53 height 11
click at [60, 318] on span "Police Report and Evidence" at bounding box center [87, 316] width 109 height 12
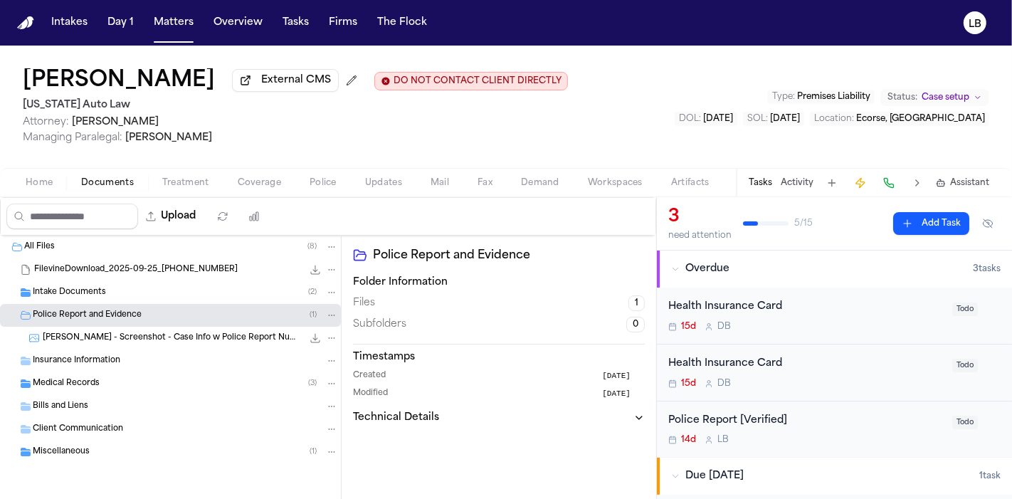
click at [85, 327] on div "J. Giles - Screenshot - Case Info w Police Report Number - Undated 75.7 KB • JPG" at bounding box center [170, 338] width 341 height 23
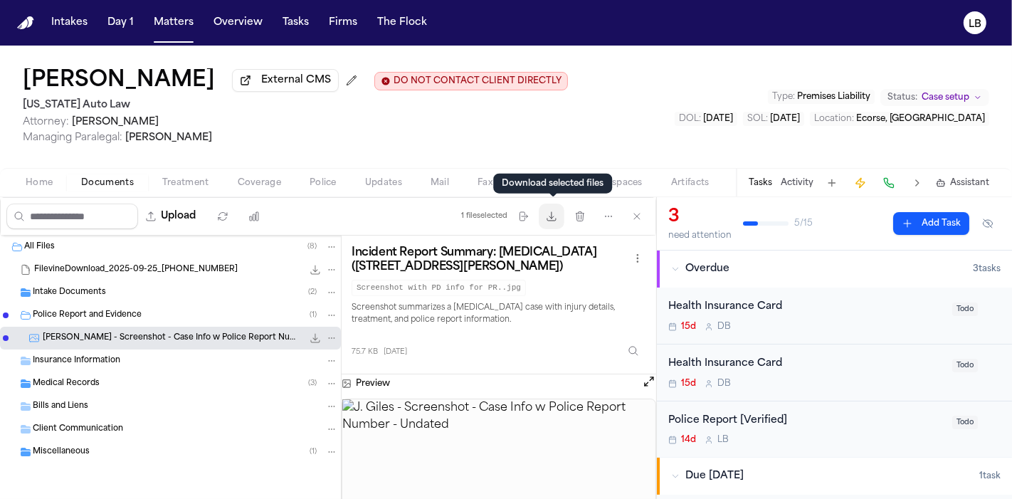
click at [551, 216] on icon "button" at bounding box center [551, 216] width 9 height 9
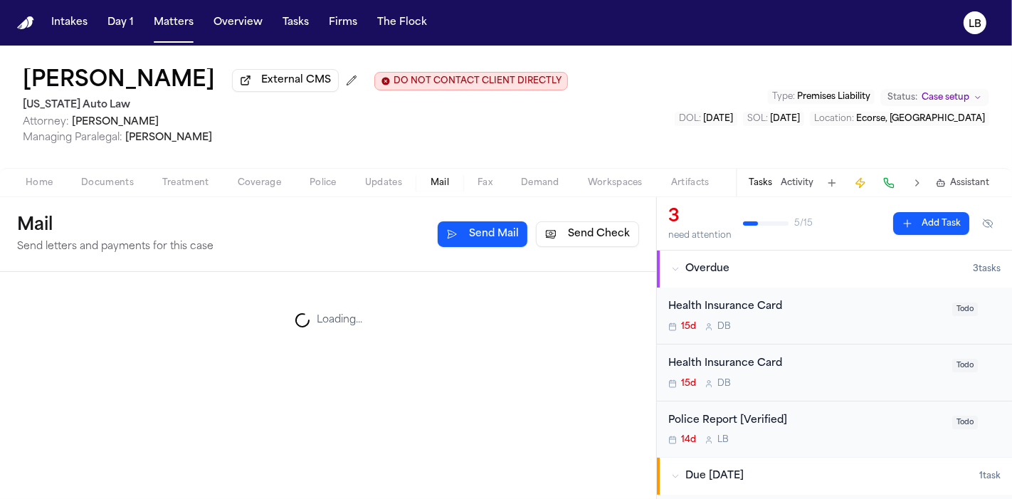
click at [444, 183] on span "Mail" at bounding box center [440, 182] width 19 height 11
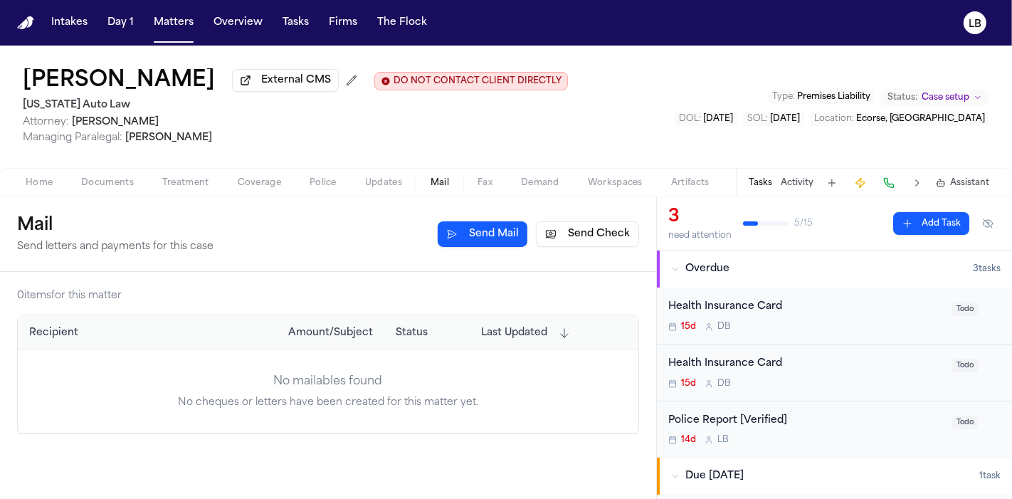
click at [570, 230] on button "Send Check" at bounding box center [587, 234] width 103 height 26
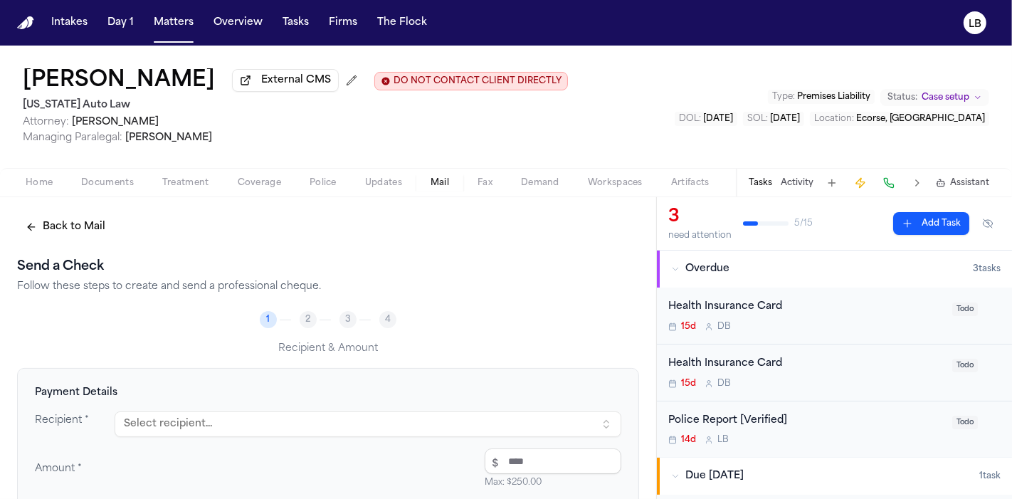
click at [286, 413] on button "Select recipient..." at bounding box center [368, 424] width 507 height 26
type input "******"
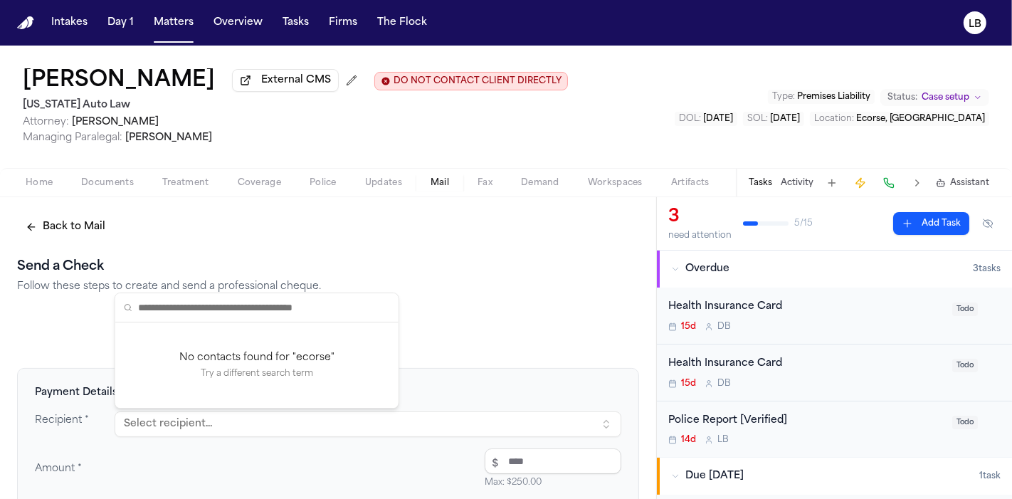
click at [110, 172] on div "Home Documents Treatment Coverage Police Updates Mail Fax Demand Workspaces Art…" at bounding box center [506, 182] width 1012 height 28
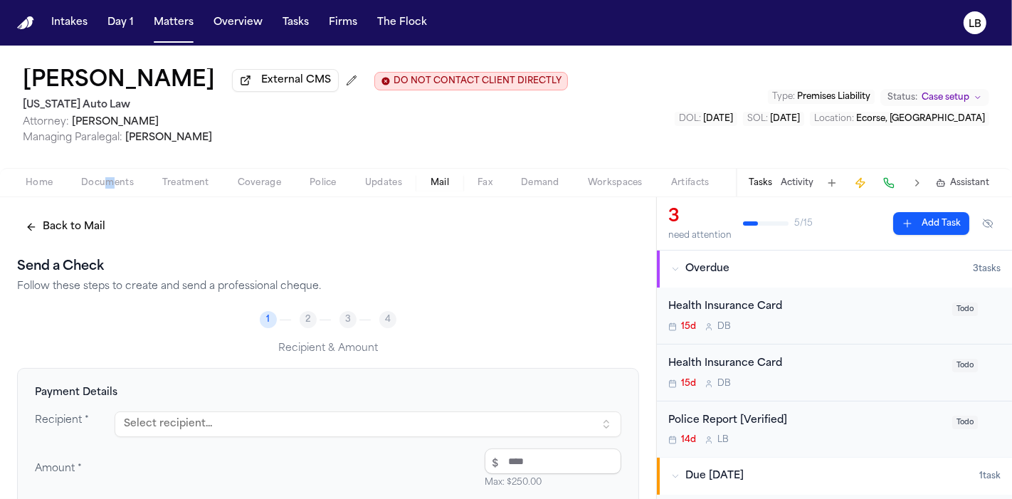
click at [110, 182] on span "Documents" at bounding box center [107, 182] width 53 height 11
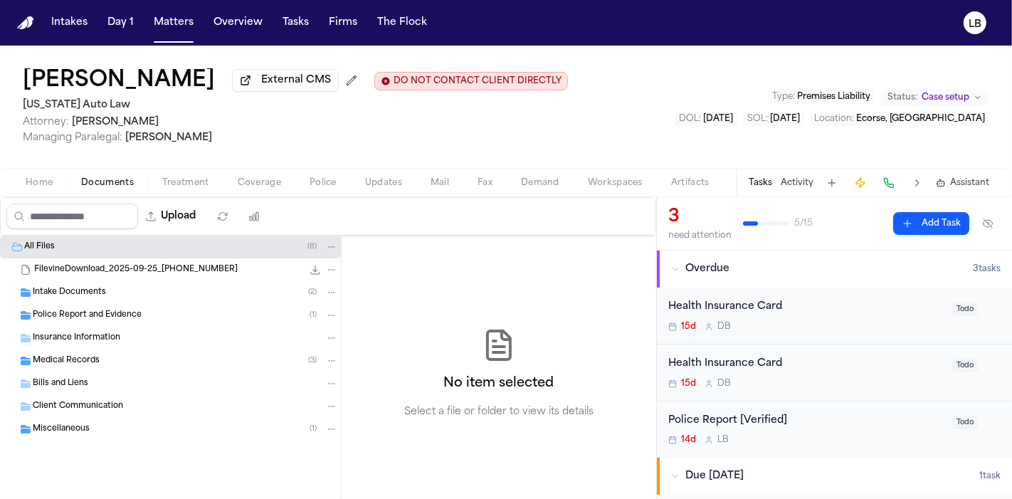
click at [115, 295] on div "Intake Documents ( 2 )" at bounding box center [185, 292] width 305 height 13
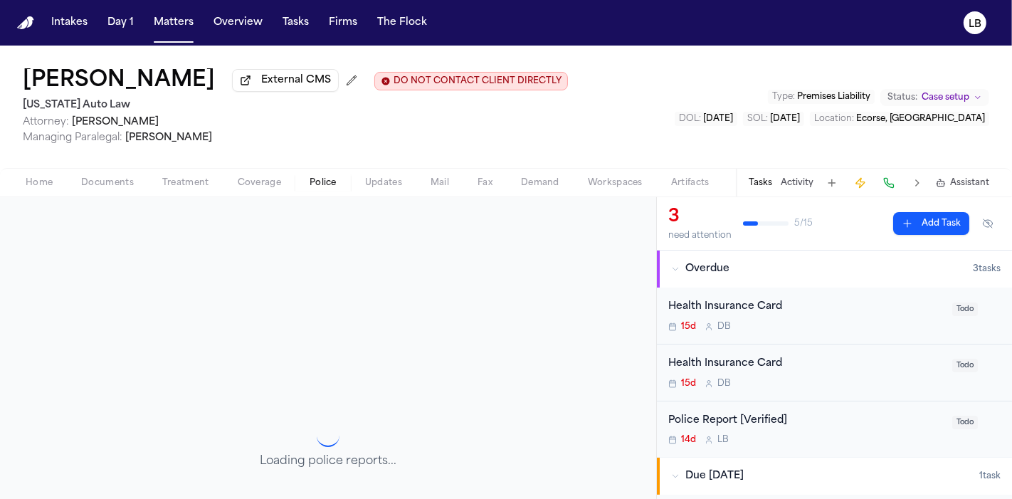
click at [332, 184] on button "Police" at bounding box center [323, 182] width 56 height 17
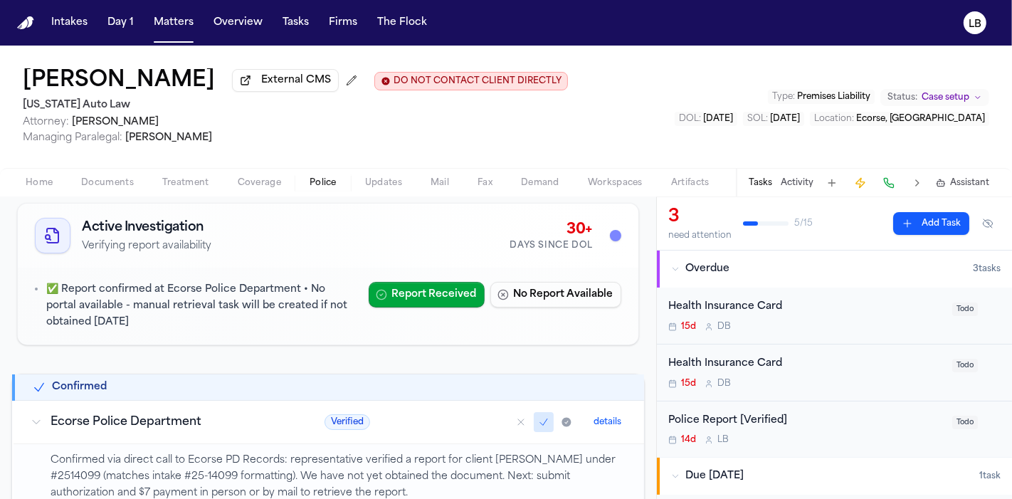
scroll to position [158, 0]
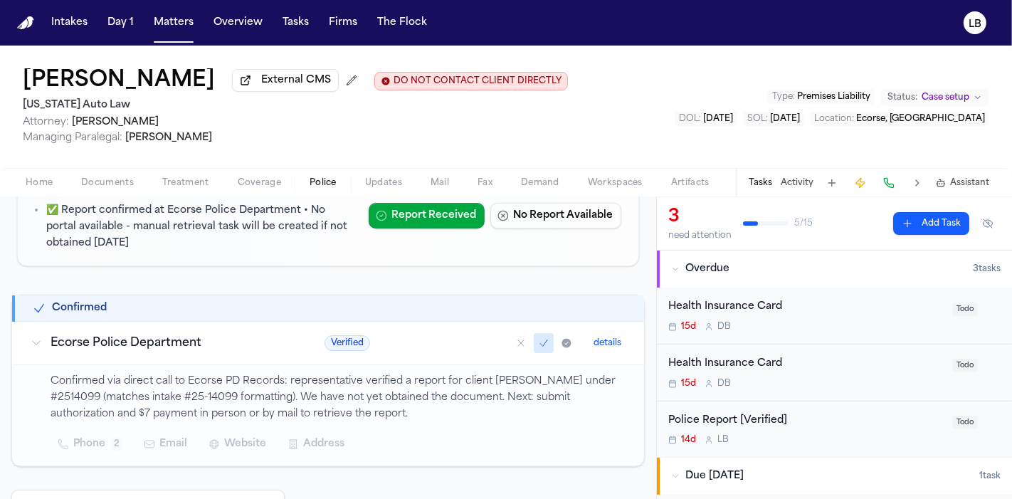
click at [142, 409] on p "Confirmed via direct call to Ecorse PD Records: representative verified a repor…" at bounding box center [339, 398] width 577 height 48
click at [429, 178] on button "Mail" at bounding box center [439, 182] width 47 height 17
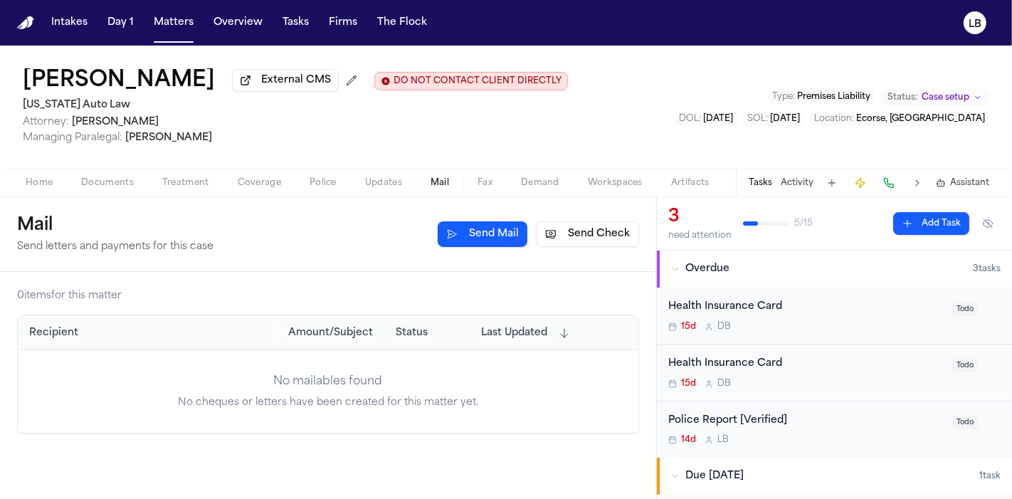
click at [572, 237] on button "Send Check" at bounding box center [587, 234] width 103 height 26
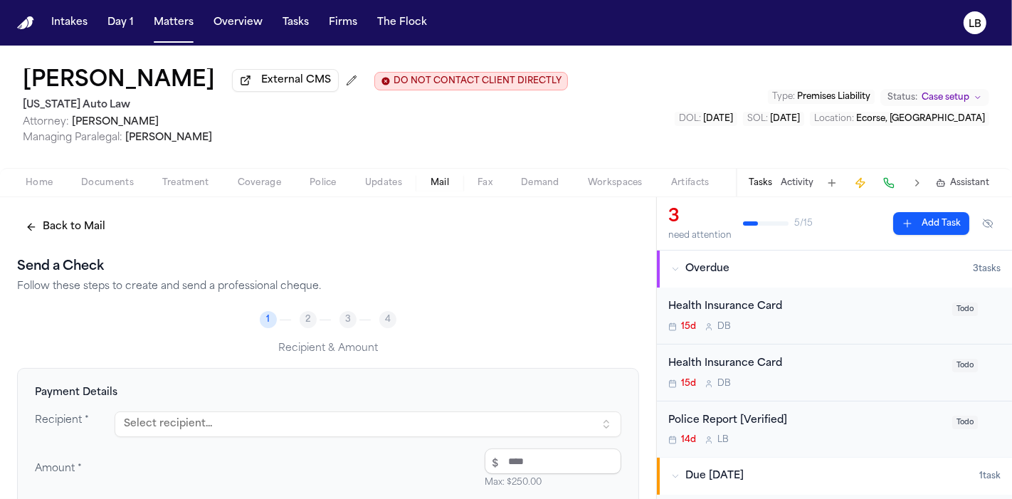
click at [225, 424] on button "Select recipient..." at bounding box center [368, 424] width 507 height 26
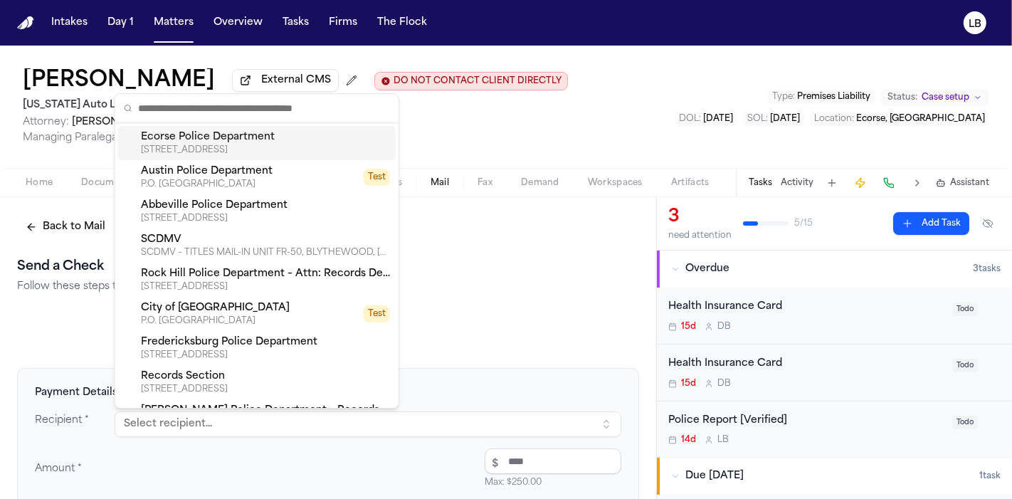
click at [205, 135] on div "Ecorse Police Department" at bounding box center [265, 137] width 249 height 14
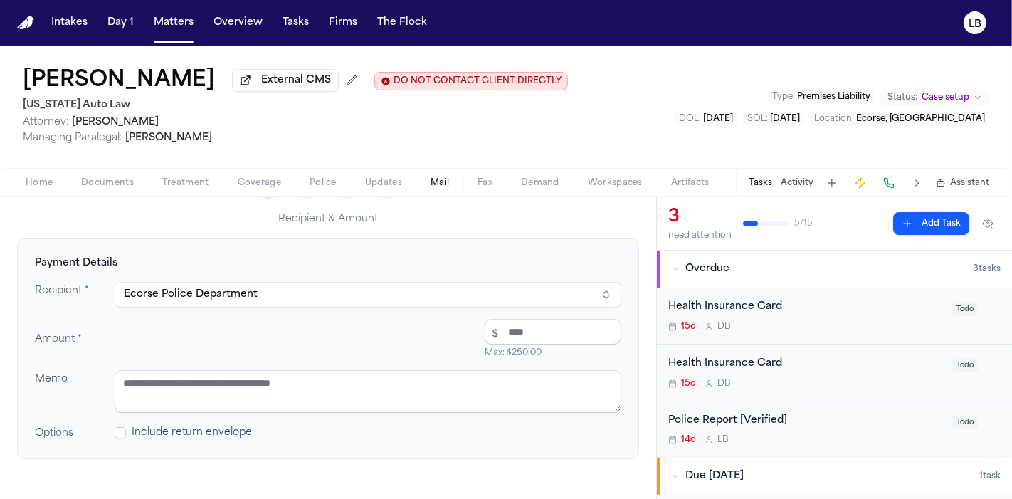
scroll to position [158, 0]
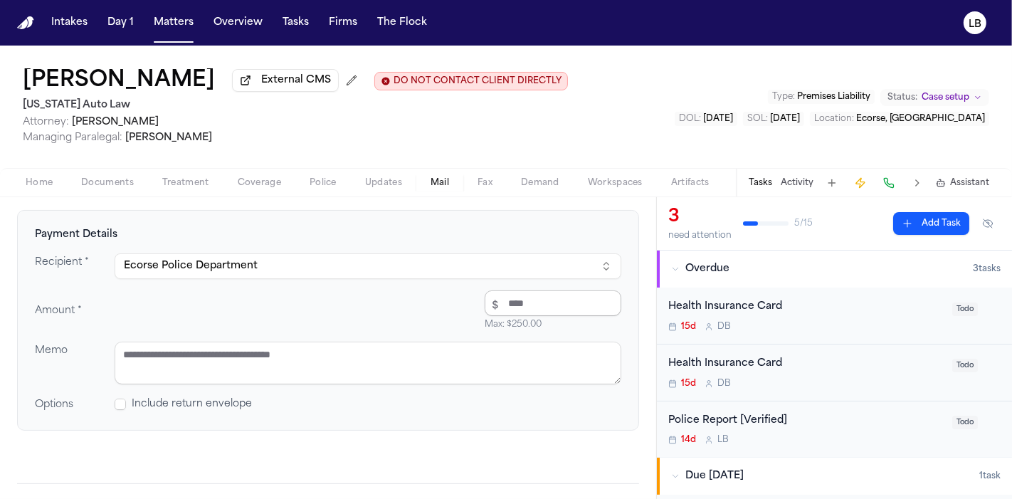
click at [516, 284] on div "Recipient * Ecorse Police Department Amount * $ Max: $ 250.00 Memo Options Incl…" at bounding box center [328, 332] width 587 height 159
click at [518, 305] on input "number" at bounding box center [553, 303] width 137 height 26
type input "****"
click at [331, 367] on textarea at bounding box center [368, 363] width 507 height 43
paste textarea "*********"
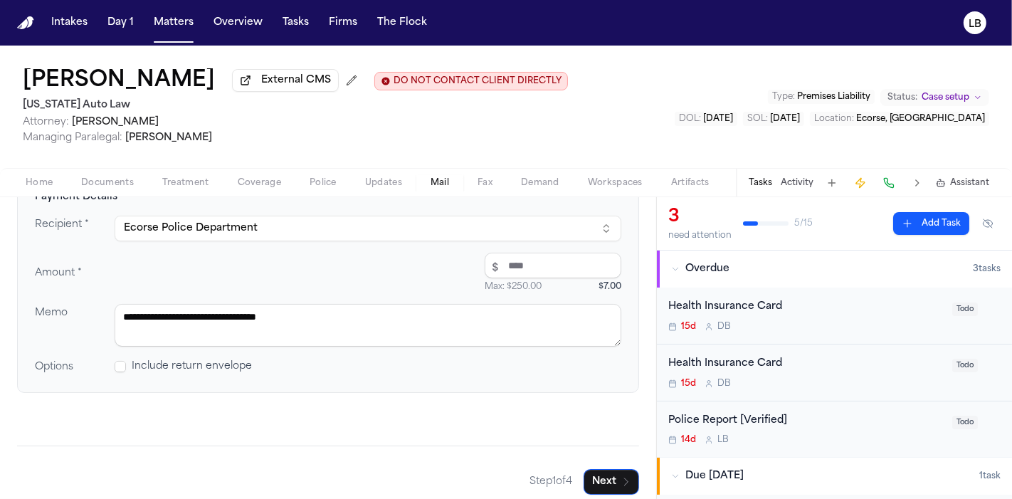
scroll to position [207, 0]
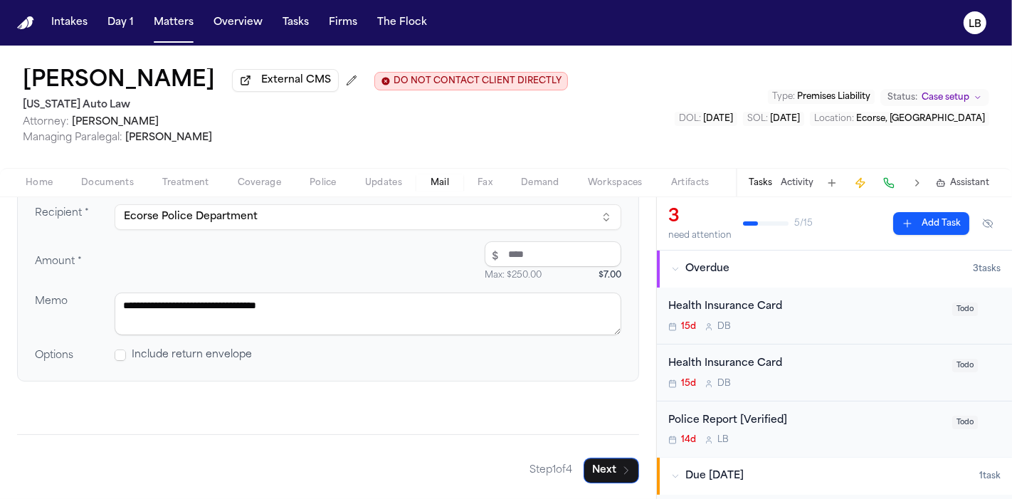
type textarea "**********"
click at [203, 355] on span "Include return envelope" at bounding box center [192, 355] width 120 height 14
click at [119, 352] on span at bounding box center [120, 355] width 11 height 11
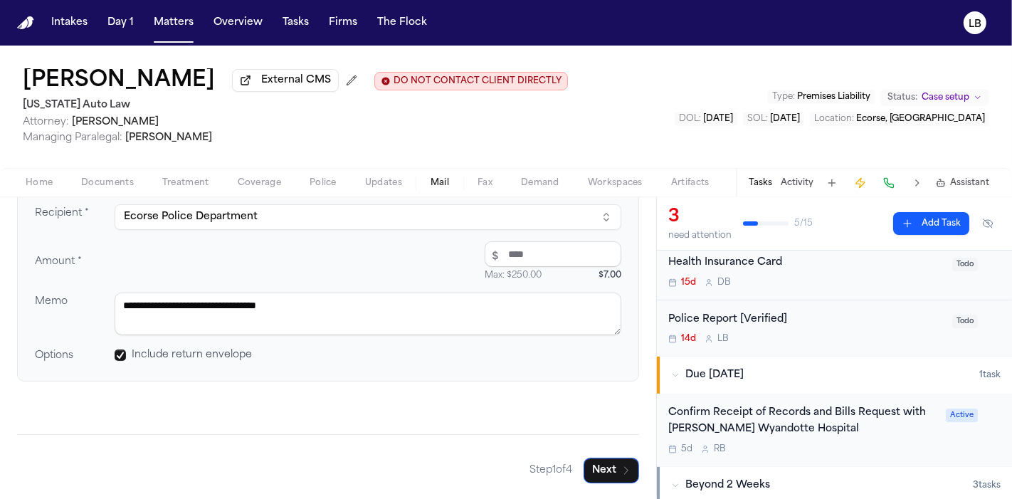
scroll to position [158, 0]
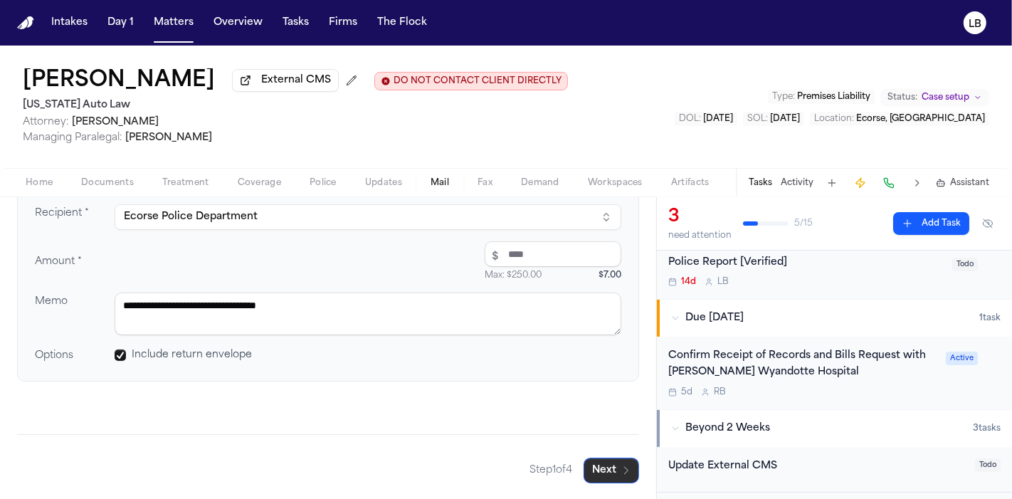
click at [619, 463] on button "Next" at bounding box center [612, 471] width 56 height 26
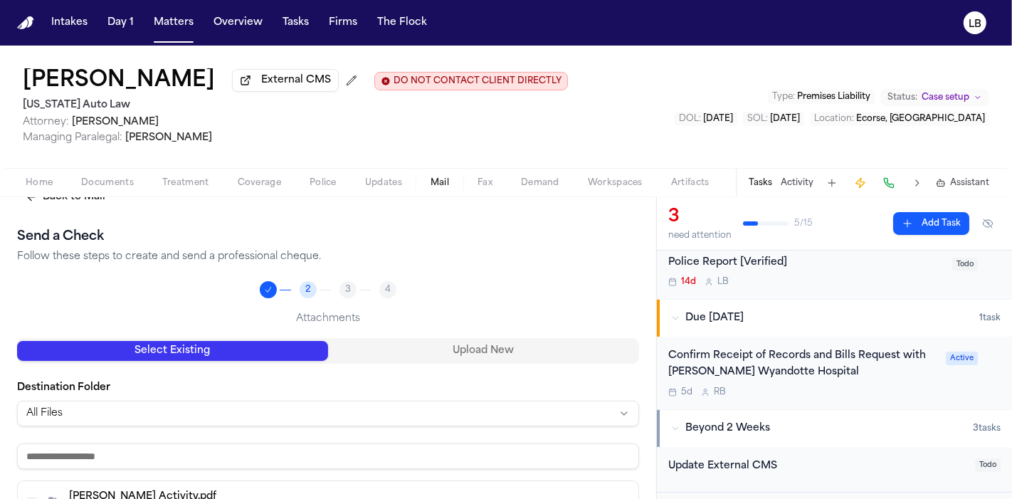
scroll to position [0, 0]
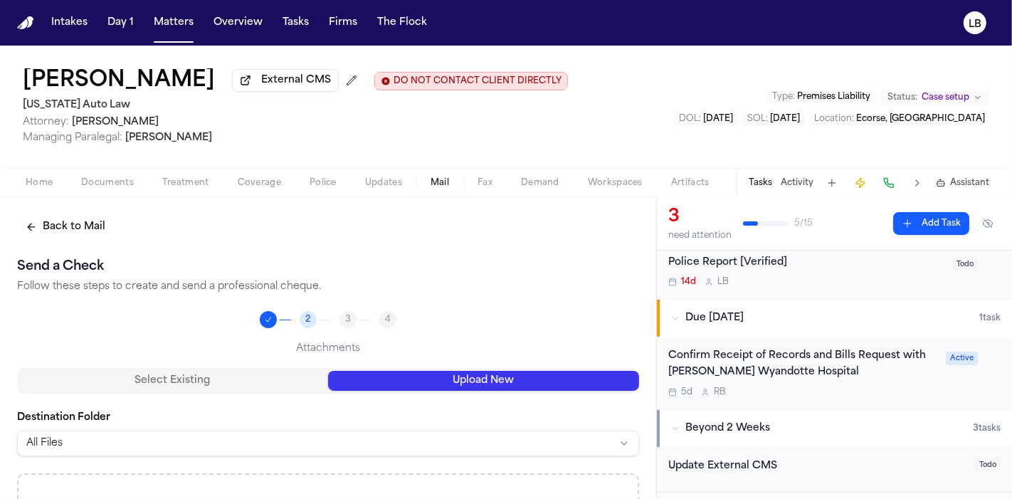
click at [517, 389] on button "Upload New" at bounding box center [483, 381] width 311 height 20
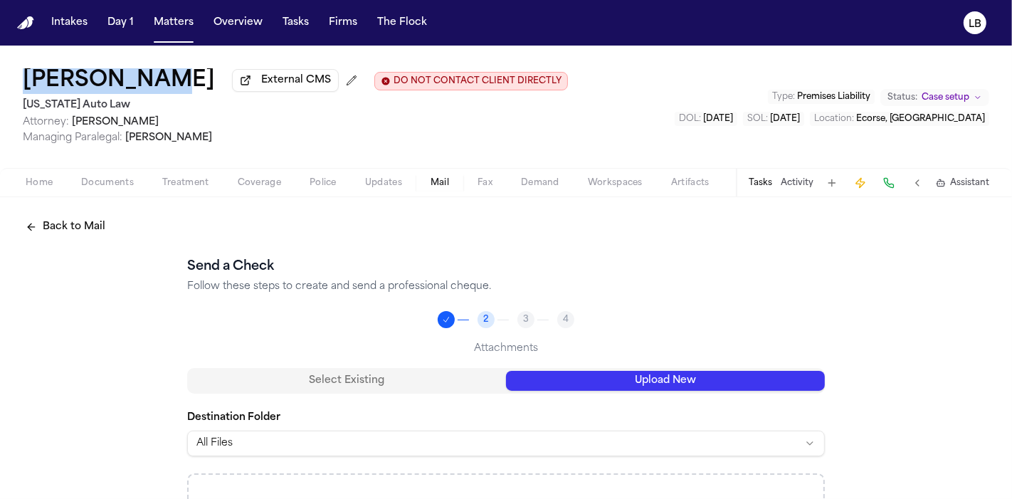
copy h1 "[PERSON_NAME]"
drag, startPoint x: 7, startPoint y: 85, endPoint x: 149, endPoint y: 83, distance: 141.7
click at [149, 83] on div "Javon Giles External CMS DO NOT CONTACT CLIENT DIRECTLY DO NOT CONTACT Michigan…" at bounding box center [506, 107] width 1012 height 122
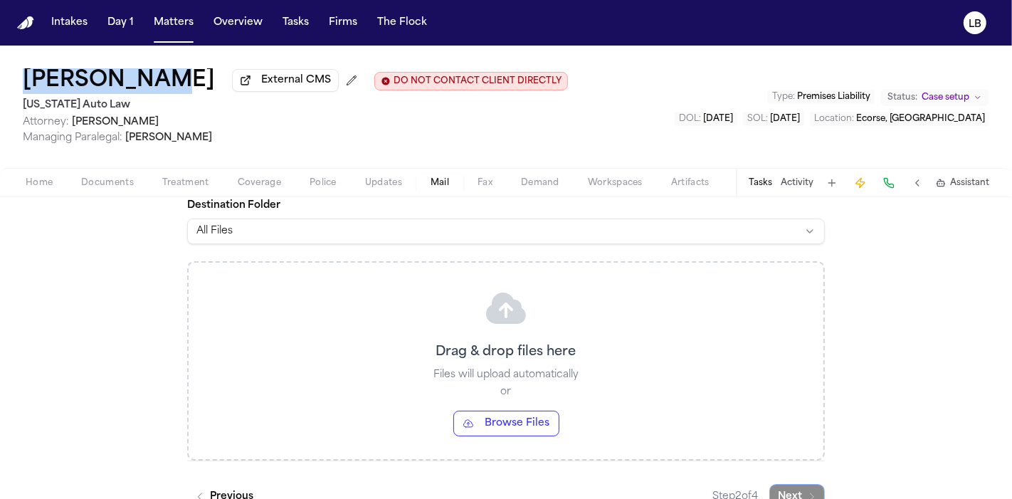
scroll to position [237, 0]
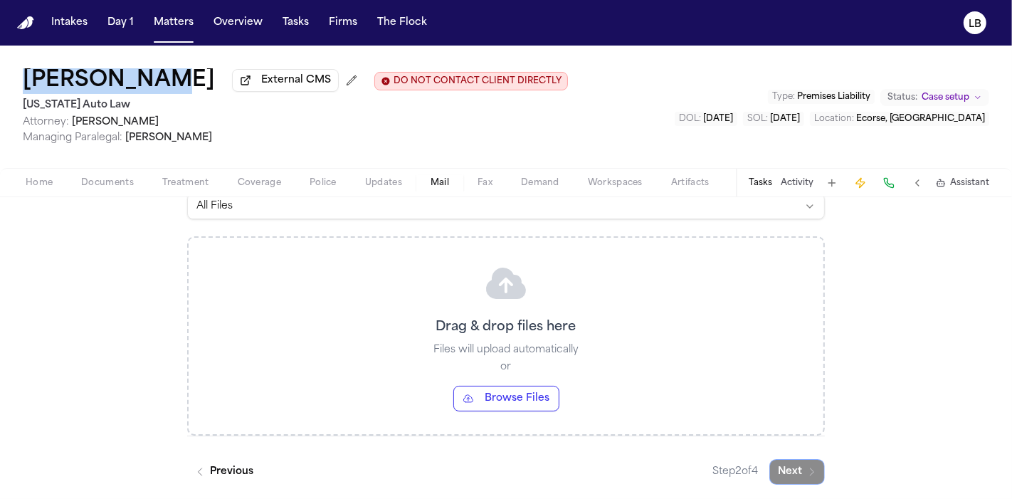
click at [542, 394] on button "Browse Files" at bounding box center [506, 399] width 106 height 26
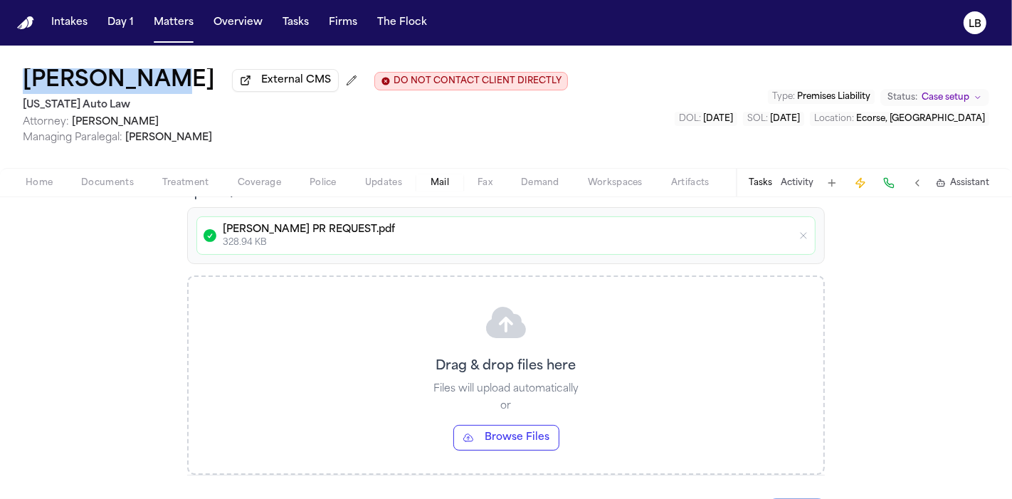
scroll to position [325, 0]
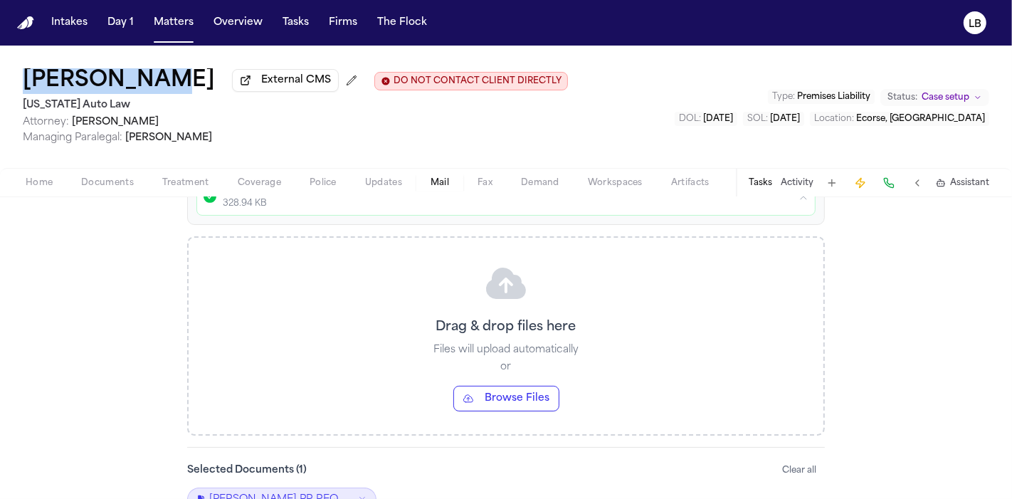
click at [662, 367] on div "Drag & drop files here Files will upload automatically or Browse Files" at bounding box center [506, 336] width 635 height 196
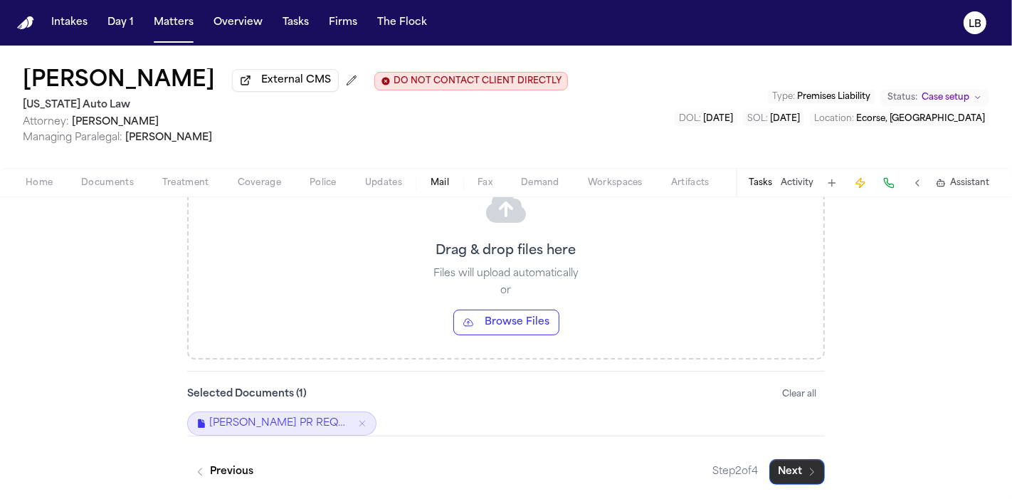
click at [795, 460] on button "Next" at bounding box center [798, 472] width 56 height 26
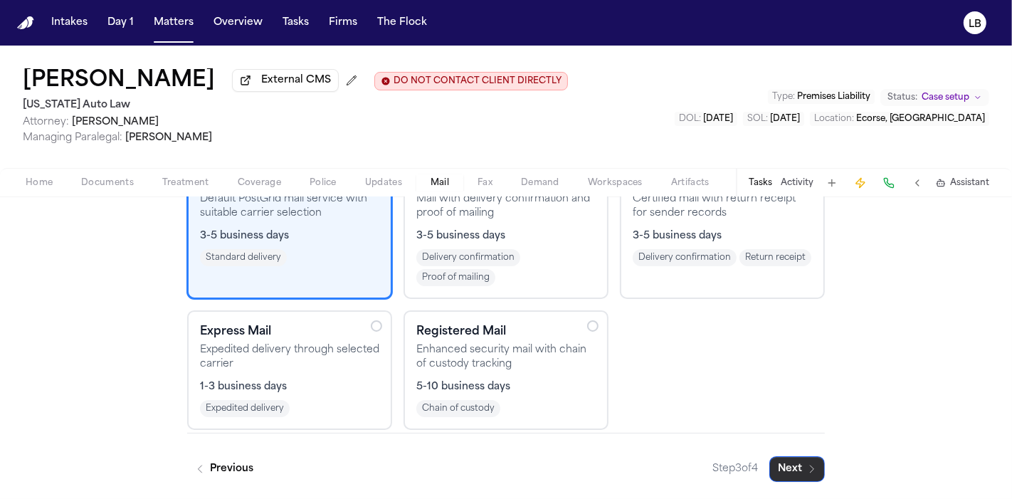
scroll to position [207, 0]
click at [359, 382] on div "1-3 business days" at bounding box center [289, 389] width 179 height 14
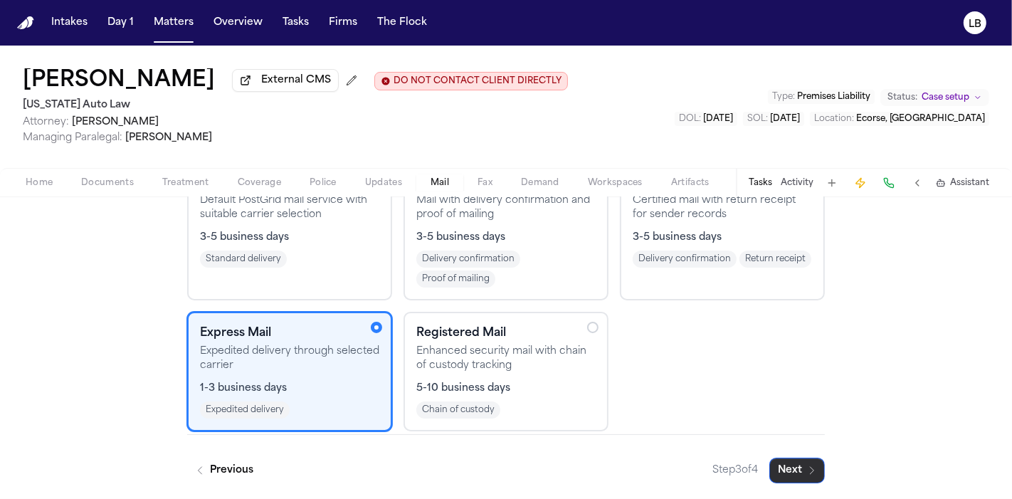
click at [812, 461] on button "Next" at bounding box center [798, 471] width 56 height 26
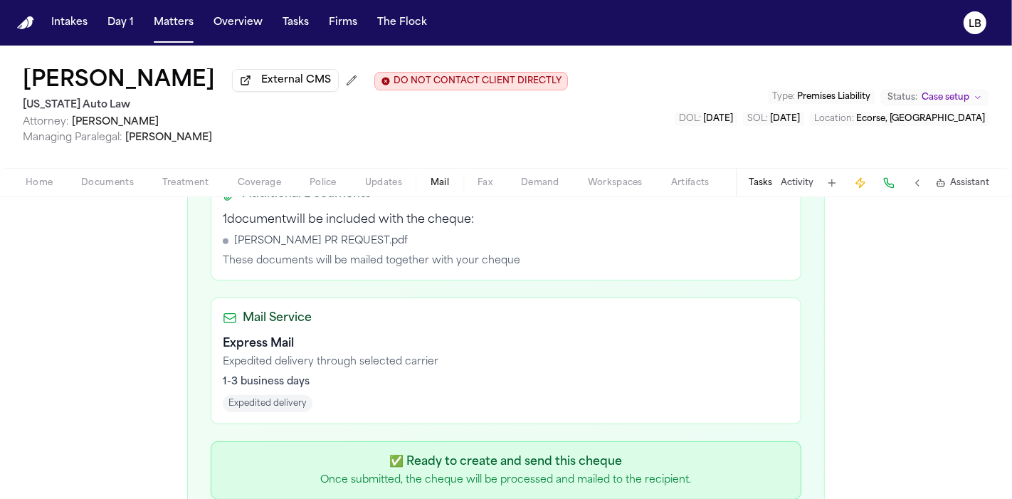
scroll to position [603, 0]
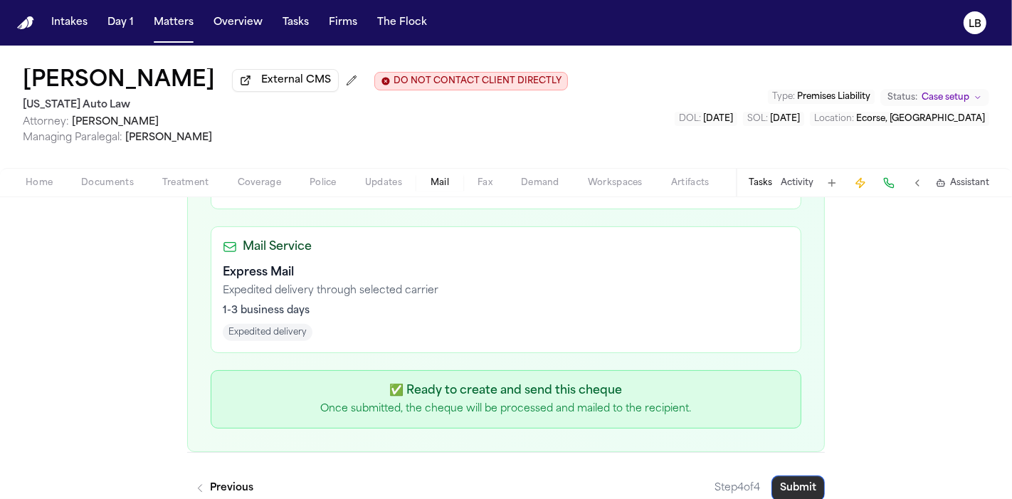
click at [801, 477] on button "Submit" at bounding box center [798, 489] width 53 height 26
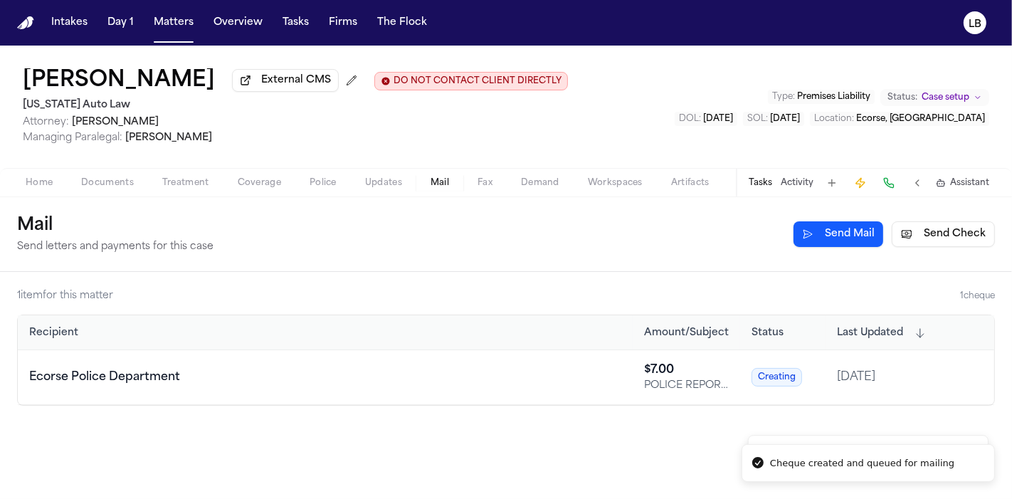
click at [795, 187] on button "Activity" at bounding box center [797, 182] width 33 height 11
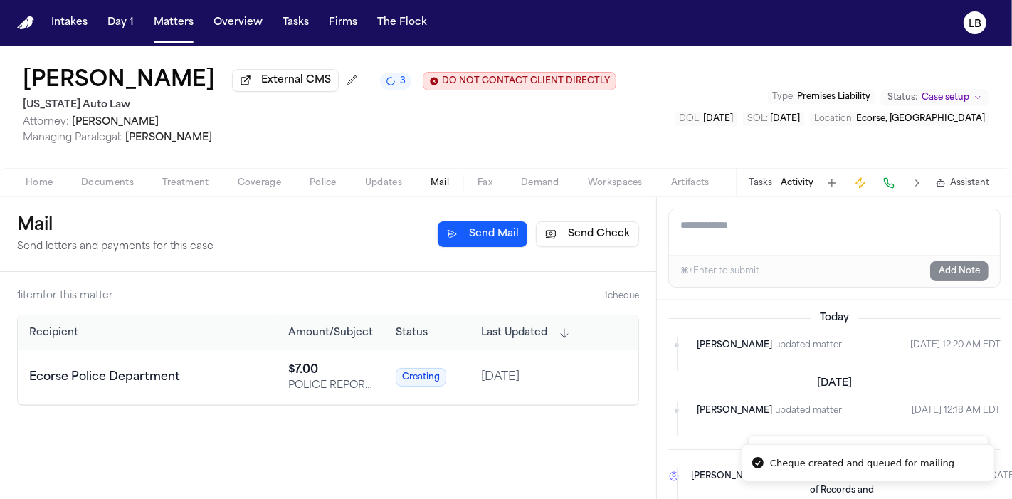
click at [751, 241] on textarea "Add a note to this matter" at bounding box center [834, 232] width 331 height 46
type textarea "*"
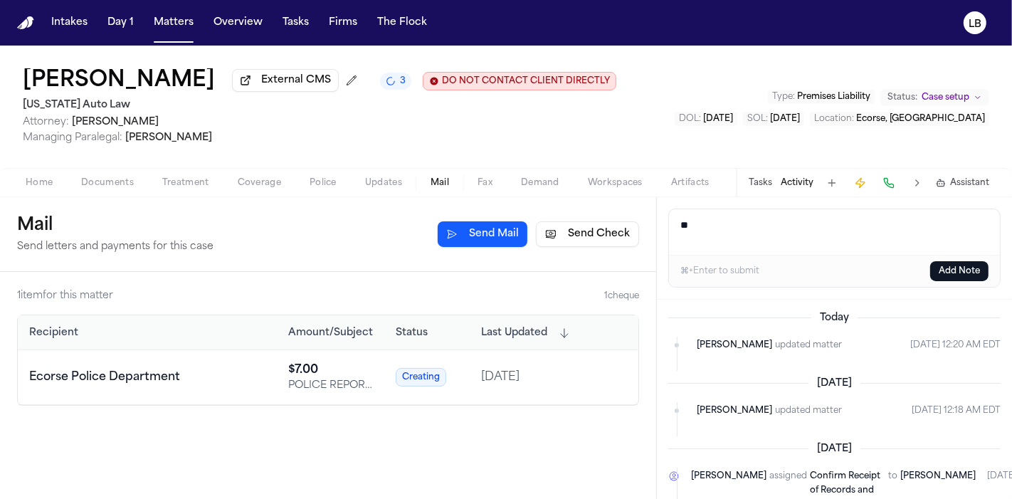
type textarea "*"
type textarea "**********"
click at [969, 269] on button "Add Note" at bounding box center [959, 271] width 58 height 20
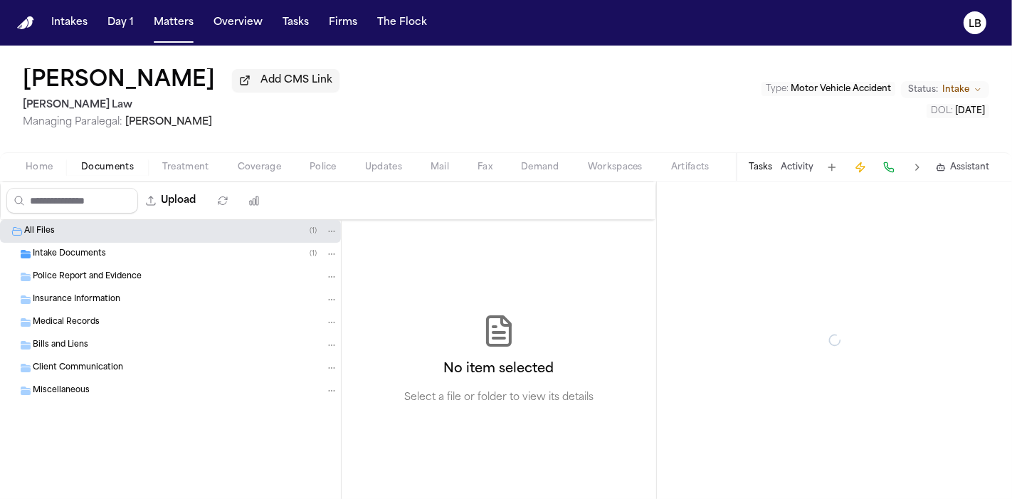
click at [98, 163] on span "Documents" at bounding box center [107, 167] width 53 height 11
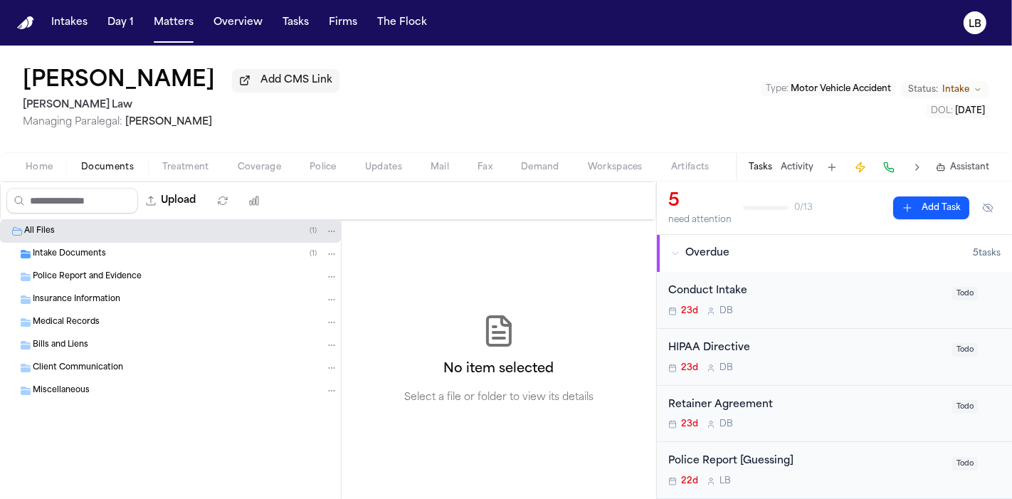
click at [51, 176] on div "Home Documents Treatment Coverage Police Updates Mail Fax Demand Workspaces Art…" at bounding box center [506, 166] width 1012 height 28
click at [52, 172] on span "Home" at bounding box center [39, 167] width 27 height 11
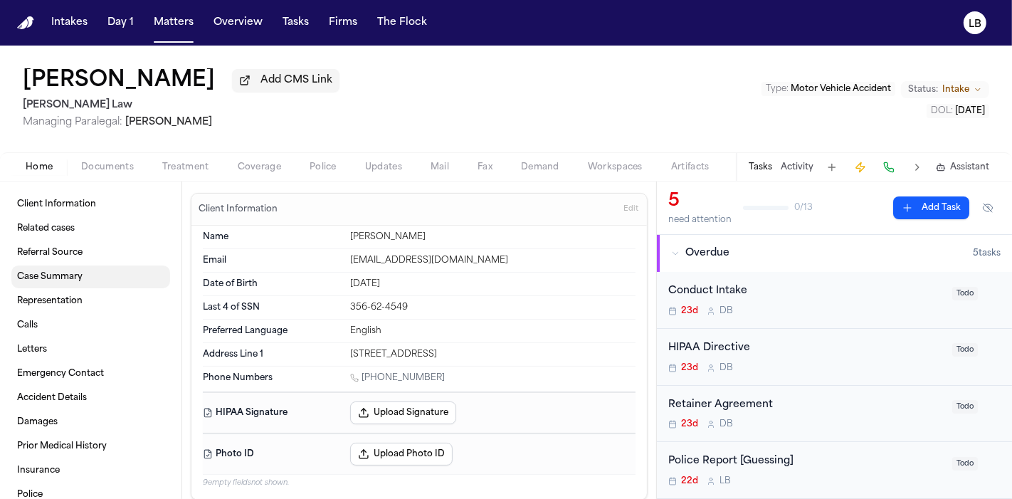
click at [85, 278] on link "Case Summary" at bounding box center [90, 277] width 159 height 23
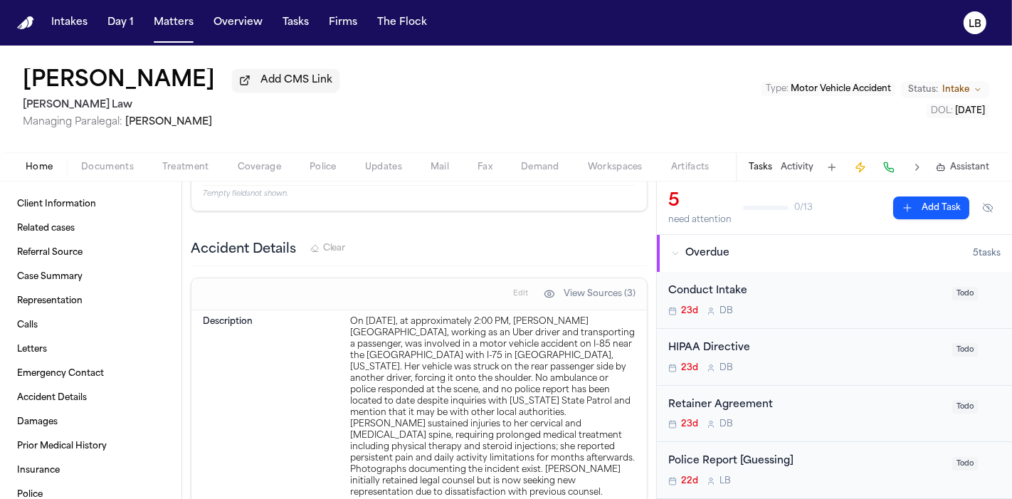
scroll to position [1795, 0]
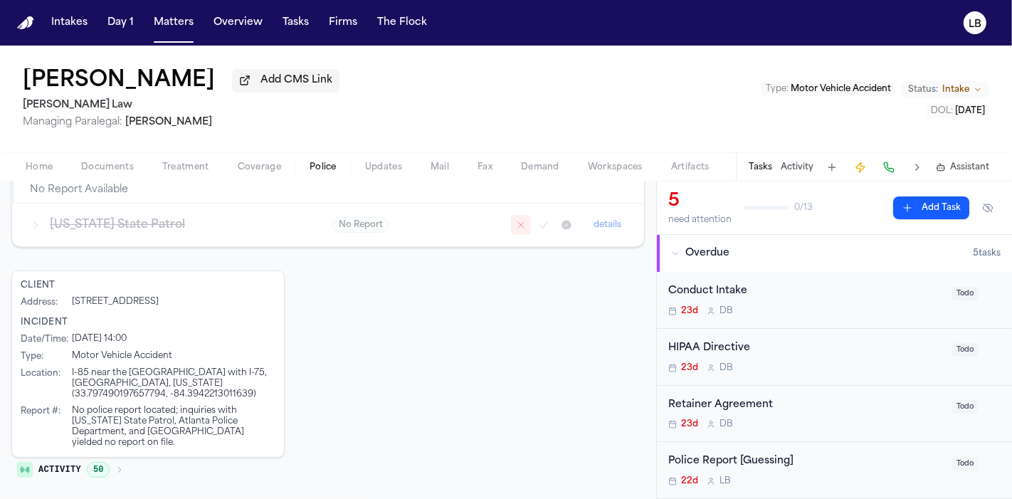
drag, startPoint x: 327, startPoint y: 159, endPoint x: 313, endPoint y: 161, distance: 14.3
click at [327, 160] on button "Police" at bounding box center [323, 167] width 56 height 17
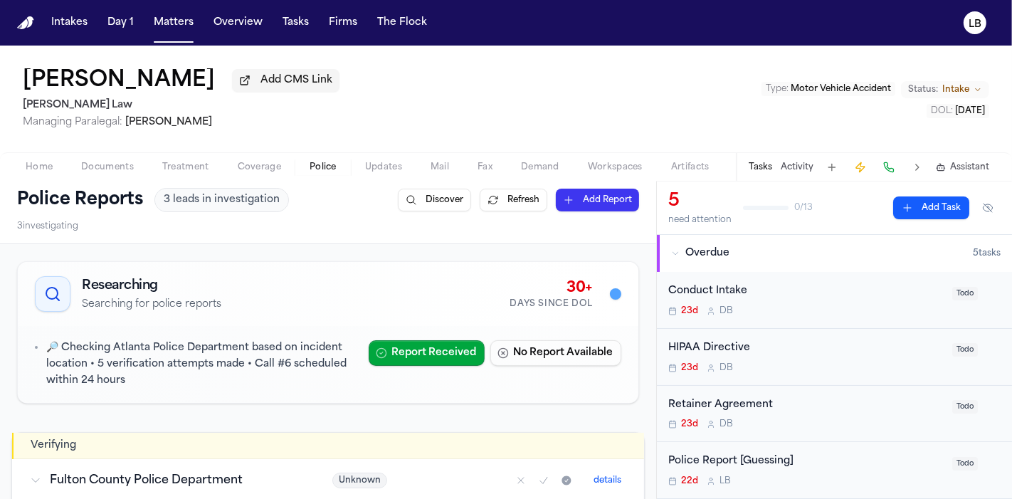
scroll to position [1, 0]
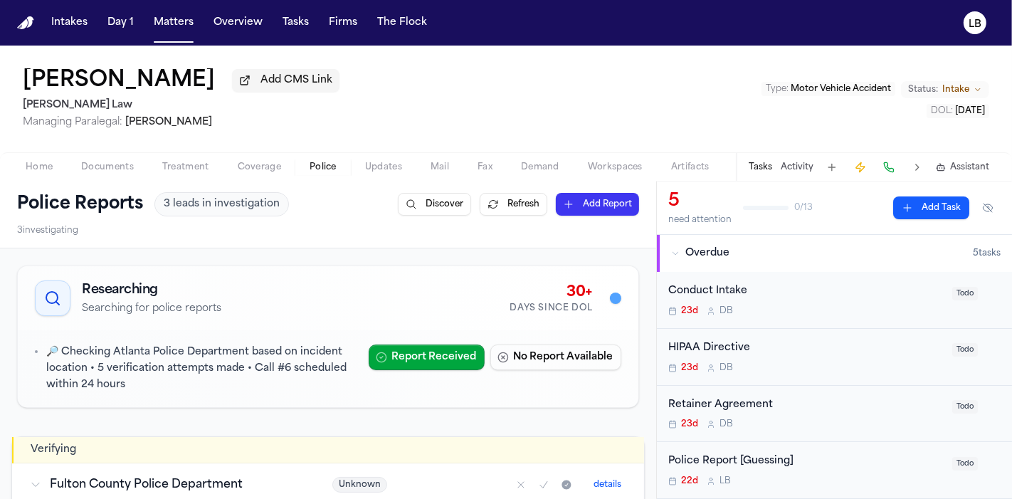
click at [98, 176] on div "Home Documents Treatment Coverage Police Updates Mail Fax Demand Workspaces Art…" at bounding box center [506, 166] width 1012 height 28
click at [95, 163] on span "Documents" at bounding box center [107, 167] width 53 height 11
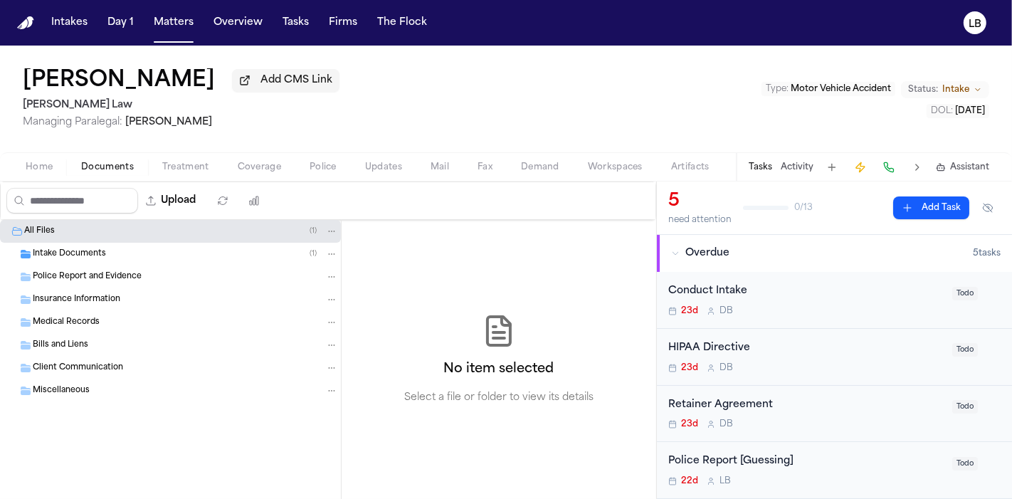
click at [100, 268] on div "Police Report and Evidence" at bounding box center [170, 277] width 341 height 23
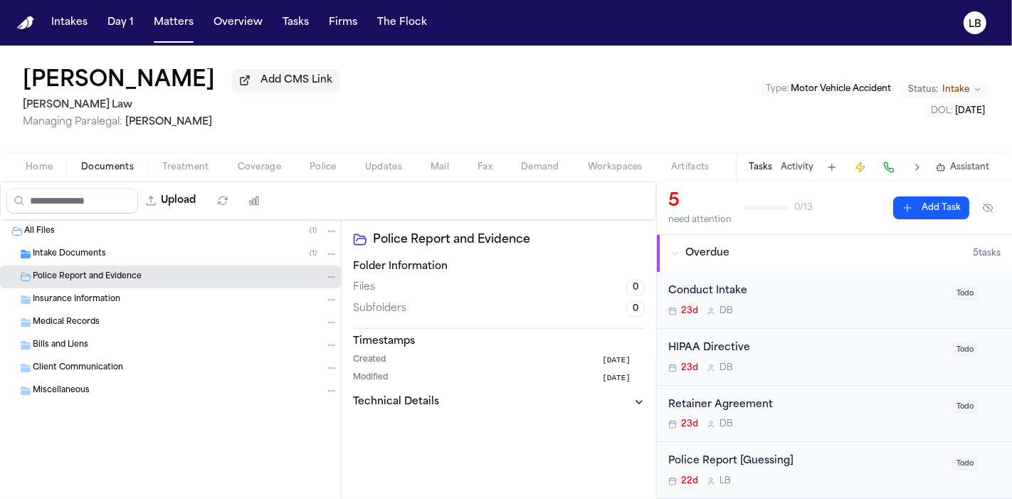
click at [133, 245] on div "Intake Documents ( 1 )" at bounding box center [170, 254] width 341 height 23
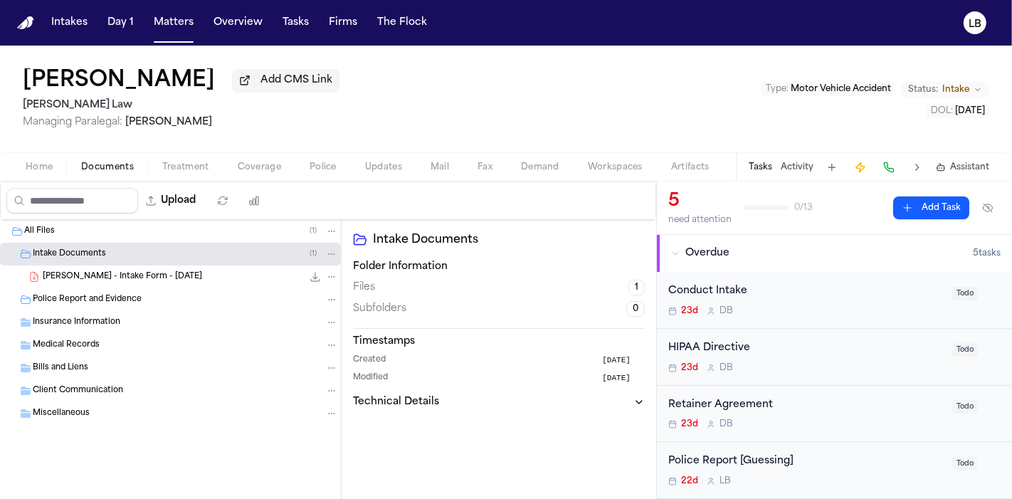
click at [135, 270] on div "[PERSON_NAME] - Intake Form - [DATE] 25.3 KB • PDF" at bounding box center [190, 277] width 295 height 14
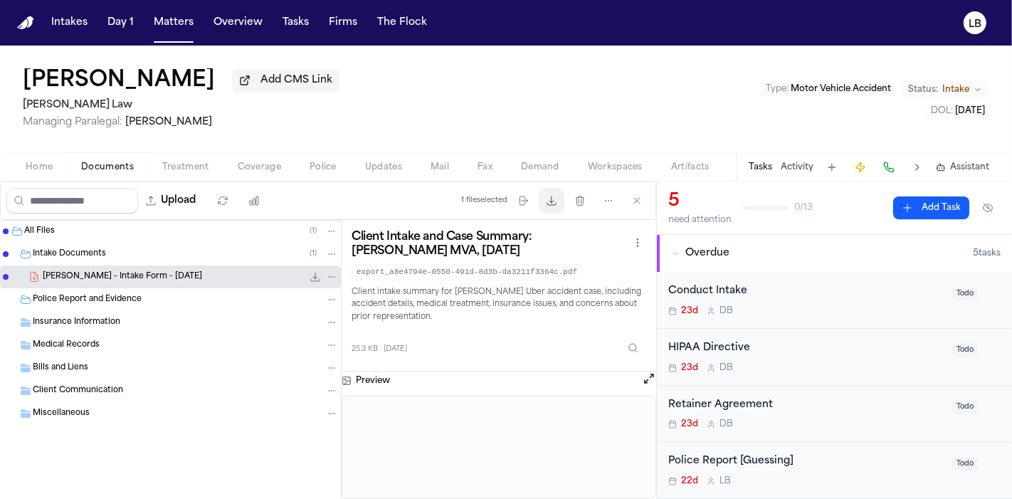
click at [562, 194] on button "Download files" at bounding box center [552, 201] width 26 height 26
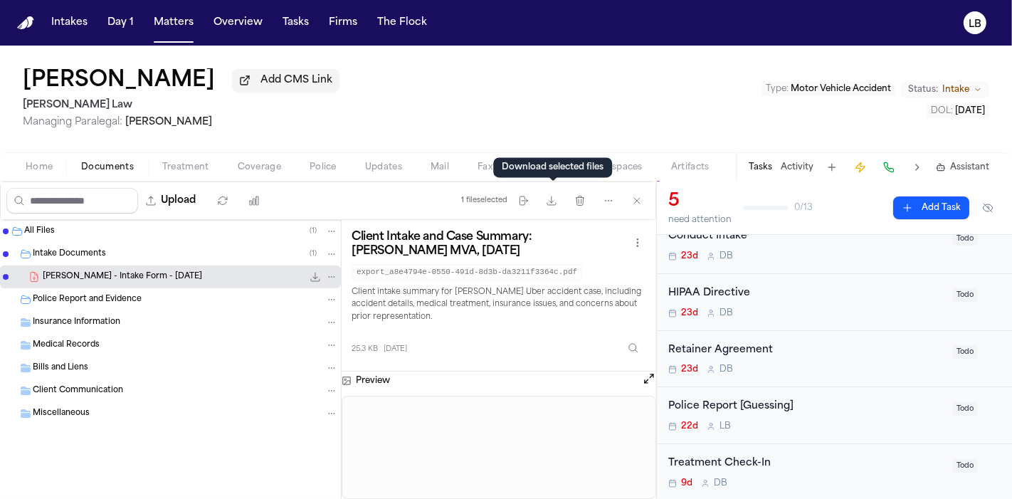
scroll to position [79, 0]
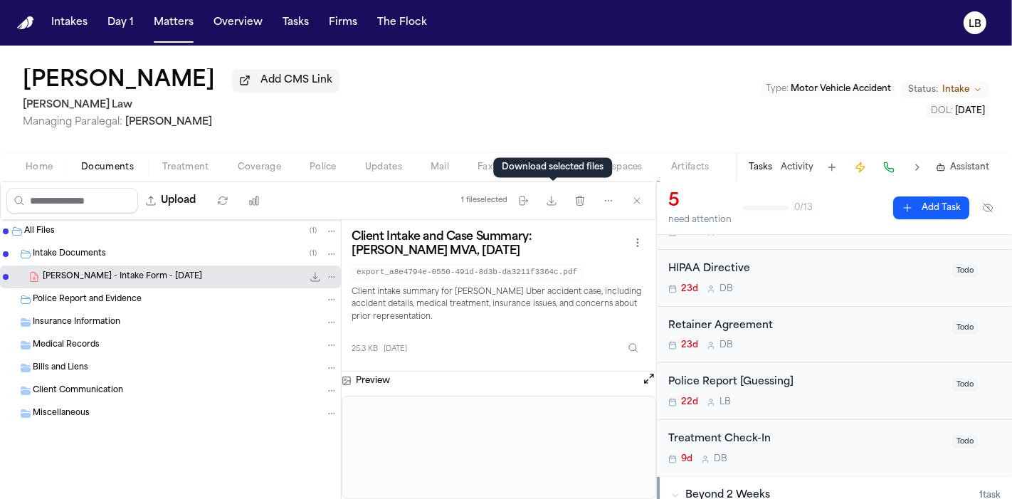
click at [913, 397] on div "22d L B" at bounding box center [805, 402] width 275 height 11
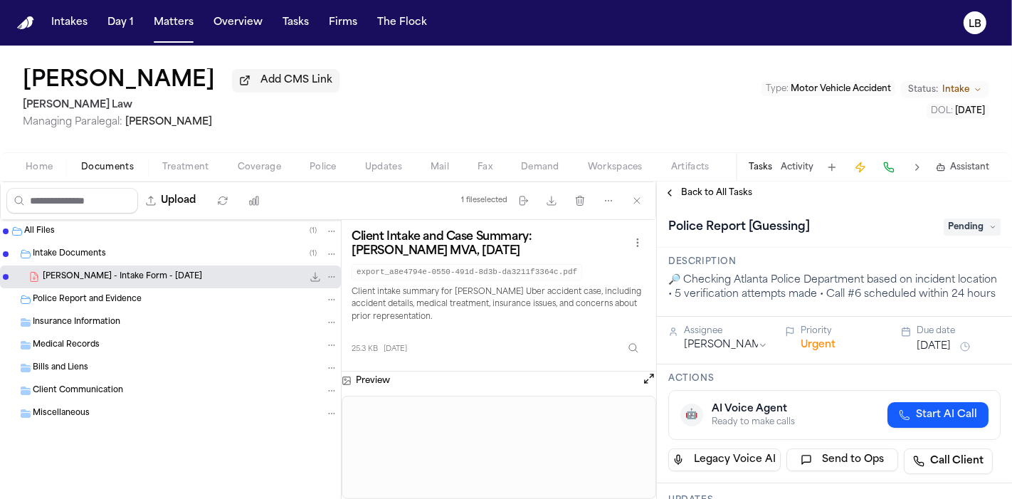
click at [955, 236] on div "Police Report [Guessing] Pending" at bounding box center [834, 227] width 332 height 23
click at [958, 227] on span "Pending" at bounding box center [972, 227] width 57 height 17
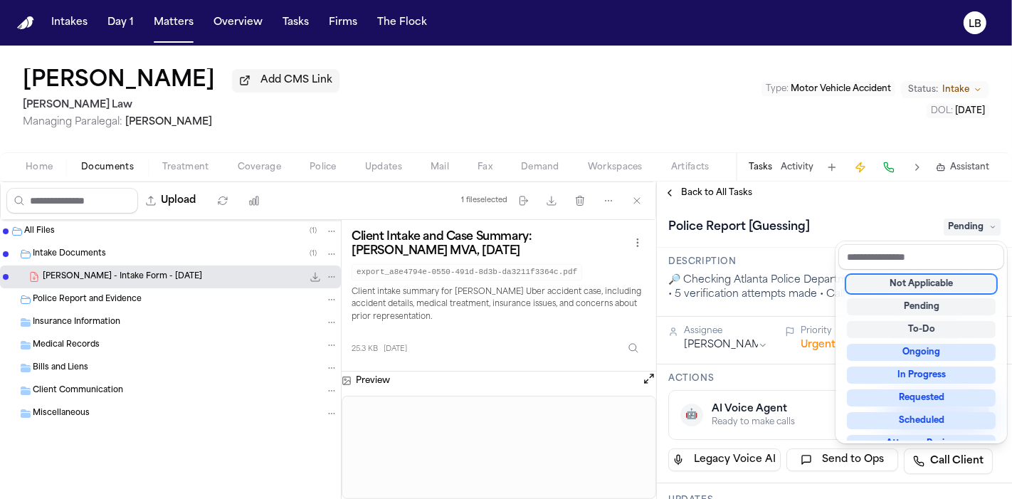
click at [948, 278] on div "Not Applicable" at bounding box center [921, 283] width 149 height 17
click at [800, 169] on div "[PERSON_NAME] Add CMS Link [PERSON_NAME] Law Managing Paralegal: [PERSON_NAME] …" at bounding box center [506, 272] width 1012 height 453
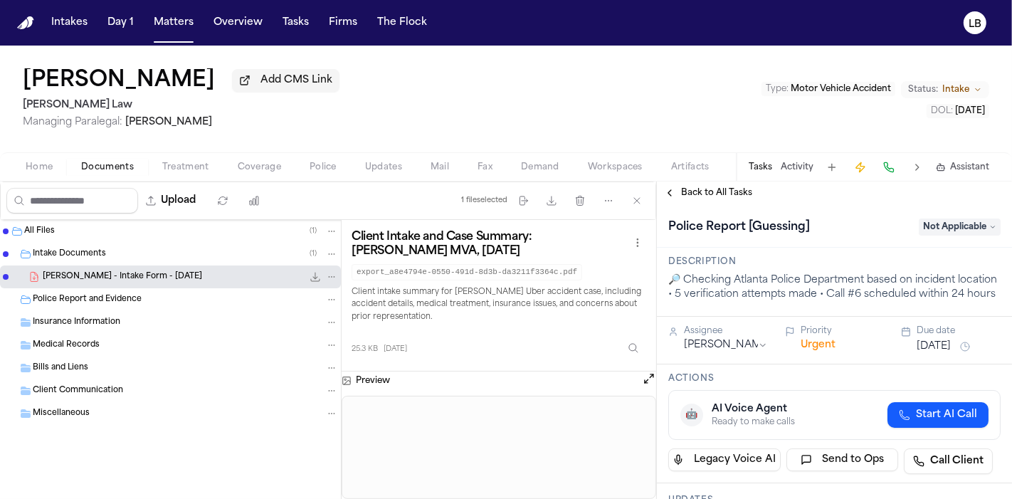
click at [801, 169] on button "Activity" at bounding box center [797, 167] width 33 height 11
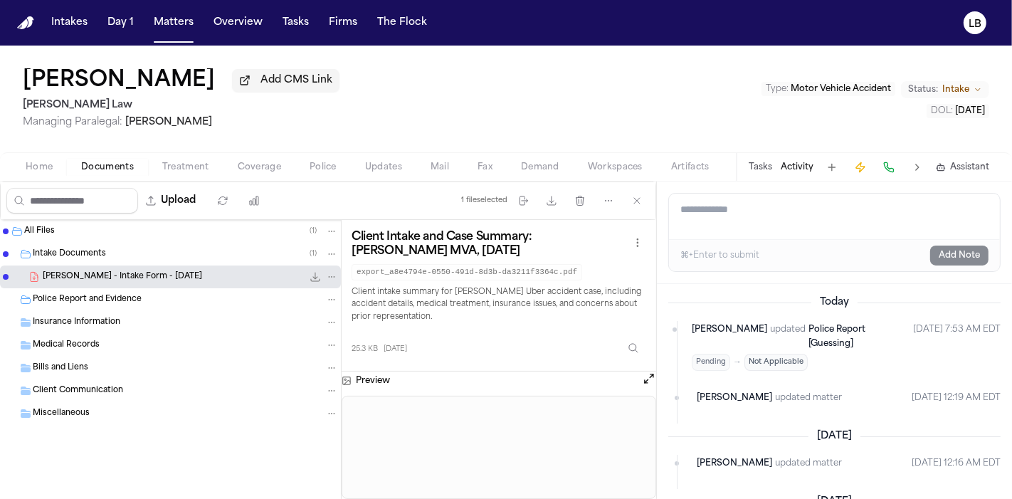
click at [813, 230] on textarea "Add a note to this matter" at bounding box center [834, 217] width 331 height 46
type textarea "**********"
click at [979, 248] on button "Add Note" at bounding box center [959, 256] width 58 height 20
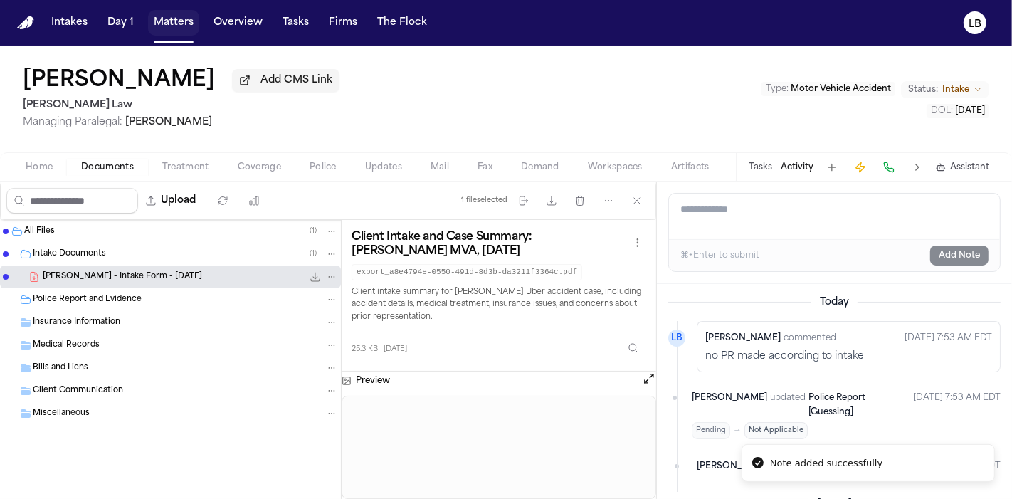
click at [189, 25] on button "Matters" at bounding box center [173, 23] width 51 height 26
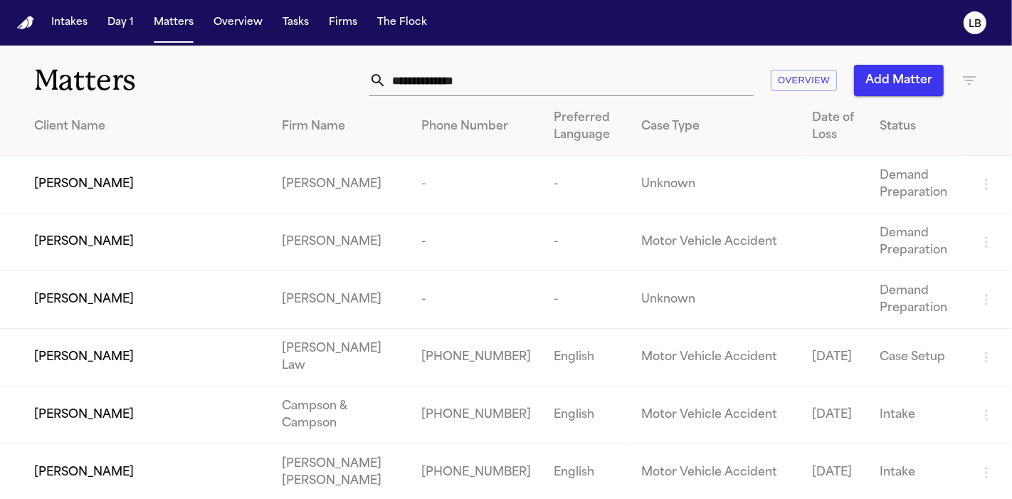
click at [497, 93] on input "text" at bounding box center [570, 80] width 367 height 31
paste input "********"
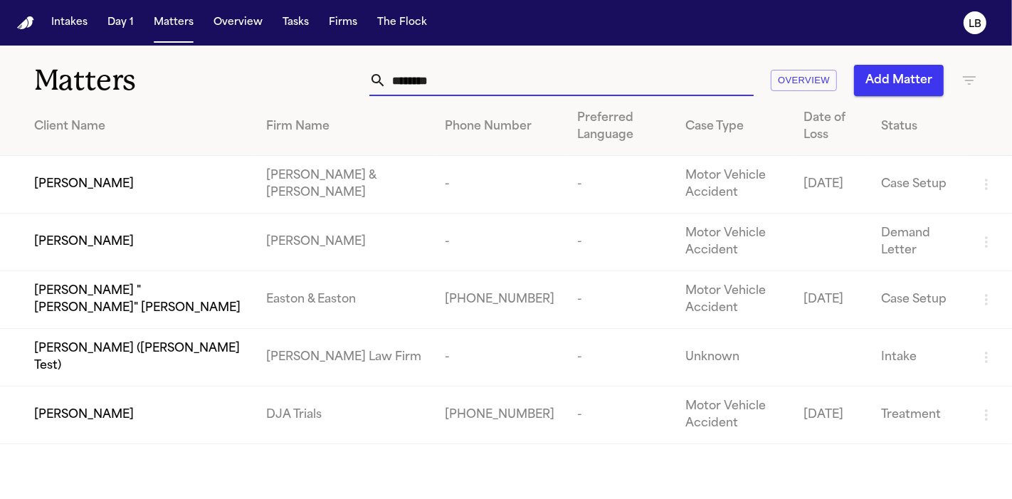
type input "********"
click at [982, 19] on icon "LB" at bounding box center [975, 22] width 23 height 23
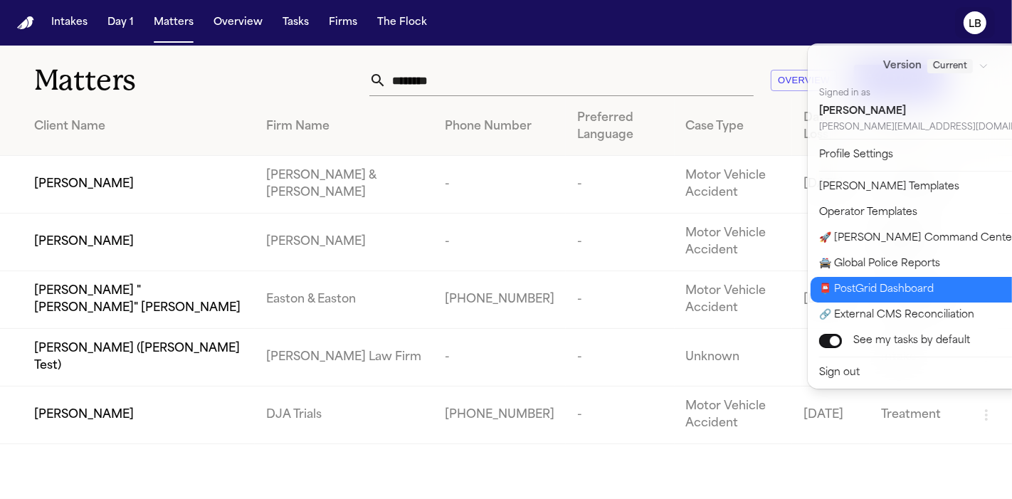
click at [925, 290] on button "📮 PostGrid Dashboard" at bounding box center [945, 290] width 268 height 26
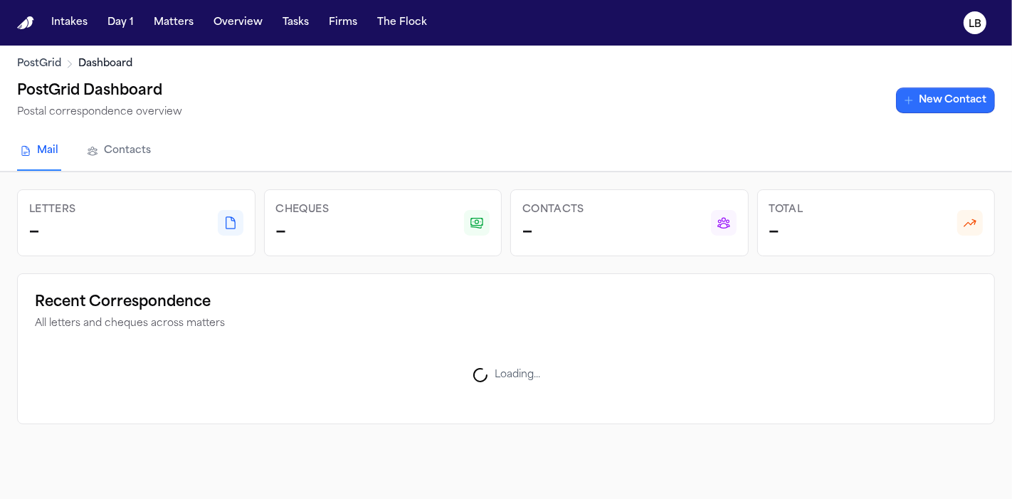
click at [949, 98] on link "New Contact" at bounding box center [945, 101] width 99 height 26
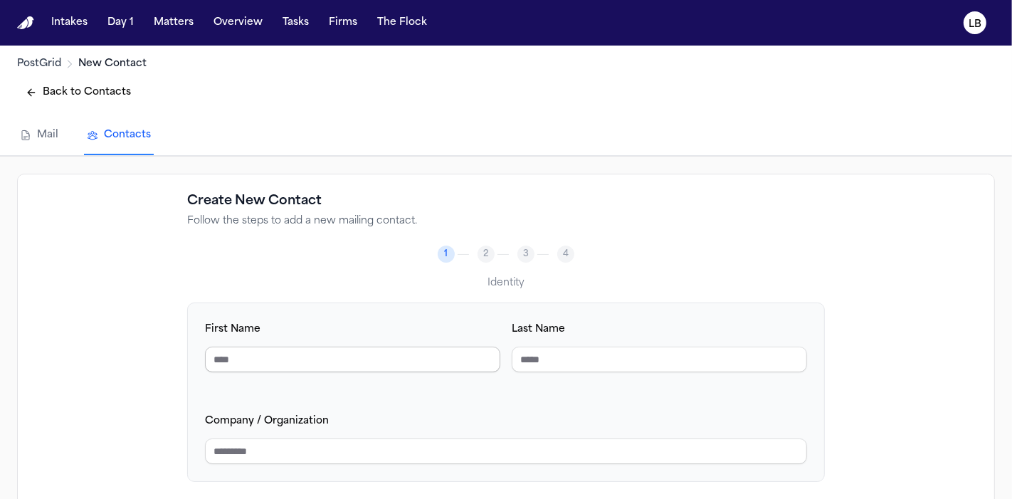
click at [362, 352] on input "First Name" at bounding box center [352, 360] width 295 height 26
click at [346, 452] on input "Company / Organization" at bounding box center [506, 452] width 602 height 26
paste input "**********"
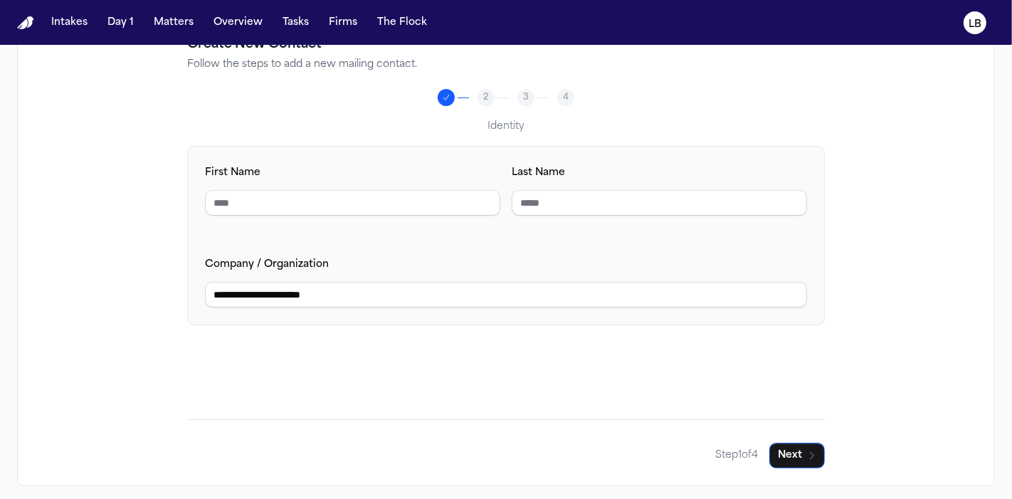
scroll to position [158, 0]
type input "**********"
click at [790, 456] on button "Next" at bounding box center [798, 454] width 56 height 26
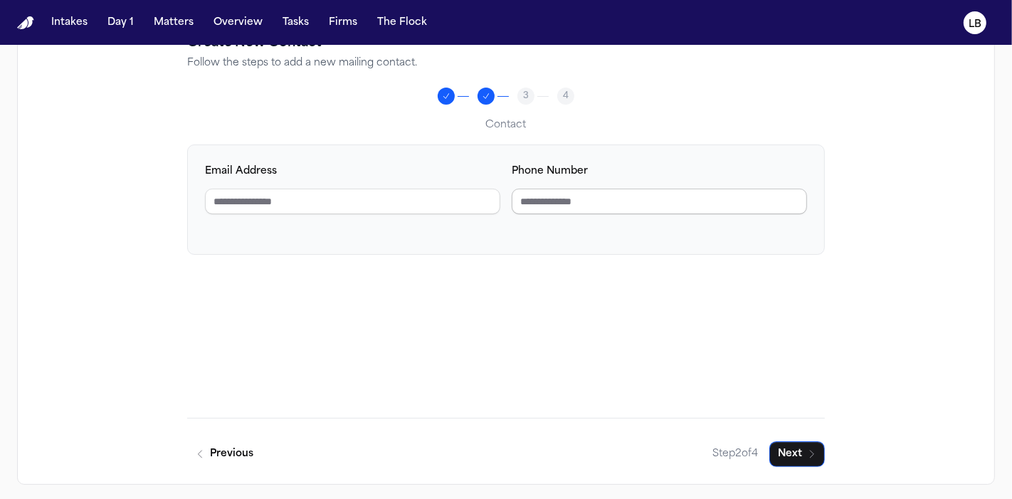
click at [634, 196] on input "Phone Number" at bounding box center [659, 202] width 295 height 26
paste input "**********"
type input "**********"
click at [812, 464] on button "Next" at bounding box center [798, 454] width 56 height 26
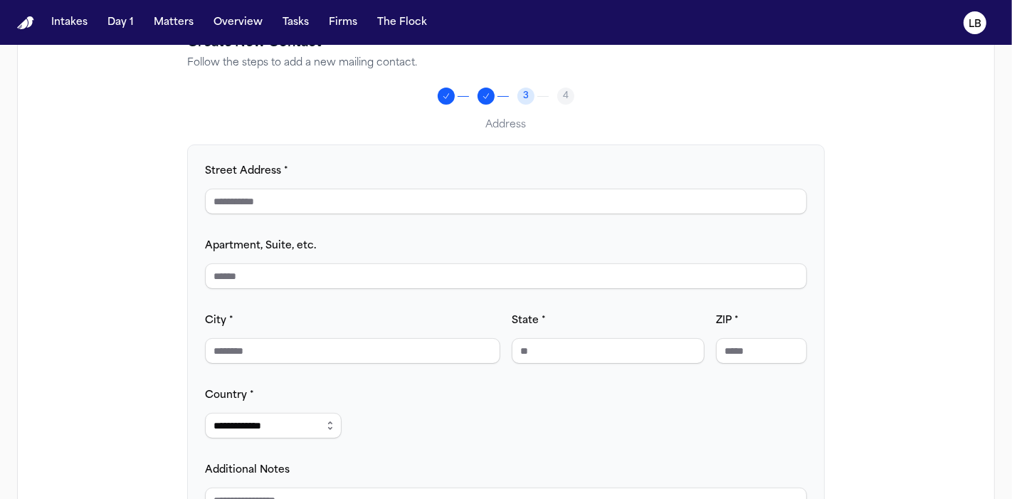
click at [414, 196] on input "Street Address *" at bounding box center [506, 202] width 602 height 26
paste input "**********"
drag, startPoint x: 327, startPoint y: 196, endPoint x: 514, endPoint y: 177, distance: 187.5
click at [514, 177] on div "**********" at bounding box center [506, 188] width 602 height 52
type input "**********"
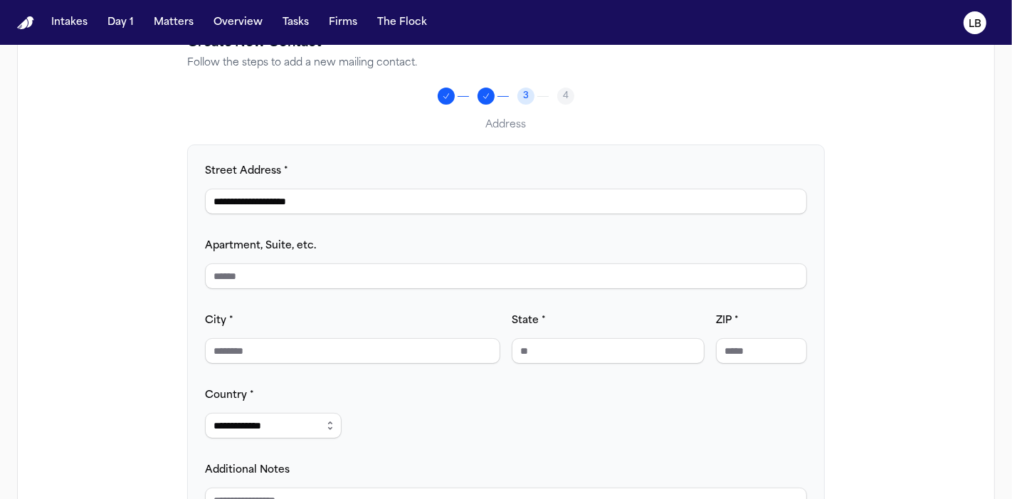
click at [399, 356] on input "City *" at bounding box center [352, 351] width 295 height 26
paste input "**********"
drag, startPoint x: 246, startPoint y: 350, endPoint x: 463, endPoint y: 338, distance: 217.5
click at [463, 338] on input "**********" at bounding box center [352, 351] width 295 height 26
type input "******"
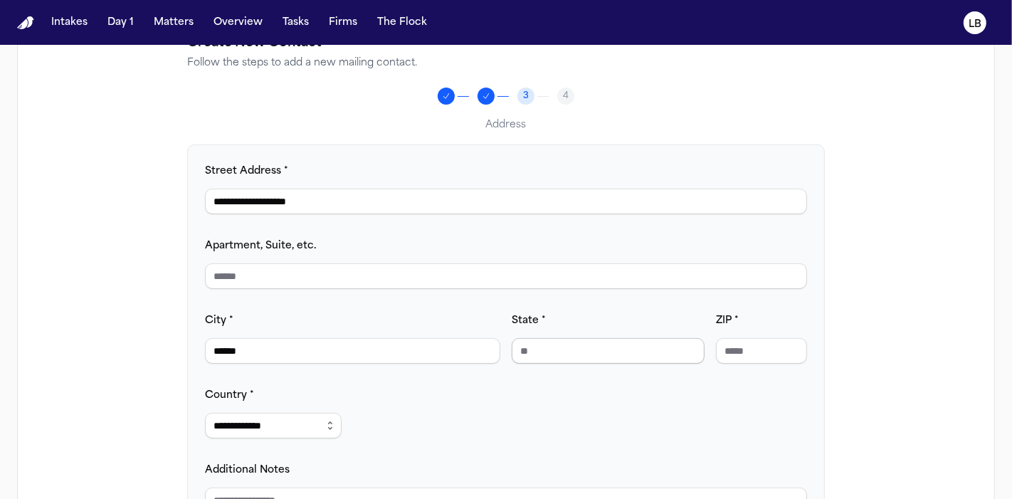
drag, startPoint x: 642, startPoint y: 356, endPoint x: 626, endPoint y: 361, distance: 16.4
click at [641, 357] on input "State *" at bounding box center [608, 351] width 193 height 26
type input "**"
click at [760, 342] on input "ZIP *" at bounding box center [761, 351] width 91 height 26
paste input "**********"
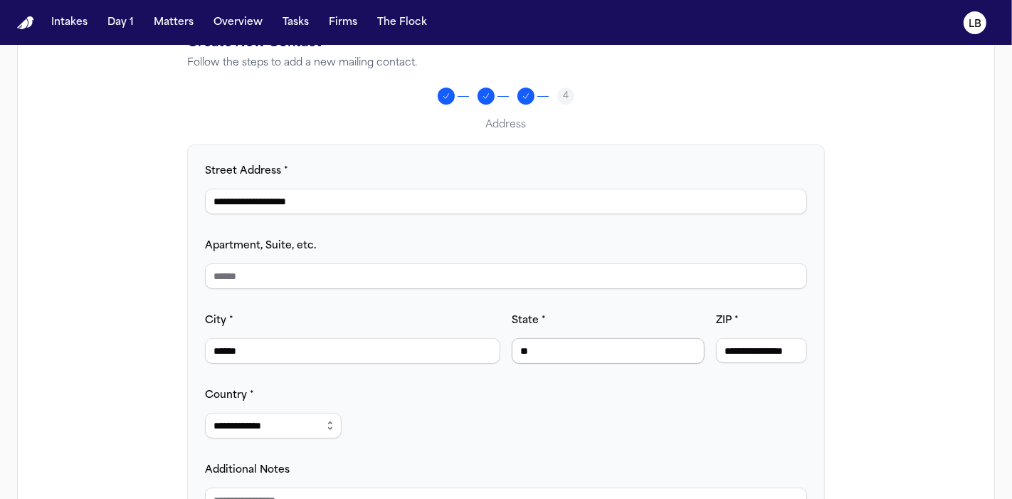
scroll to position [0, 0]
drag, startPoint x: 771, startPoint y: 341, endPoint x: 502, endPoint y: 343, distance: 269.1
click at [502, 343] on div "**********" at bounding box center [506, 338] width 602 height 52
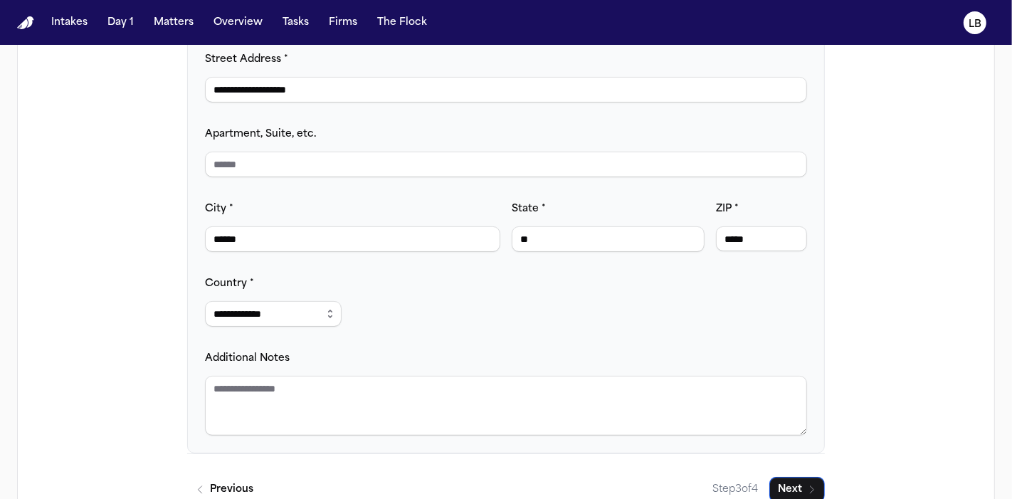
scroll to position [303, 0]
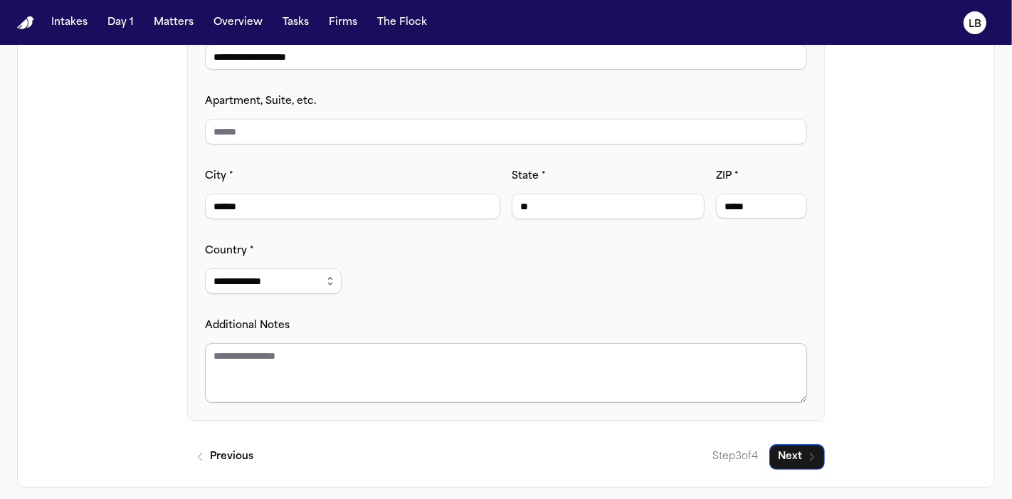
type input "*****"
click at [324, 350] on textarea "Additional Notes" at bounding box center [506, 373] width 602 height 60
type textarea "*"
type textarea "**********"
click at [825, 451] on div "**********" at bounding box center [506, 179] width 978 height 616
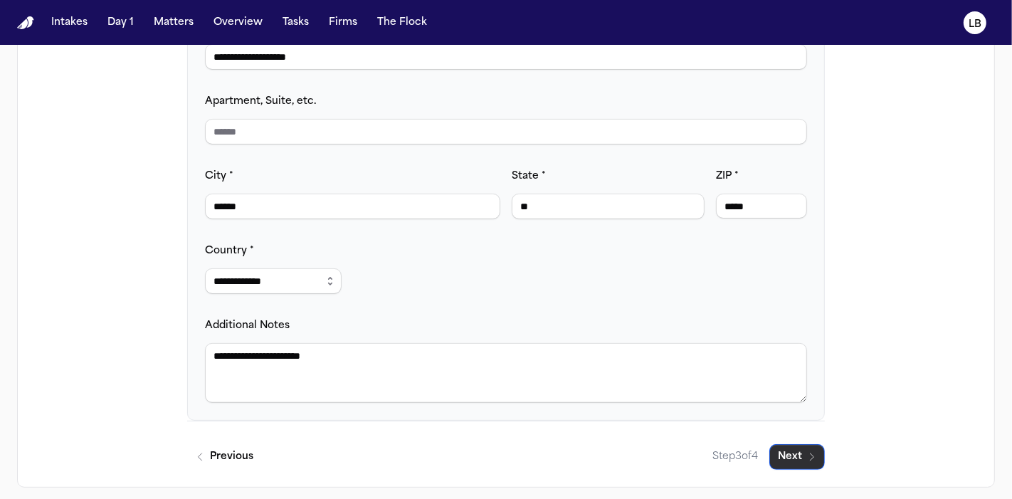
click at [793, 452] on button "Next" at bounding box center [798, 457] width 56 height 26
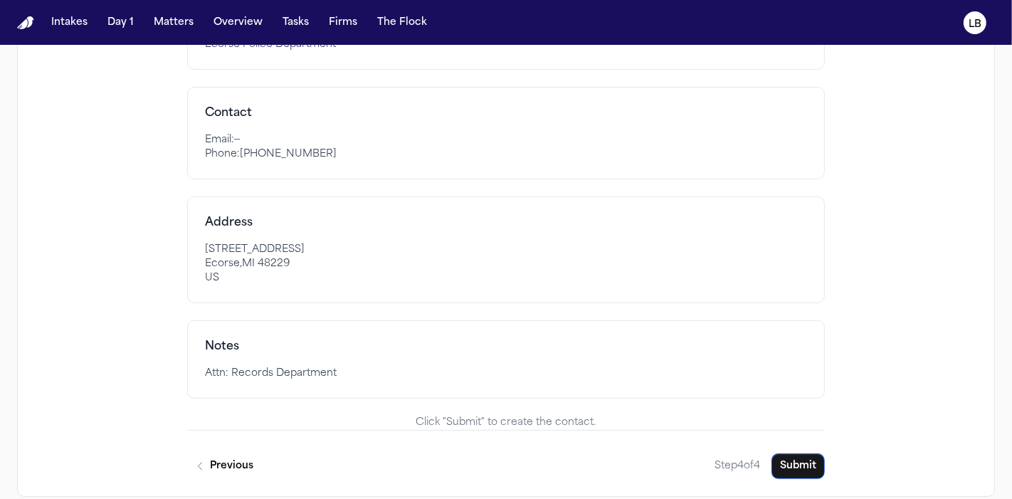
scroll to position [339, 0]
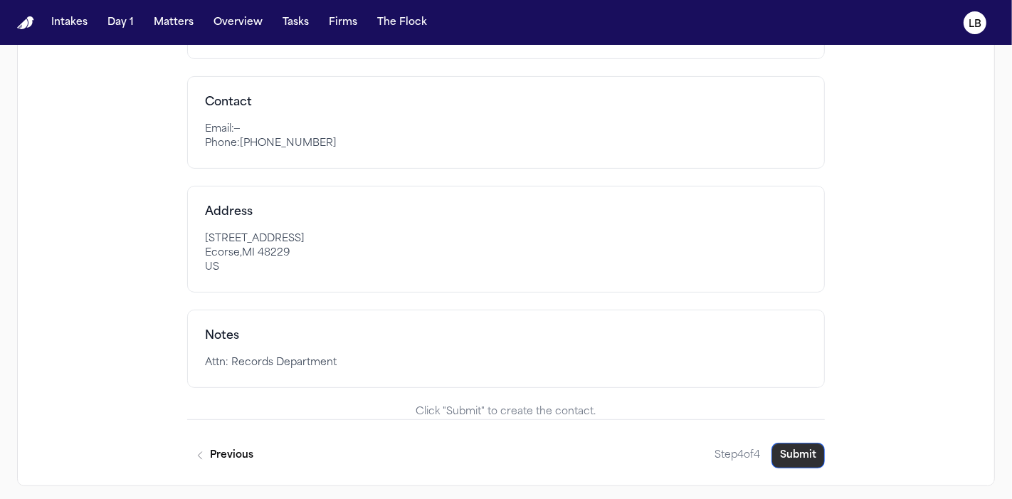
click at [775, 446] on button "Submit" at bounding box center [798, 456] width 53 height 26
